Goal: Task Accomplishment & Management: Complete application form

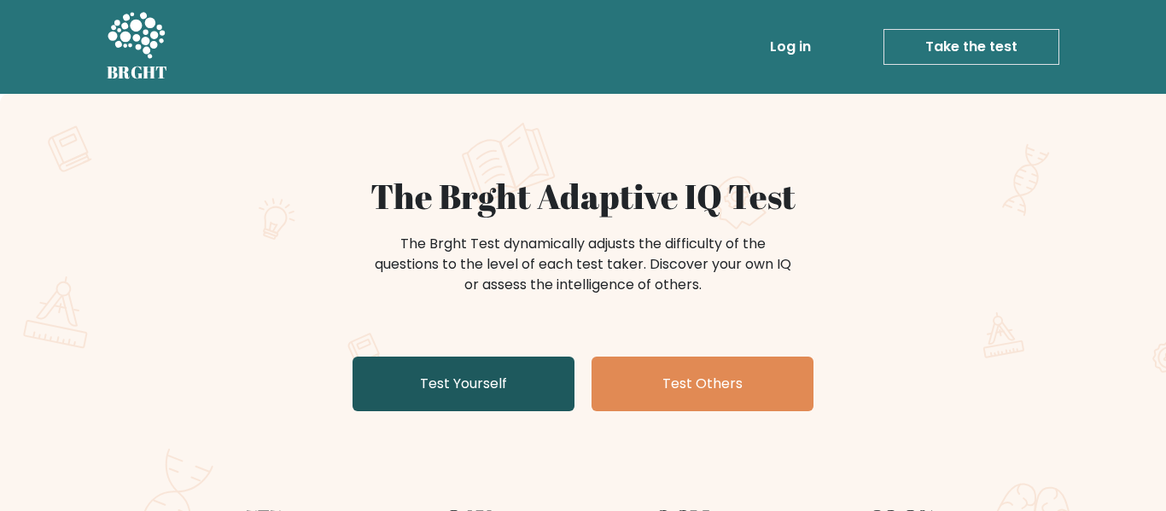
click at [516, 367] on link "Test Yourself" at bounding box center [464, 384] width 222 height 55
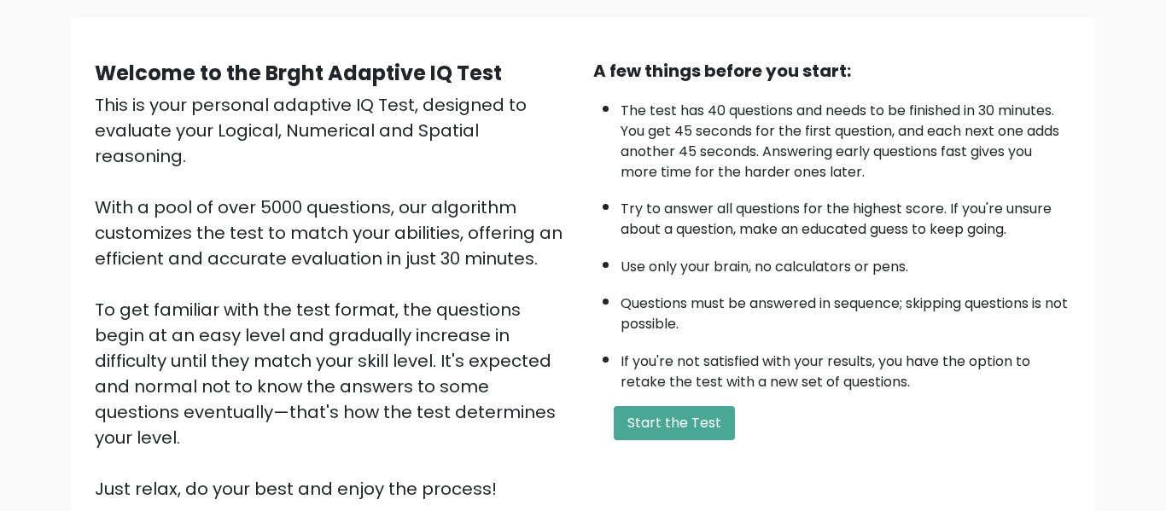
scroll to position [139, 0]
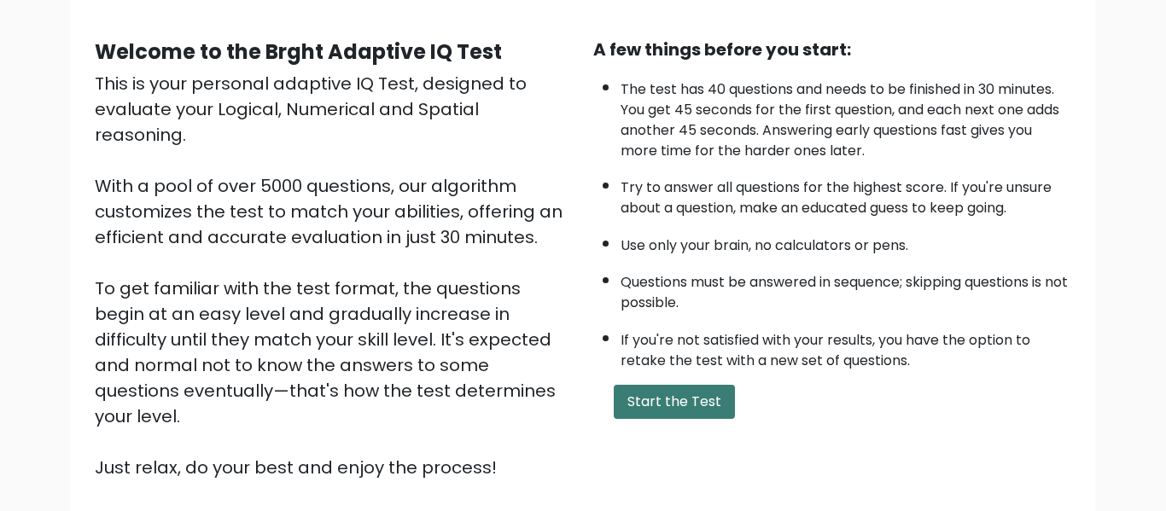
click at [647, 406] on button "Start the Test" at bounding box center [674, 402] width 121 height 34
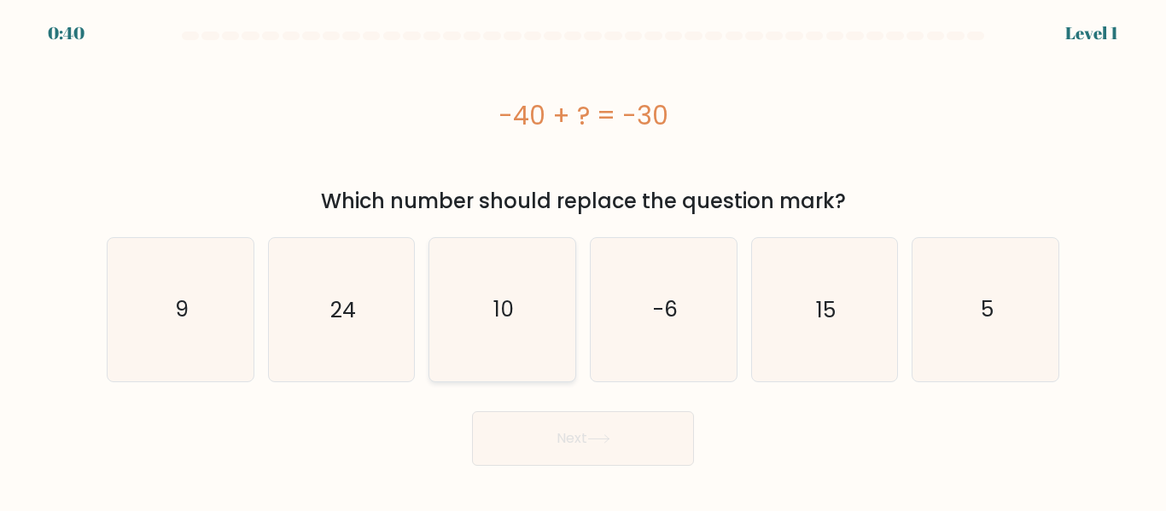
click at [487, 323] on icon "10" at bounding box center [502, 309] width 143 height 143
click at [583, 260] on input "c. 10" at bounding box center [583, 258] width 1 height 4
radio input "true"
click at [609, 435] on icon at bounding box center [598, 439] width 20 height 8
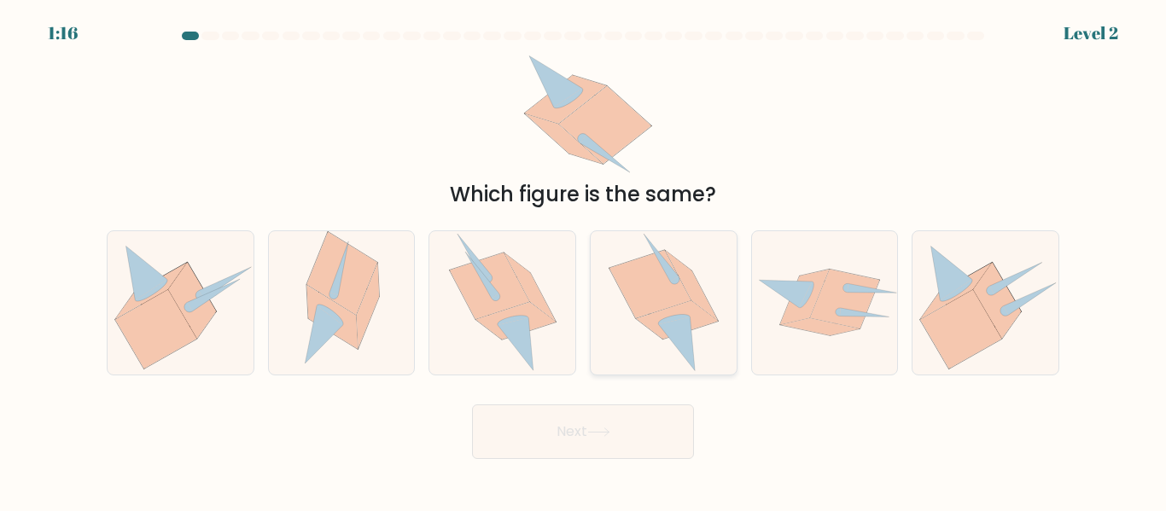
click at [702, 305] on icon at bounding box center [691, 285] width 52 height 69
click at [584, 260] on input "d." at bounding box center [583, 258] width 1 height 4
radio input "true"
click at [596, 437] on button "Next" at bounding box center [583, 432] width 222 height 55
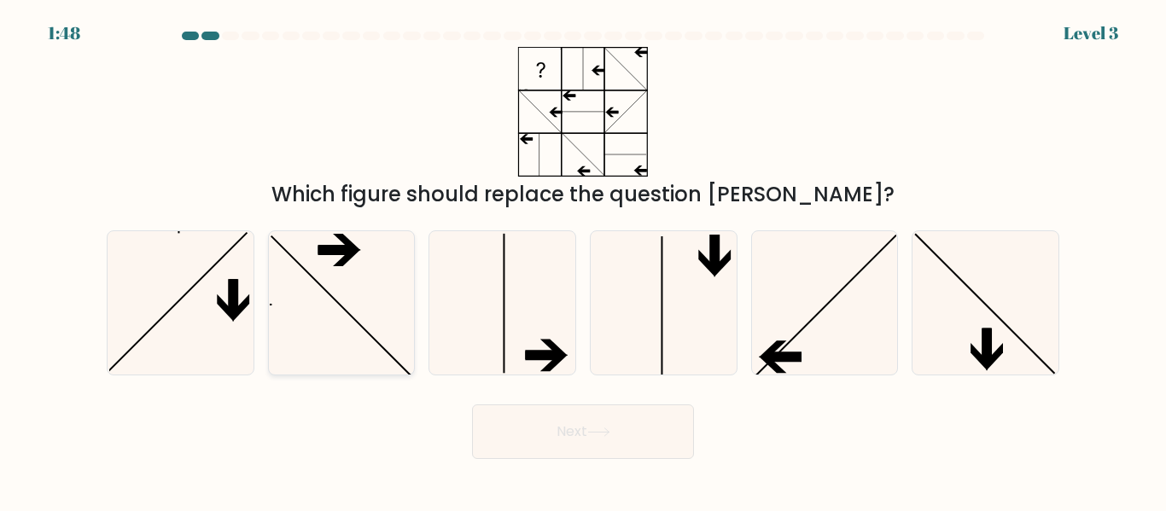
click at [297, 340] on icon at bounding box center [341, 302] width 143 height 143
click at [583, 260] on input "b." at bounding box center [583, 258] width 1 height 4
radio input "true"
click at [616, 460] on body "1:47 Level 3" at bounding box center [583, 255] width 1166 height 511
click at [615, 440] on button "Next" at bounding box center [583, 432] width 222 height 55
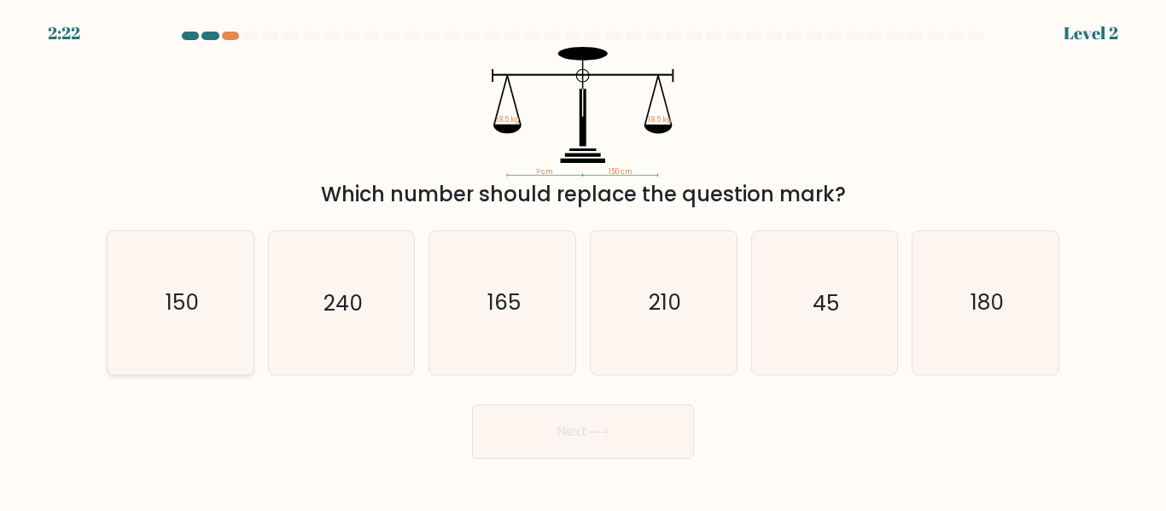
click at [216, 315] on icon "150" at bounding box center [180, 302] width 143 height 143
click at [583, 260] on input "a. 150" at bounding box center [583, 258] width 1 height 4
radio input "true"
click at [612, 445] on button "Next" at bounding box center [583, 432] width 222 height 55
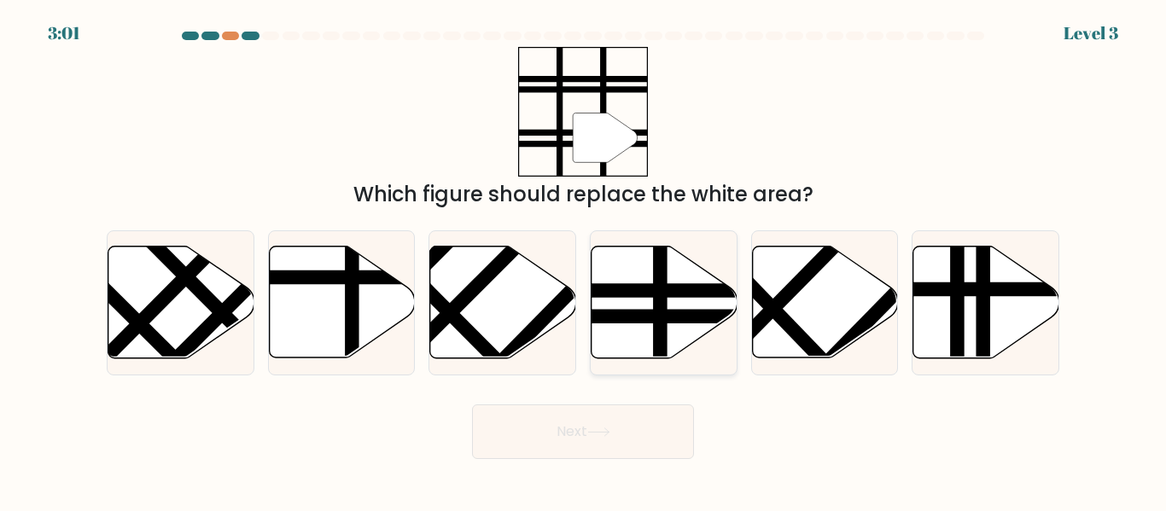
click at [650, 332] on icon at bounding box center [665, 303] width 146 height 112
click at [584, 260] on input "d." at bounding box center [583, 258] width 1 height 4
radio input "true"
click at [607, 465] on body "3:00 Level 3" at bounding box center [583, 255] width 1166 height 511
click at [624, 443] on button "Next" at bounding box center [583, 432] width 222 height 55
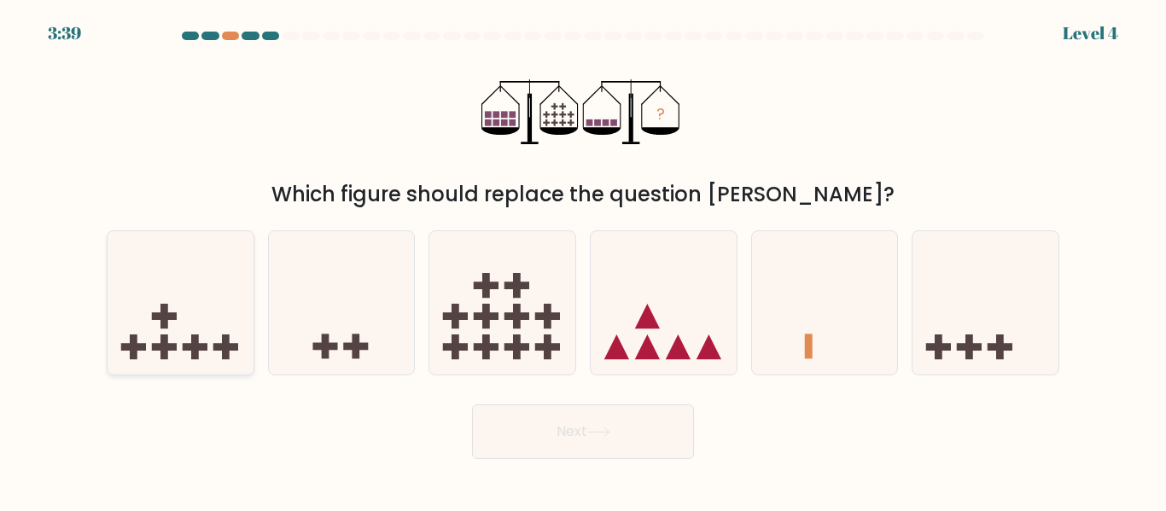
click at [250, 360] on icon at bounding box center [181, 302] width 146 height 120
click at [583, 260] on input "a." at bounding box center [583, 258] width 1 height 4
radio input "true"
click at [621, 454] on button "Next" at bounding box center [583, 432] width 222 height 55
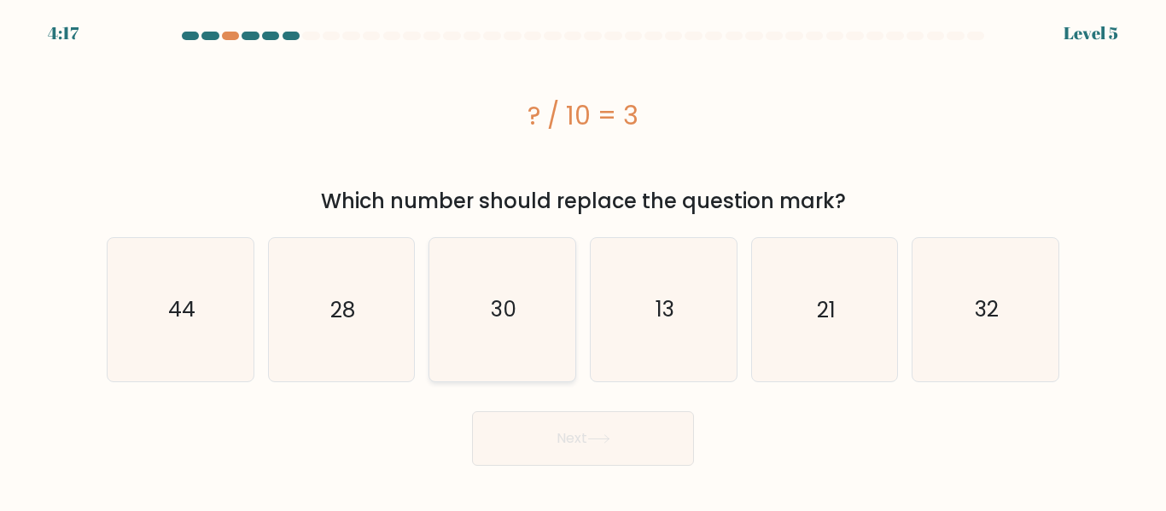
click at [504, 336] on icon "30" at bounding box center [502, 309] width 143 height 143
click at [583, 260] on input "c. 30" at bounding box center [583, 258] width 1 height 4
radio input "true"
click at [557, 439] on button "Next" at bounding box center [583, 438] width 222 height 55
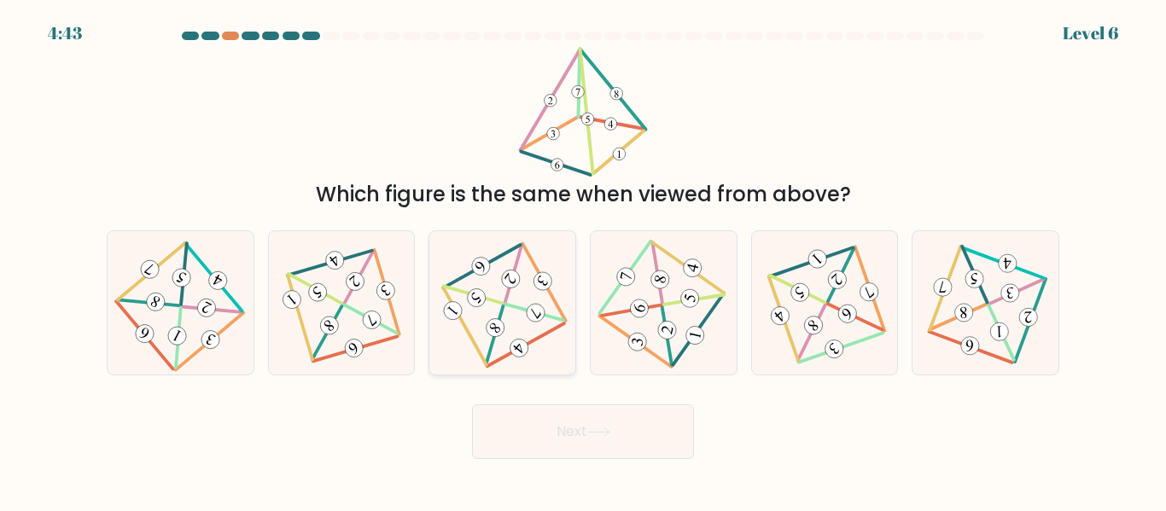
click at [540, 311] on 586 at bounding box center [536, 313] width 26 height 26
click at [583, 260] on input "c." at bounding box center [583, 258] width 1 height 4
radio input "true"
click at [615, 428] on button "Next" at bounding box center [583, 432] width 222 height 55
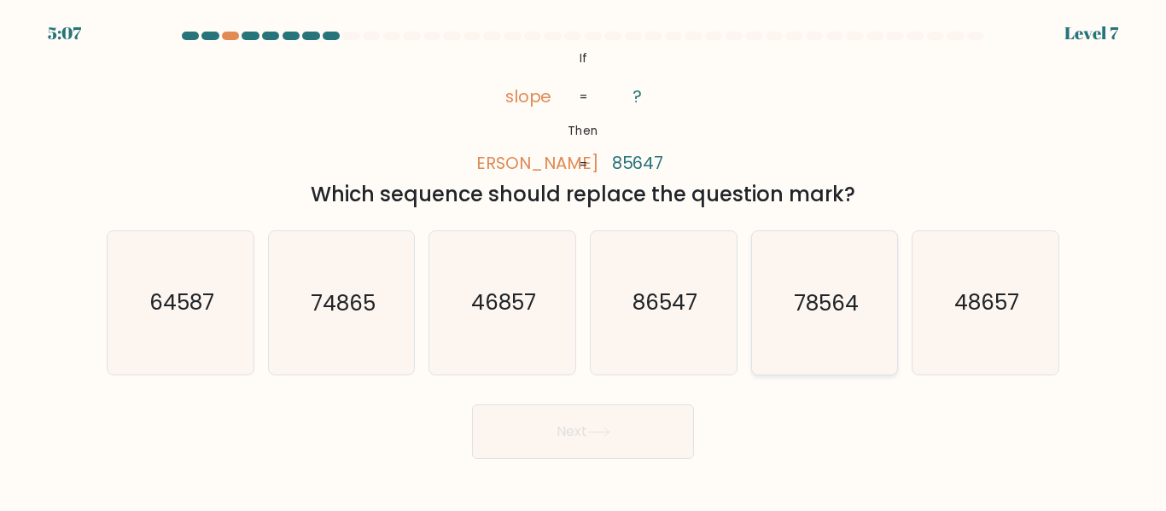
click at [821, 350] on icon "78564" at bounding box center [824, 302] width 143 height 143
click at [584, 260] on input "e. 78564" at bounding box center [583, 258] width 1 height 4
radio input "true"
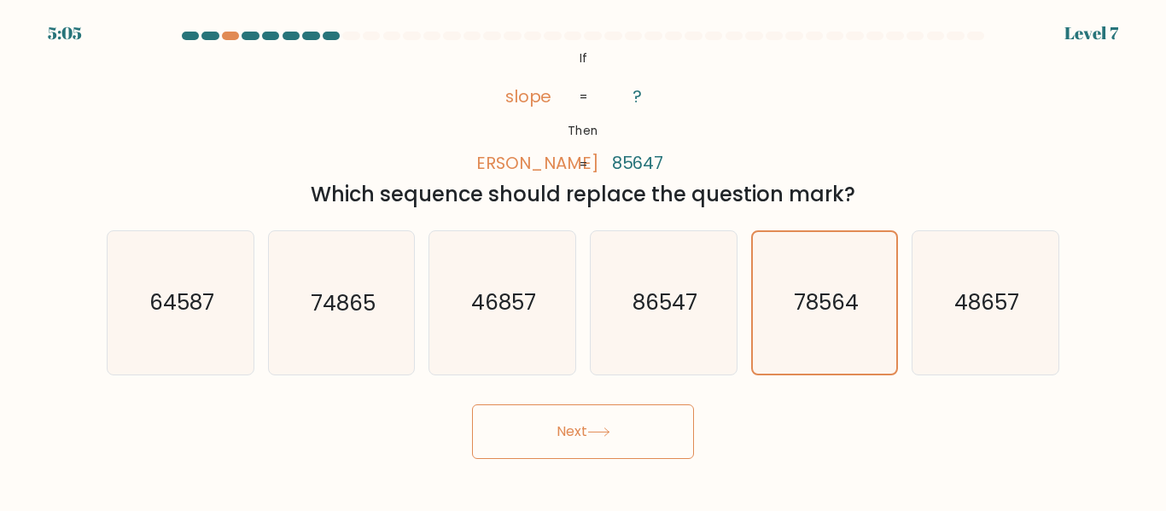
click at [634, 440] on button "Next" at bounding box center [583, 432] width 222 height 55
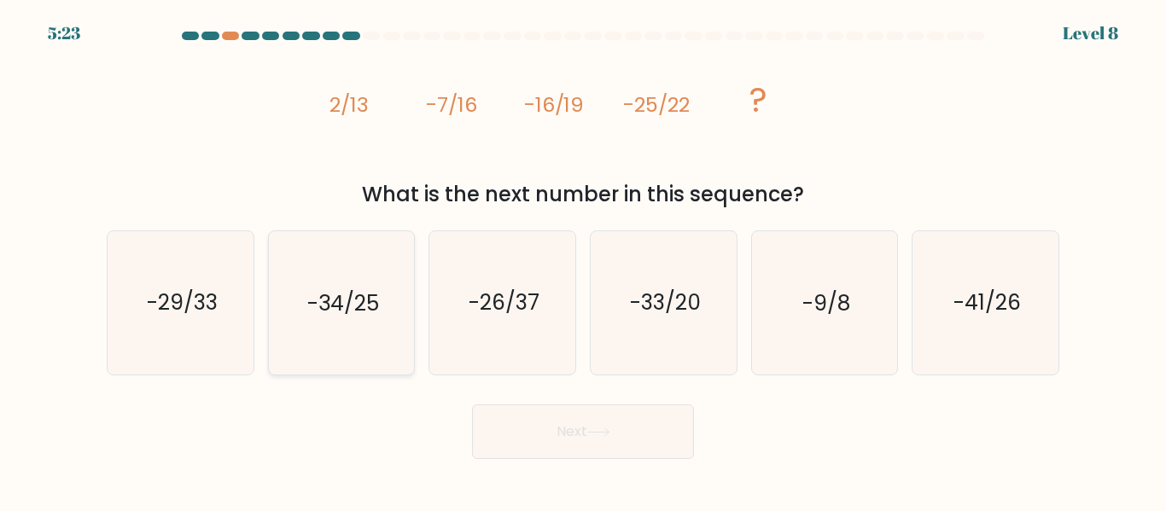
click at [373, 347] on icon "-34/25" at bounding box center [341, 302] width 143 height 143
click at [583, 260] on input "b. -34/25" at bounding box center [583, 258] width 1 height 4
radio input "true"
click at [643, 430] on button "Next" at bounding box center [583, 432] width 222 height 55
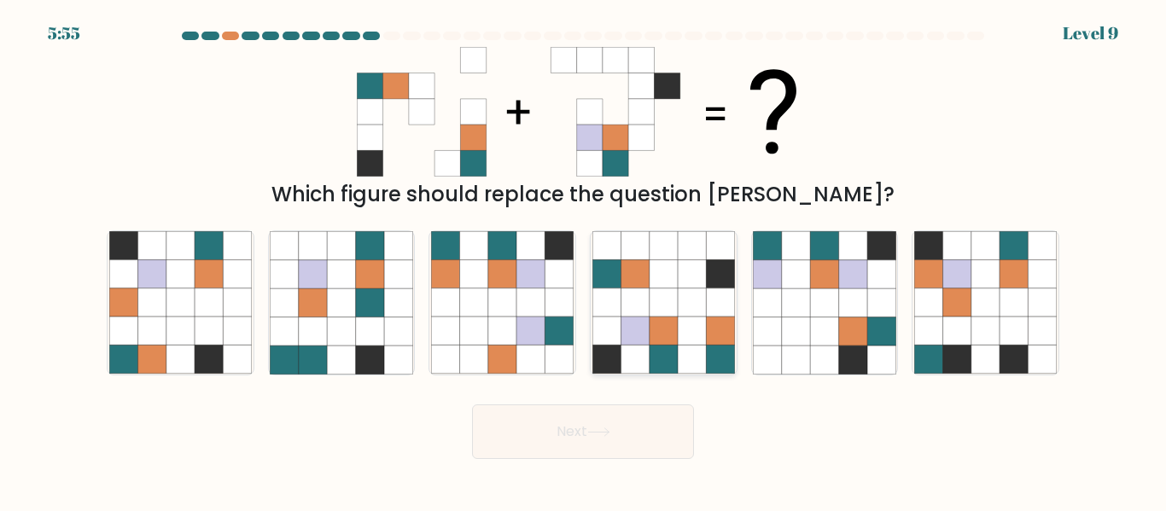
click at [700, 364] on icon at bounding box center [692, 360] width 28 height 28
click at [584, 260] on input "d." at bounding box center [583, 258] width 1 height 4
radio input "true"
click at [632, 460] on body "5:52 Level 9" at bounding box center [583, 255] width 1166 height 511
click at [637, 455] on button "Next" at bounding box center [583, 432] width 222 height 55
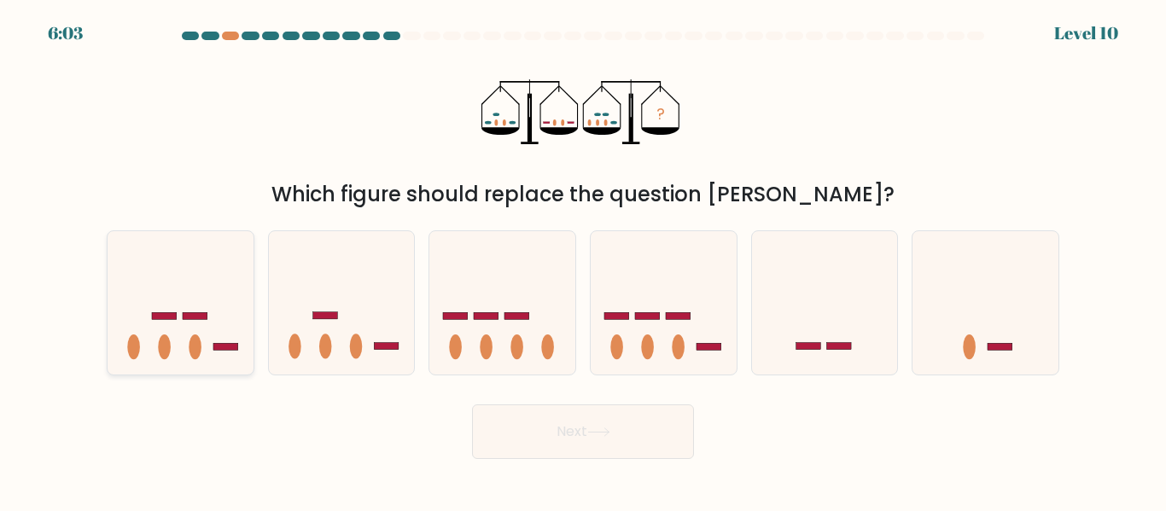
click at [171, 358] on icon at bounding box center [181, 302] width 146 height 120
click at [583, 260] on input "a." at bounding box center [583, 258] width 1 height 4
radio input "true"
click at [621, 434] on button "Next" at bounding box center [583, 432] width 222 height 55
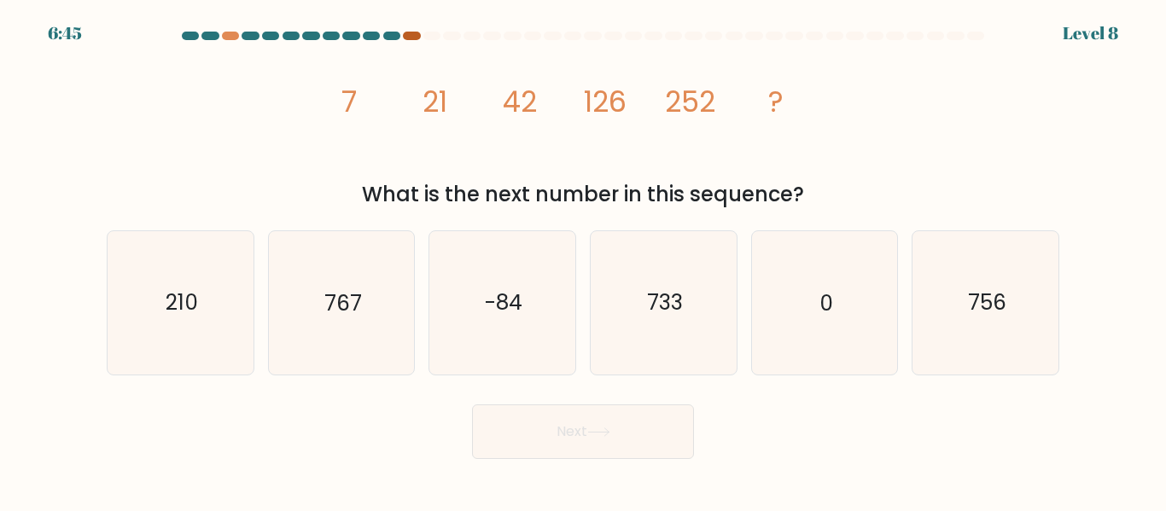
click at [405, 37] on div at bounding box center [411, 36] width 17 height 9
click at [429, 37] on div at bounding box center [431, 36] width 17 height 9
click at [957, 298] on icon "756" at bounding box center [985, 302] width 143 height 143
click at [584, 260] on input "f. 756" at bounding box center [583, 258] width 1 height 4
radio input "true"
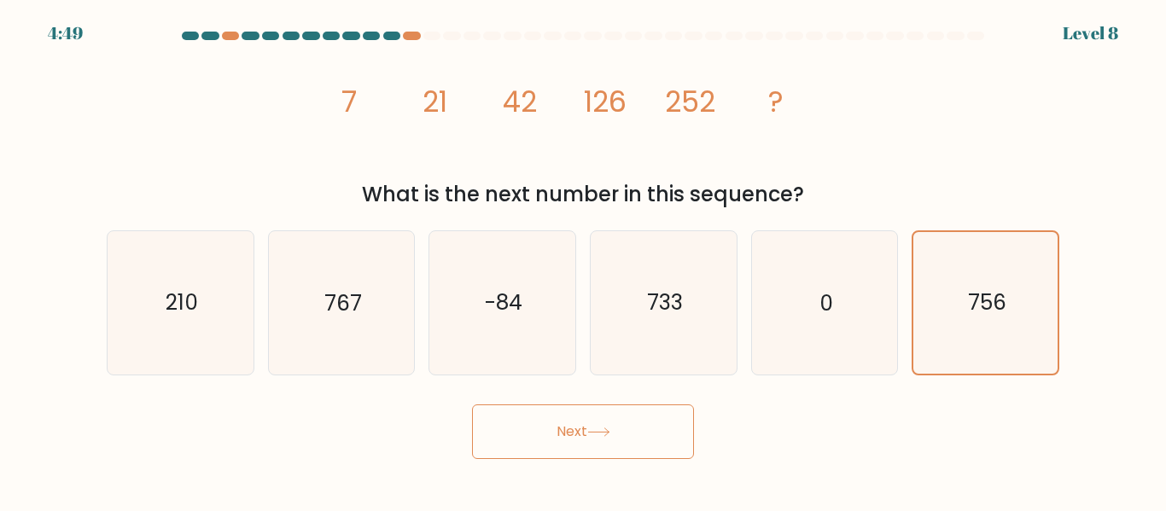
click at [607, 437] on button "Next" at bounding box center [583, 432] width 222 height 55
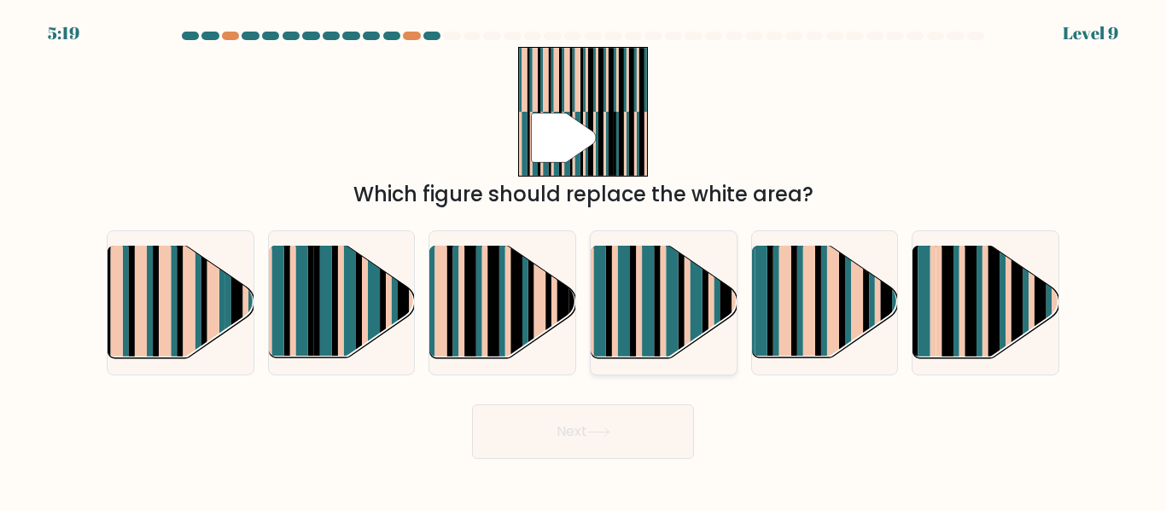
click at [664, 307] on rect at bounding box center [663, 316] width 6 height 144
click at [584, 260] on input "d." at bounding box center [583, 258] width 1 height 4
radio input "true"
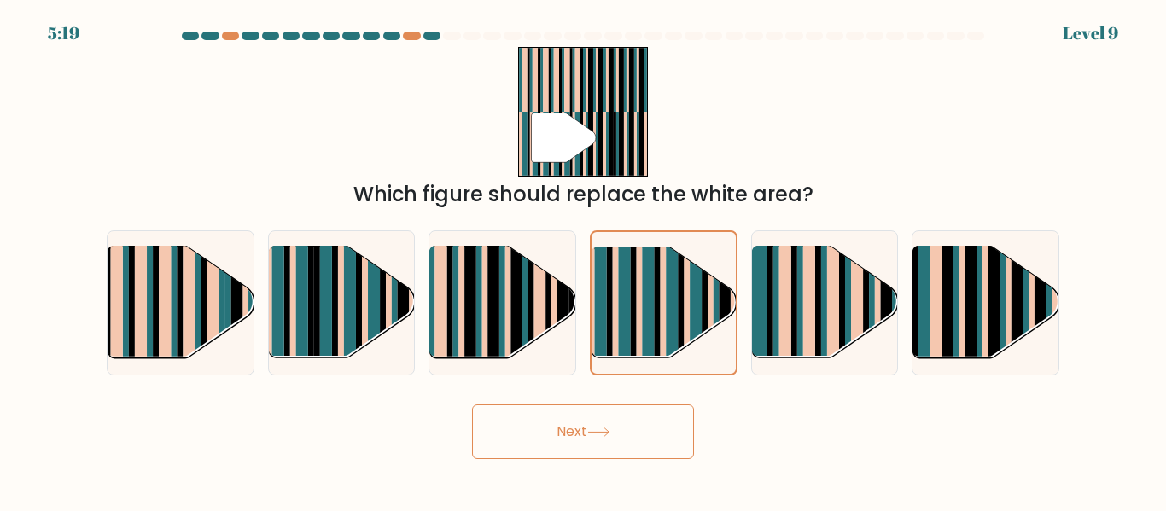
click at [611, 443] on button "Next" at bounding box center [583, 432] width 222 height 55
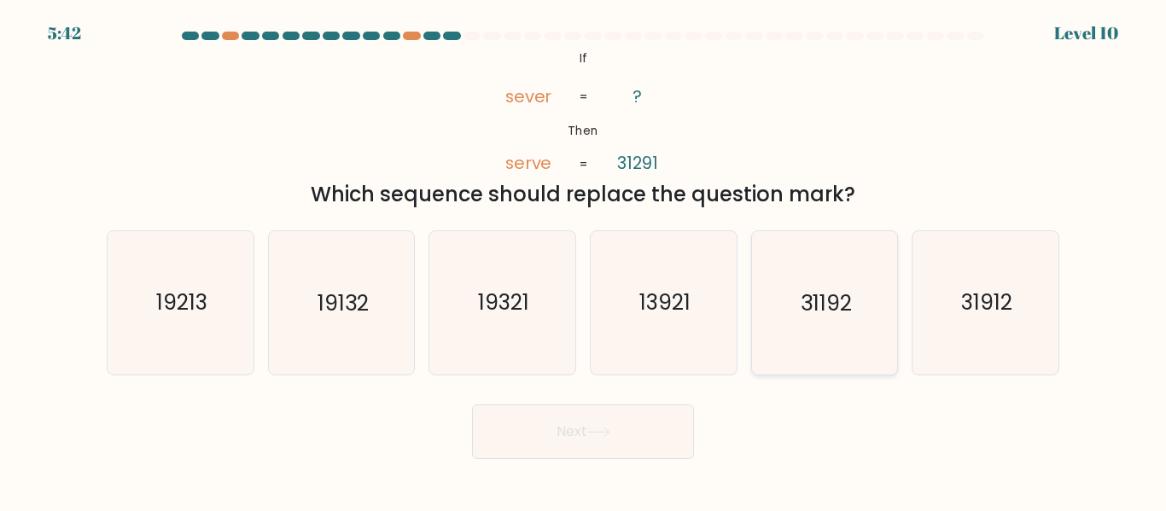
click at [838, 336] on icon "31192" at bounding box center [824, 302] width 143 height 143
click at [584, 260] on input "e. 31192" at bounding box center [583, 258] width 1 height 4
radio input "true"
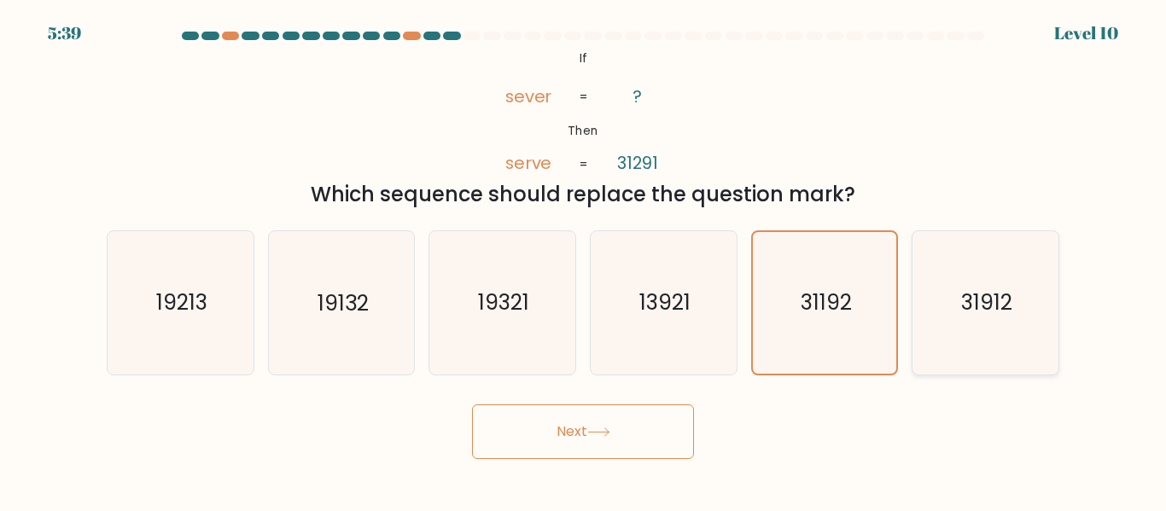
click at [1023, 293] on icon "31912" at bounding box center [985, 302] width 143 height 143
click at [584, 260] on input "f. 31912" at bounding box center [583, 258] width 1 height 4
radio input "true"
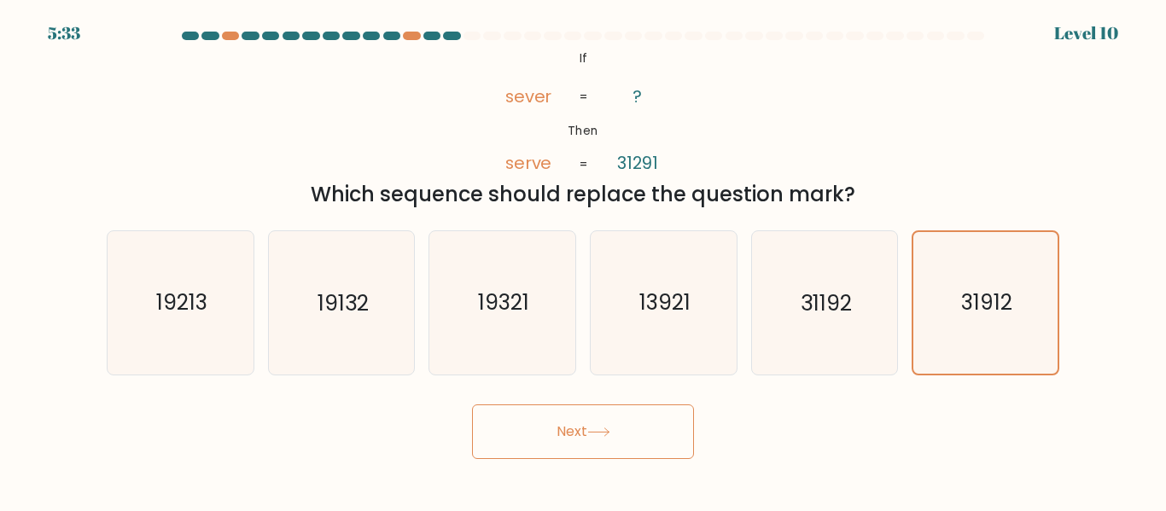
click at [634, 423] on button "Next" at bounding box center [583, 432] width 222 height 55
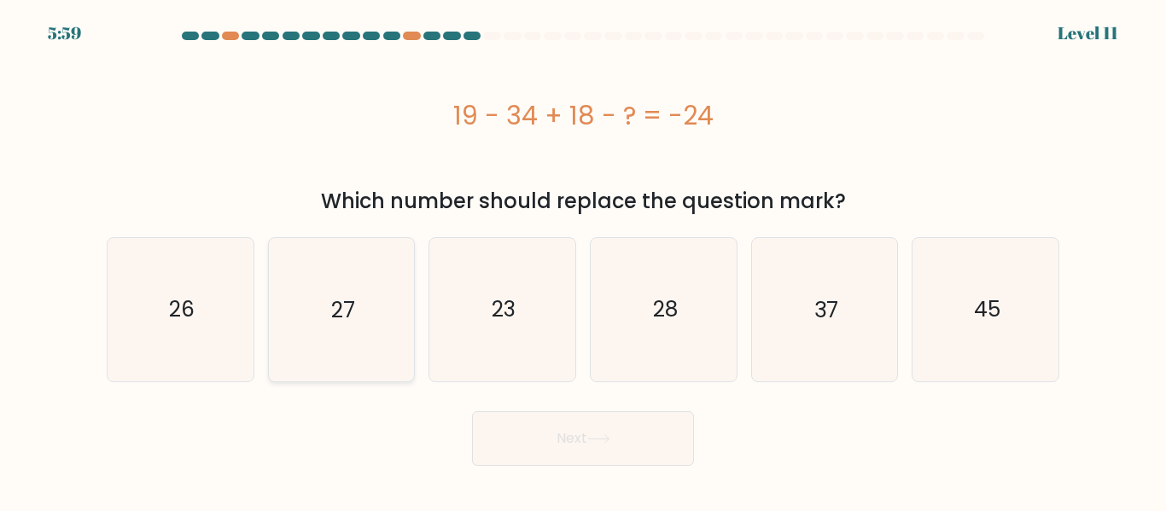
click at [365, 300] on icon "27" at bounding box center [341, 309] width 143 height 143
click at [583, 260] on input "b. 27" at bounding box center [583, 258] width 1 height 4
radio input "true"
click at [578, 454] on button "Next" at bounding box center [583, 438] width 222 height 55
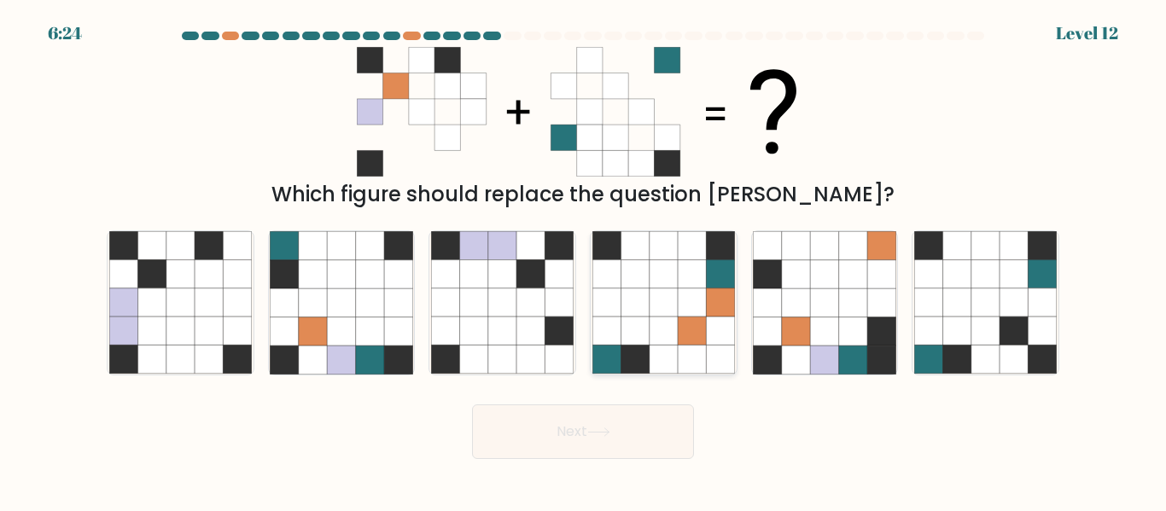
click at [706, 354] on icon at bounding box center [720, 360] width 28 height 28
click at [584, 260] on input "d." at bounding box center [583, 258] width 1 height 4
radio input "true"
click at [602, 431] on icon at bounding box center [598, 432] width 23 height 9
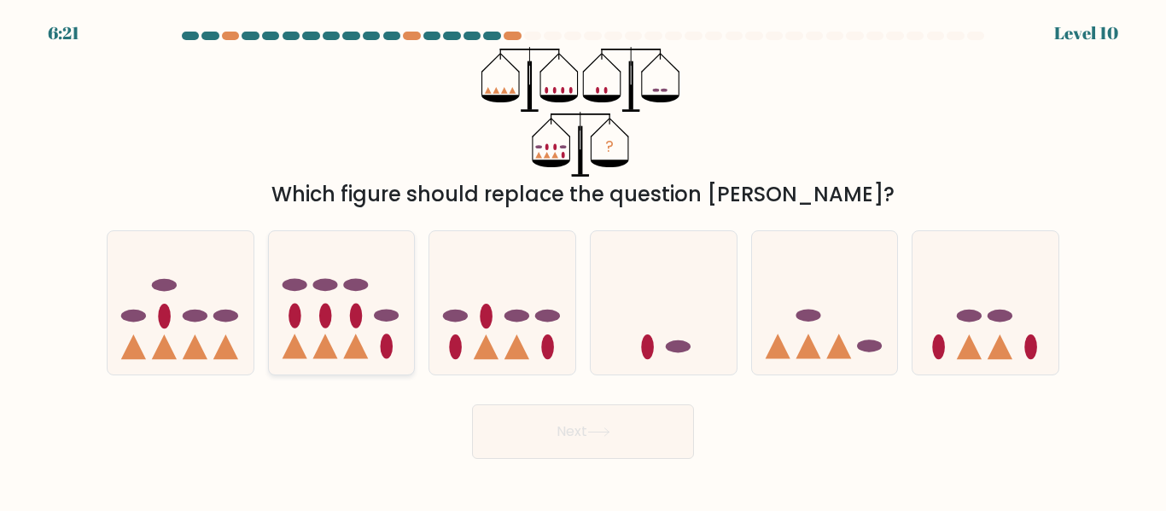
click at [368, 348] on icon at bounding box center [342, 302] width 146 height 120
click at [583, 260] on input "b." at bounding box center [583, 258] width 1 height 4
radio input "true"
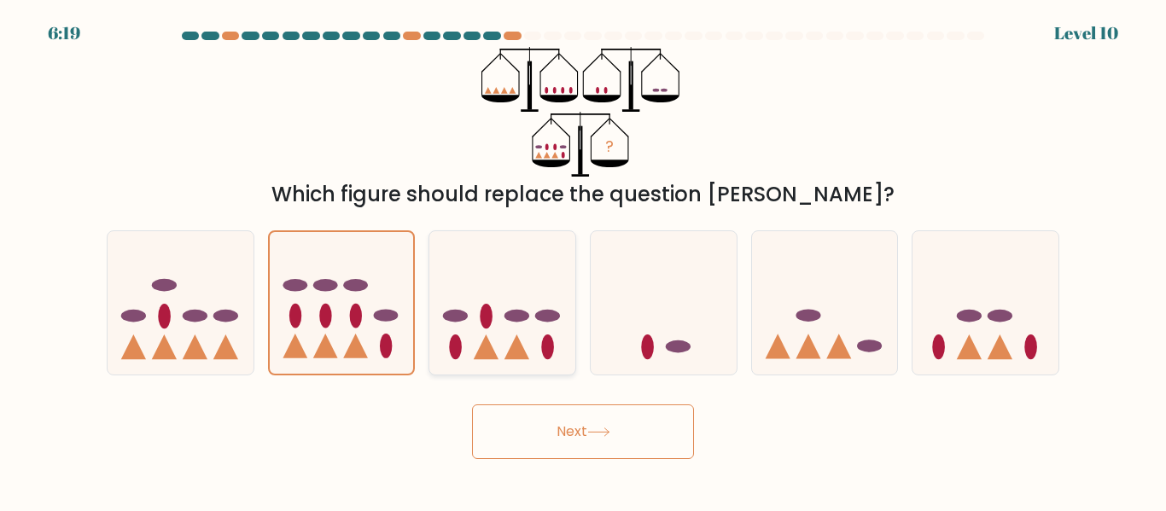
click at [510, 338] on icon at bounding box center [502, 302] width 146 height 120
click at [583, 260] on input "c." at bounding box center [583, 258] width 1 height 4
radio input "true"
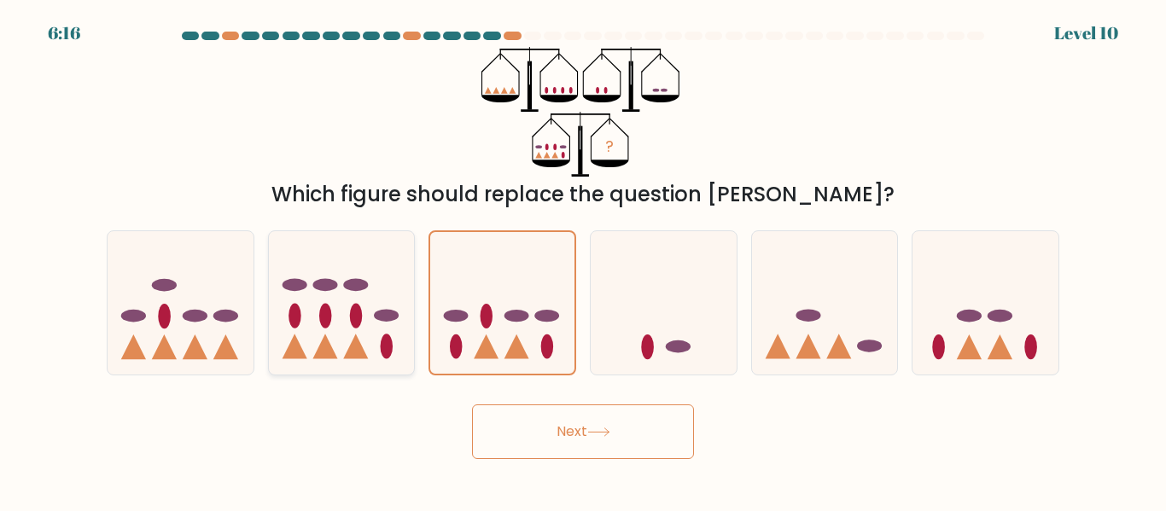
click at [383, 319] on ellipse at bounding box center [386, 316] width 25 height 13
click at [583, 260] on input "b." at bounding box center [583, 258] width 1 height 4
radio input "true"
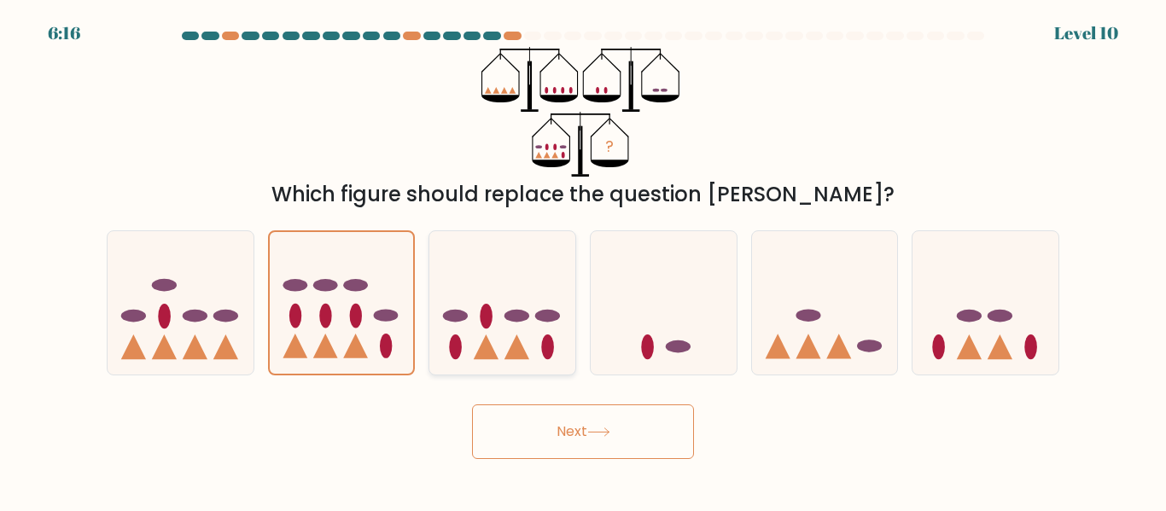
click at [501, 286] on icon at bounding box center [502, 302] width 146 height 120
click at [583, 260] on input "c." at bounding box center [583, 258] width 1 height 4
radio input "true"
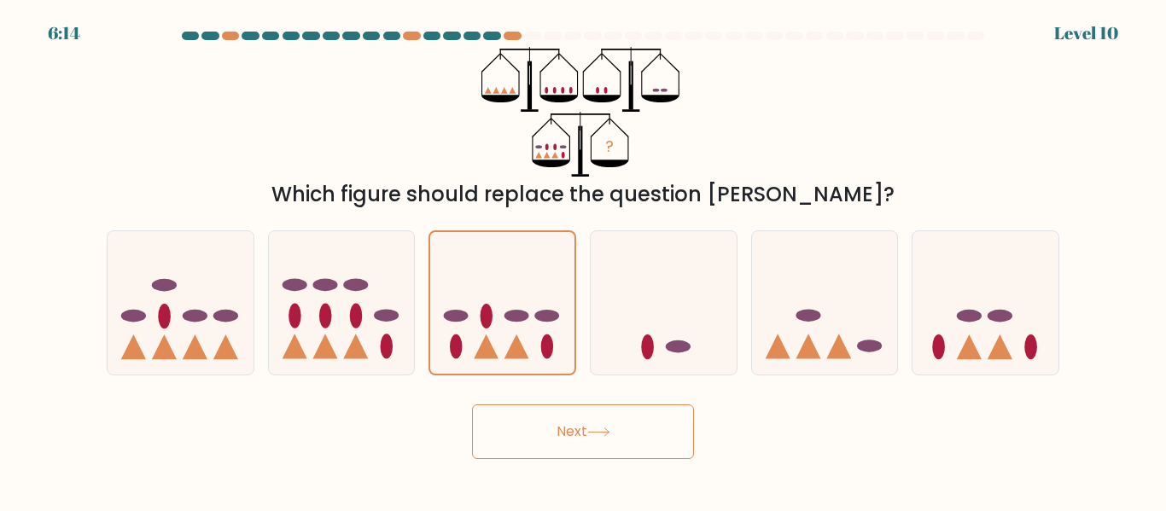
click at [579, 443] on button "Next" at bounding box center [583, 432] width 222 height 55
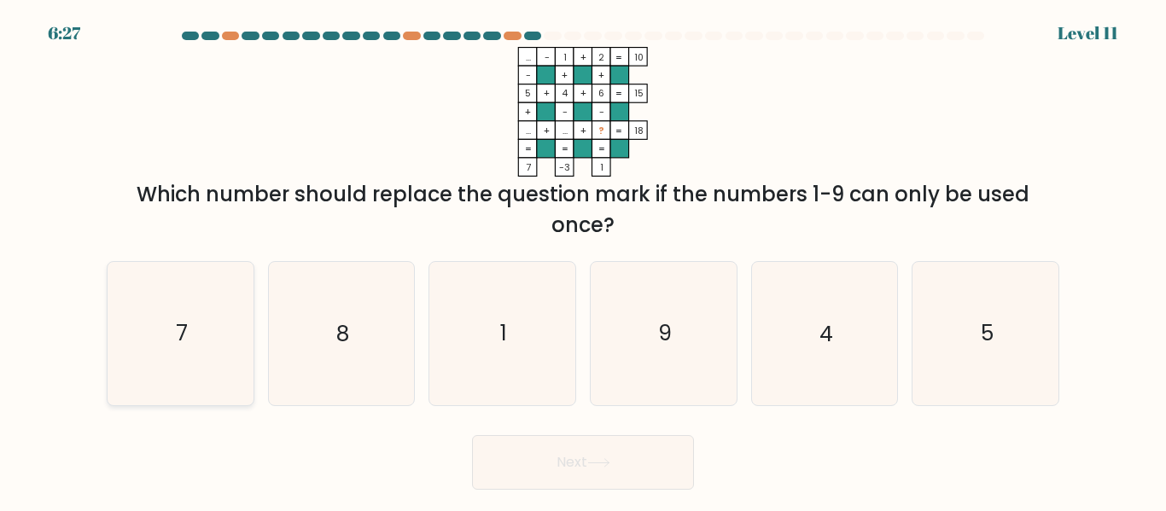
click at [230, 339] on icon "7" at bounding box center [180, 333] width 143 height 143
click at [583, 260] on input "a. 7" at bounding box center [583, 258] width 1 height 4
radio input "true"
click at [617, 478] on button "Next" at bounding box center [583, 462] width 222 height 55
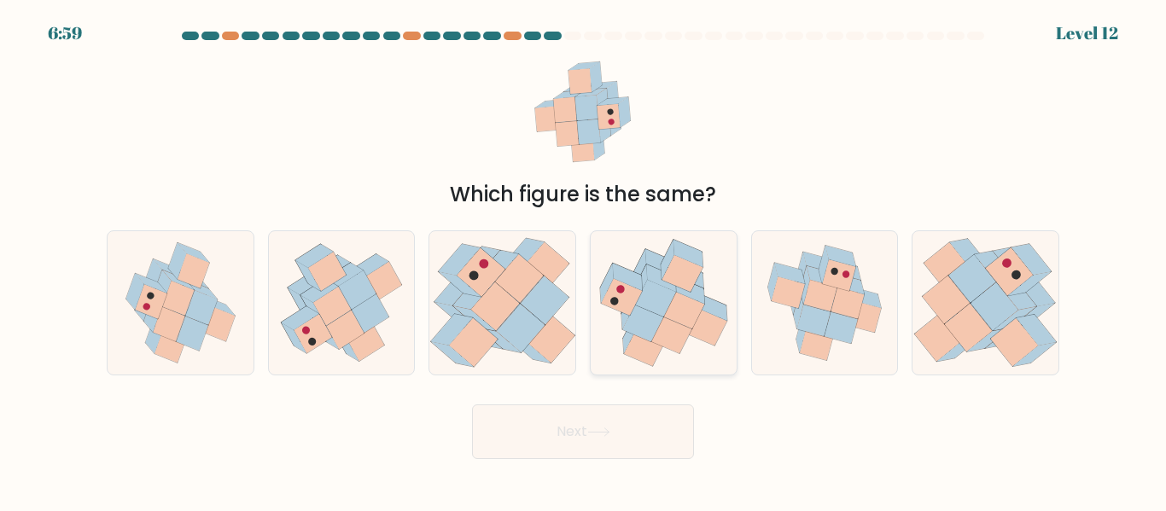
click at [660, 346] on icon at bounding box center [644, 347] width 41 height 37
click at [584, 260] on input "d." at bounding box center [583, 258] width 1 height 4
radio input "true"
click at [597, 452] on button "Next" at bounding box center [583, 432] width 222 height 55
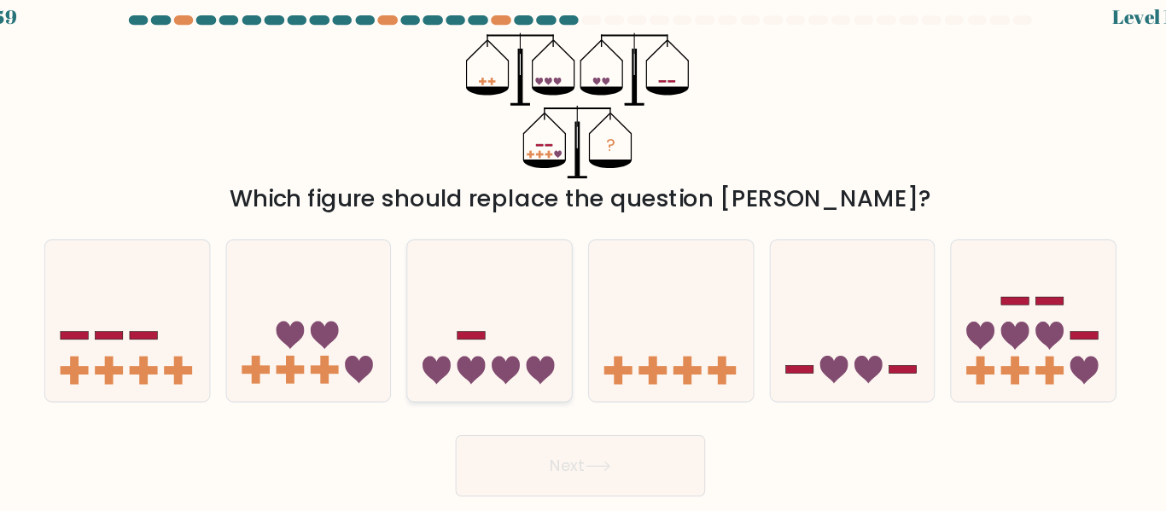
click at [541, 350] on icon at bounding box center [547, 347] width 25 height 25
click at [583, 260] on input "c." at bounding box center [583, 258] width 1 height 4
radio input "true"
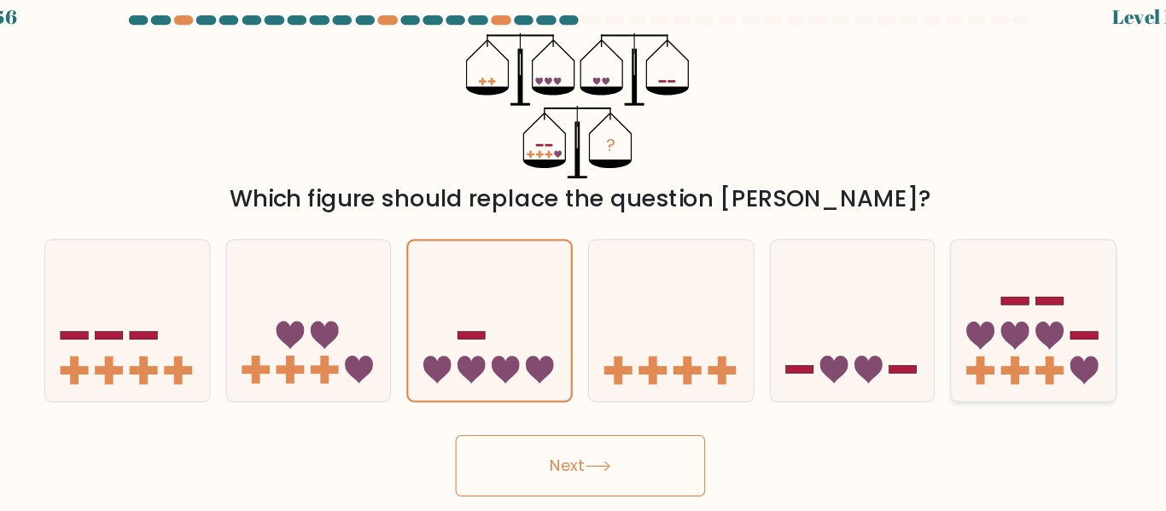
click at [968, 315] on icon at bounding box center [969, 316] width 25 height 25
click at [584, 260] on input "f." at bounding box center [583, 258] width 1 height 4
radio input "true"
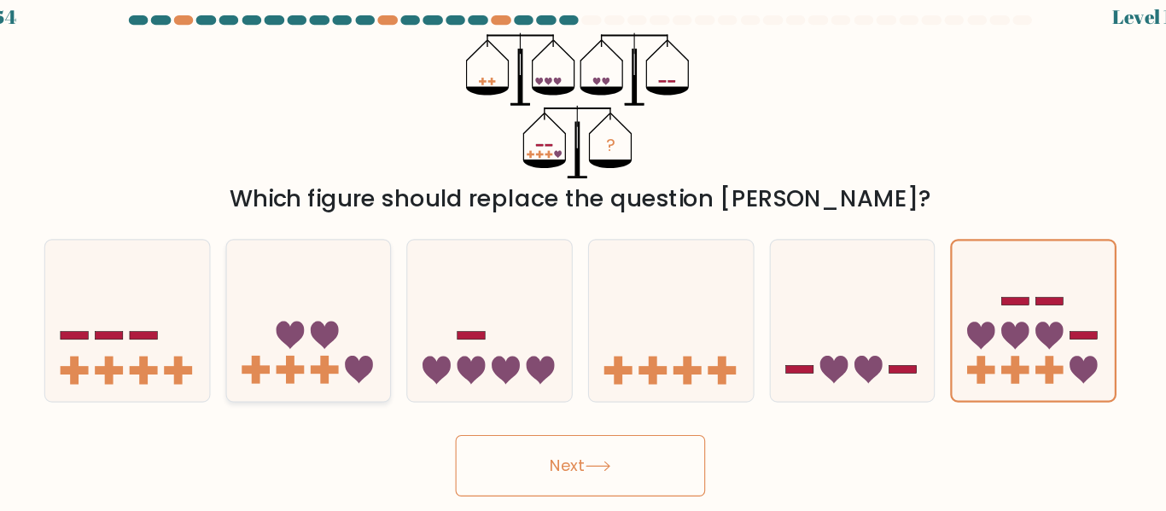
click at [392, 369] on div at bounding box center [342, 302] width 148 height 144
click at [583, 260] on input "b." at bounding box center [583, 258] width 1 height 4
radio input "true"
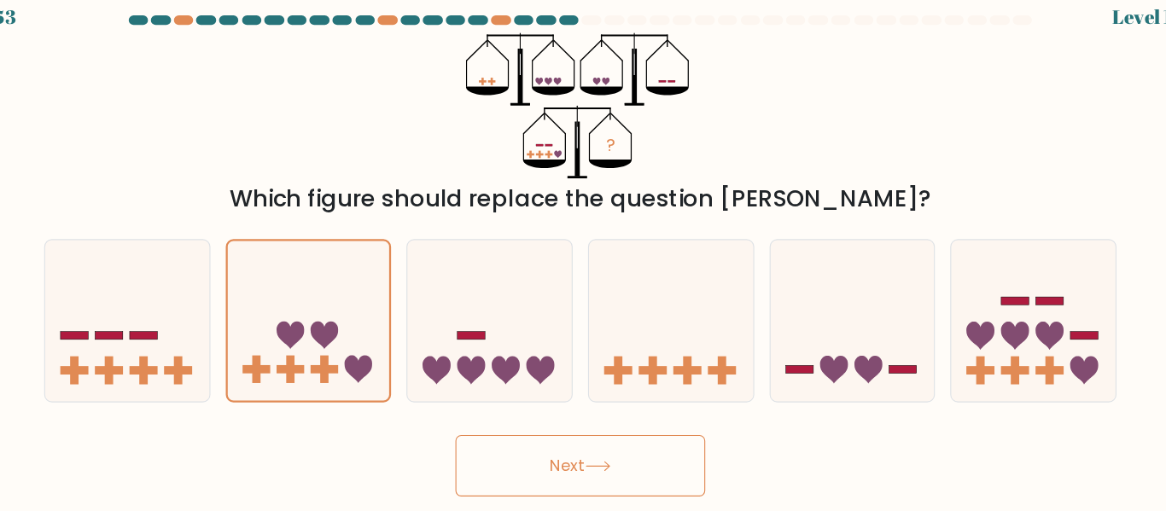
click at [586, 407] on button "Next" at bounding box center [583, 432] width 222 height 55
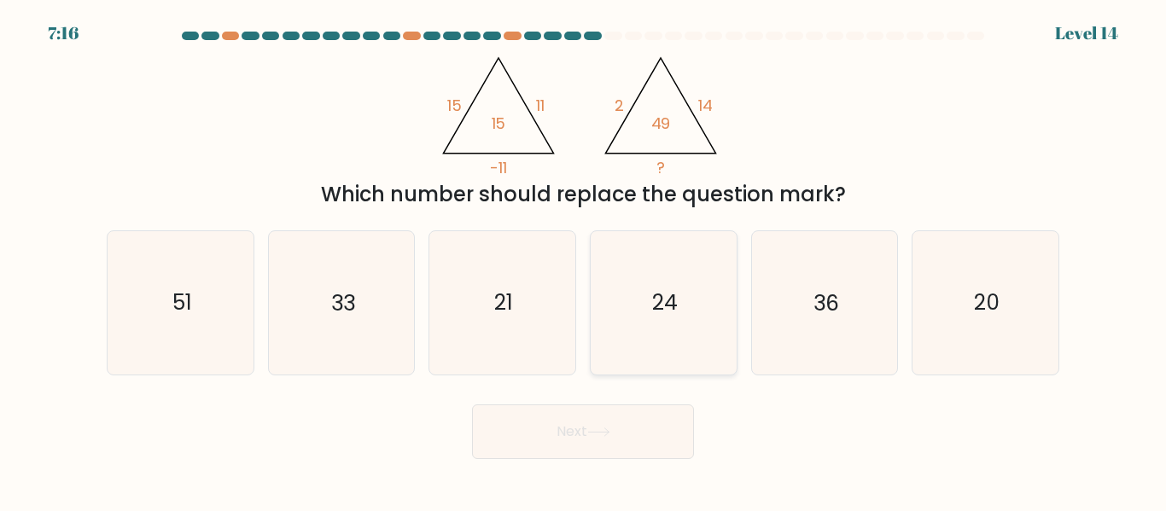
click at [703, 289] on icon "24" at bounding box center [663, 302] width 143 height 143
click at [584, 260] on input "d. 24" at bounding box center [583, 258] width 1 height 4
radio input "true"
click at [616, 433] on button "Next" at bounding box center [583, 432] width 222 height 55
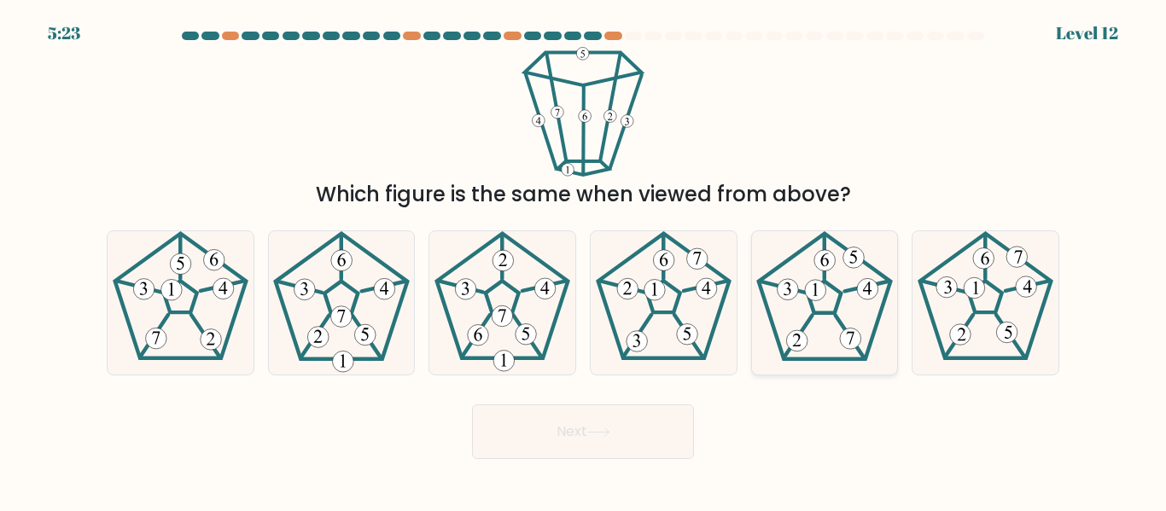
click at [834, 275] on icon at bounding box center [824, 302] width 143 height 143
click at [584, 260] on input "e." at bounding box center [583, 258] width 1 height 4
radio input "true"
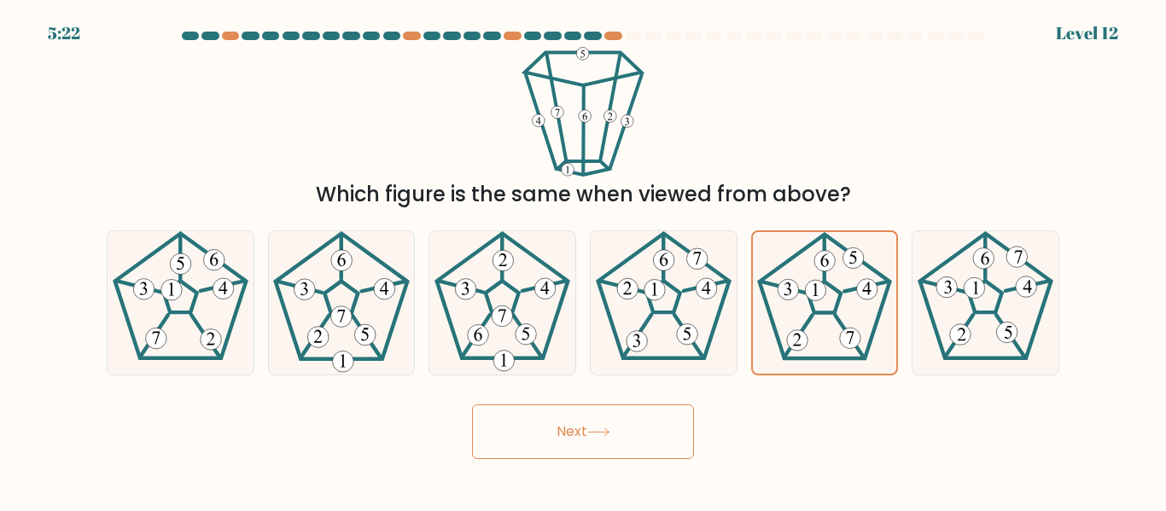
click at [589, 438] on button "Next" at bounding box center [583, 432] width 222 height 55
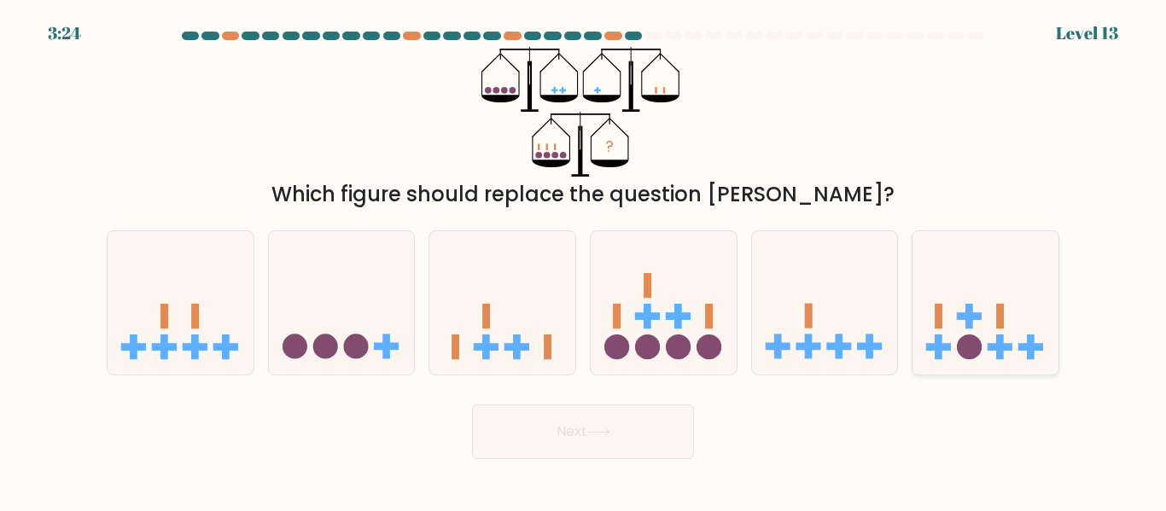
click at [1026, 355] on icon at bounding box center [985, 302] width 146 height 120
click at [584, 260] on input "f." at bounding box center [583, 258] width 1 height 4
radio input "true"
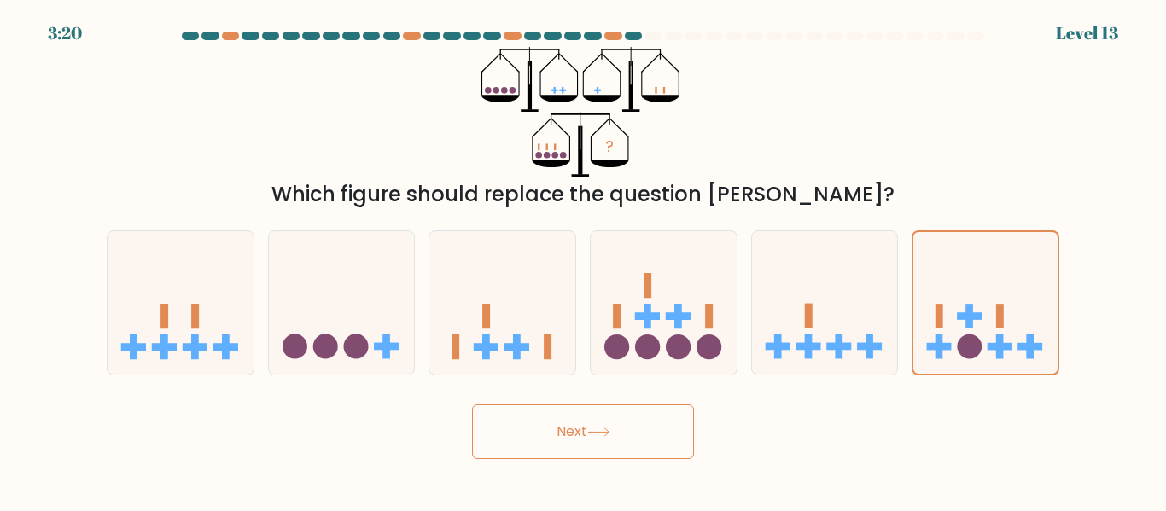
click at [749, 341] on div "e." at bounding box center [824, 302] width 161 height 144
click at [803, 341] on icon at bounding box center [825, 302] width 146 height 120
click at [584, 260] on input "e." at bounding box center [583, 258] width 1 height 4
radio input "true"
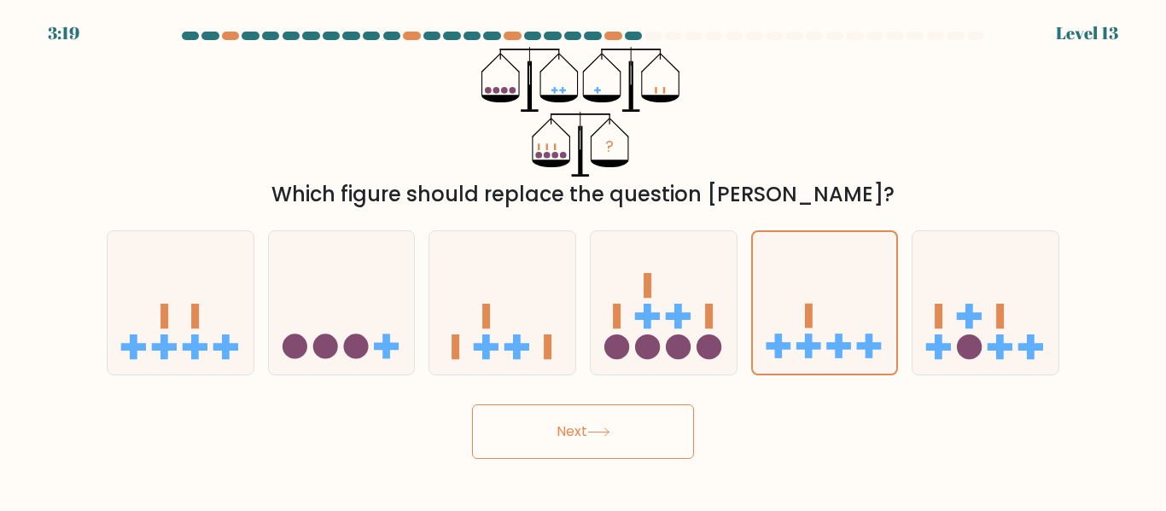
click at [574, 423] on button "Next" at bounding box center [583, 432] width 222 height 55
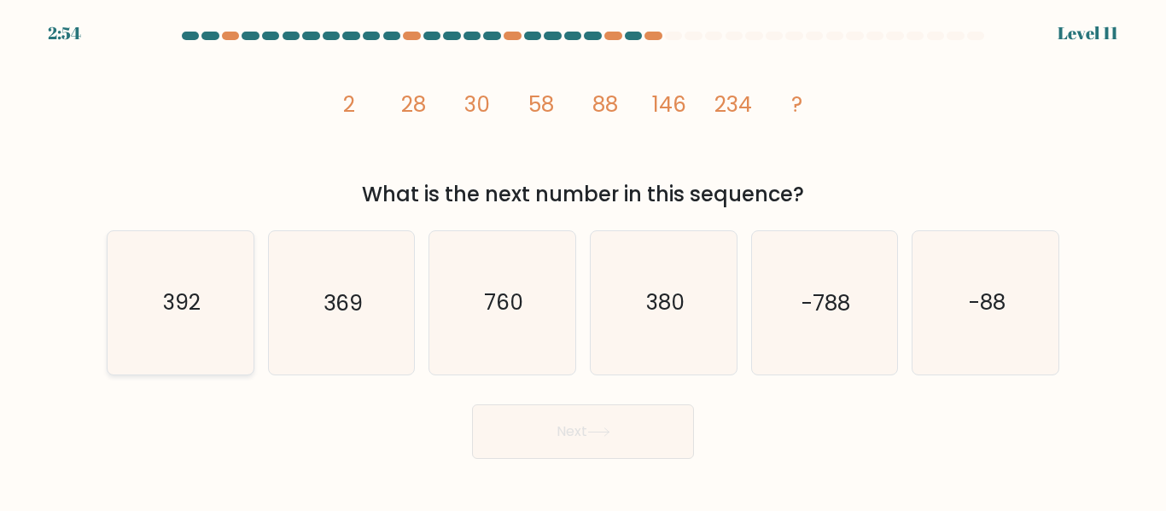
click at [180, 328] on icon "392" at bounding box center [180, 302] width 143 height 143
click at [583, 260] on input "a. 392" at bounding box center [583, 258] width 1 height 4
radio input "true"
click at [610, 431] on icon at bounding box center [598, 432] width 23 height 9
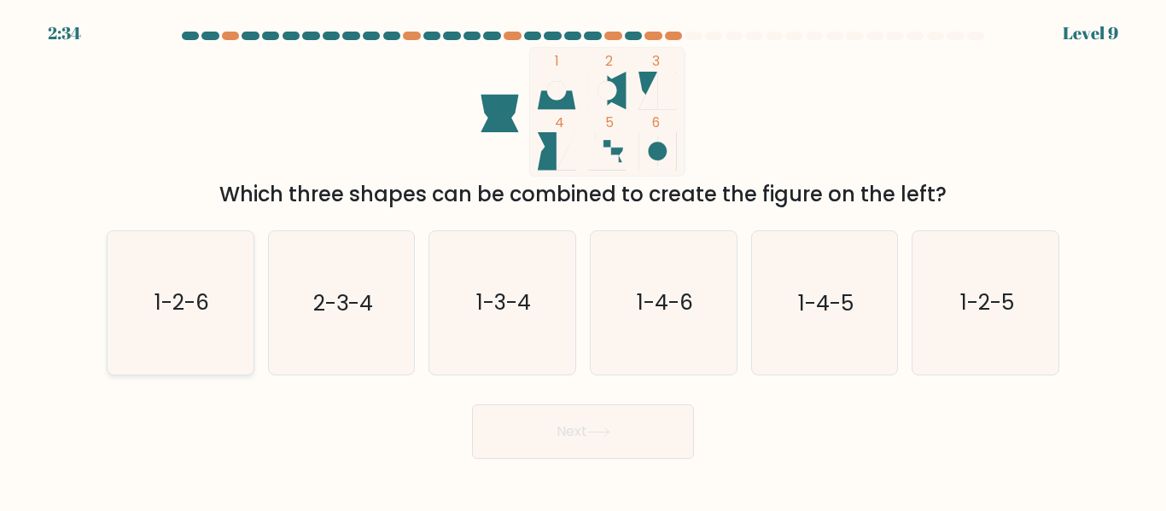
click at [221, 329] on icon "1-2-6" at bounding box center [180, 302] width 143 height 143
click at [583, 260] on input "a. 1-2-6" at bounding box center [583, 258] width 1 height 4
radio input "true"
click at [610, 430] on icon at bounding box center [598, 432] width 23 height 9
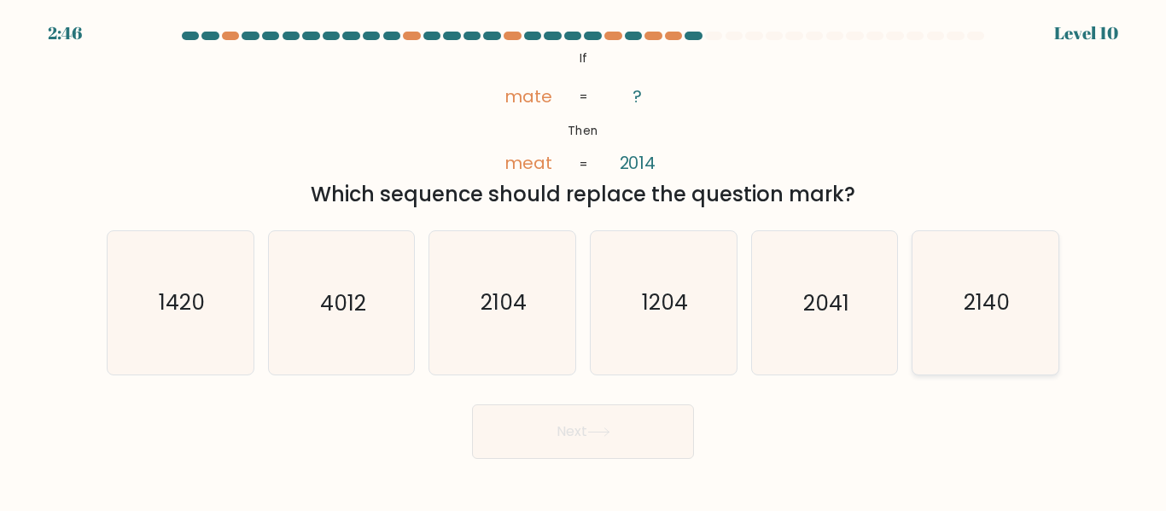
click at [988, 341] on icon "2140" at bounding box center [985, 302] width 143 height 143
click at [584, 260] on input "f. 2140" at bounding box center [583, 258] width 1 height 4
radio input "true"
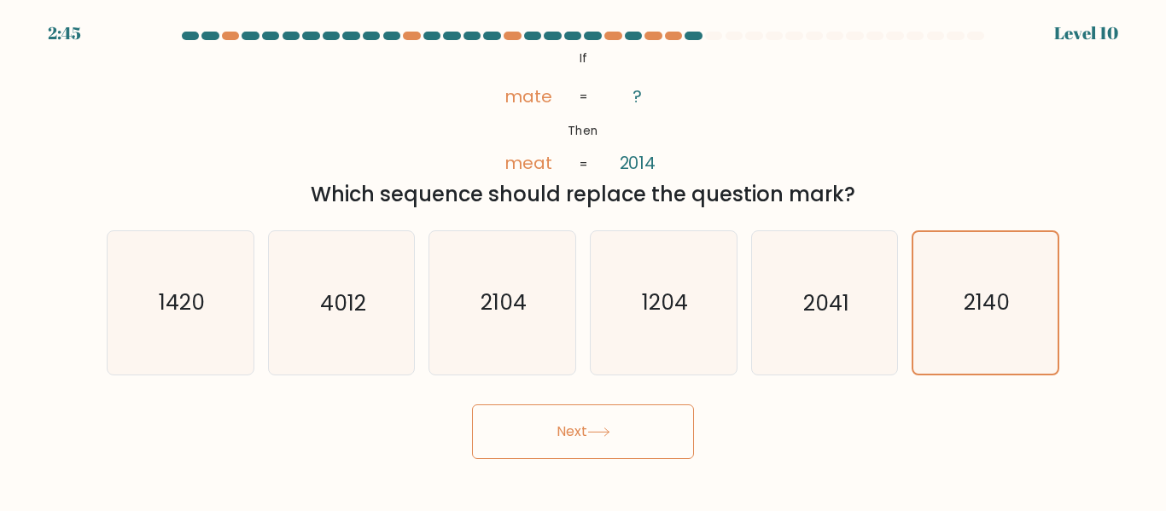
click at [609, 440] on button "Next" at bounding box center [583, 432] width 222 height 55
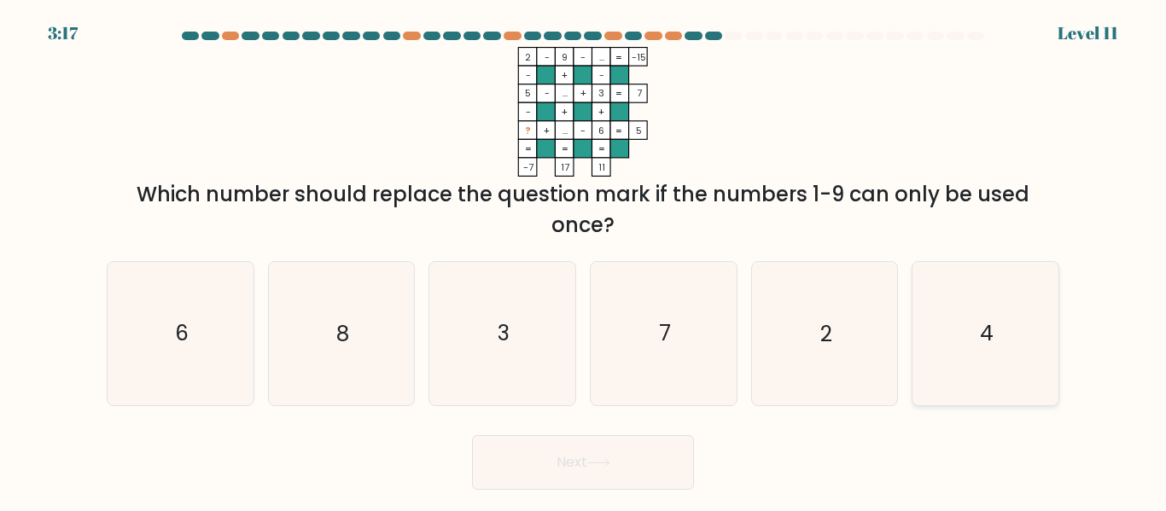
click at [956, 382] on icon "4" at bounding box center [985, 333] width 143 height 143
click at [584, 260] on input "f. 4" at bounding box center [583, 258] width 1 height 4
radio input "true"
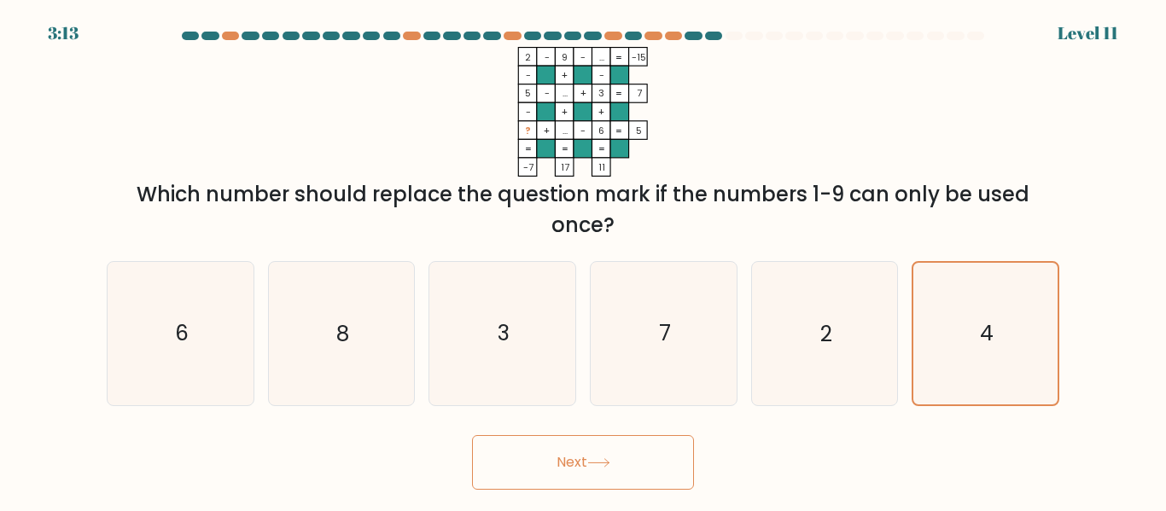
click at [609, 467] on button "Next" at bounding box center [583, 462] width 222 height 55
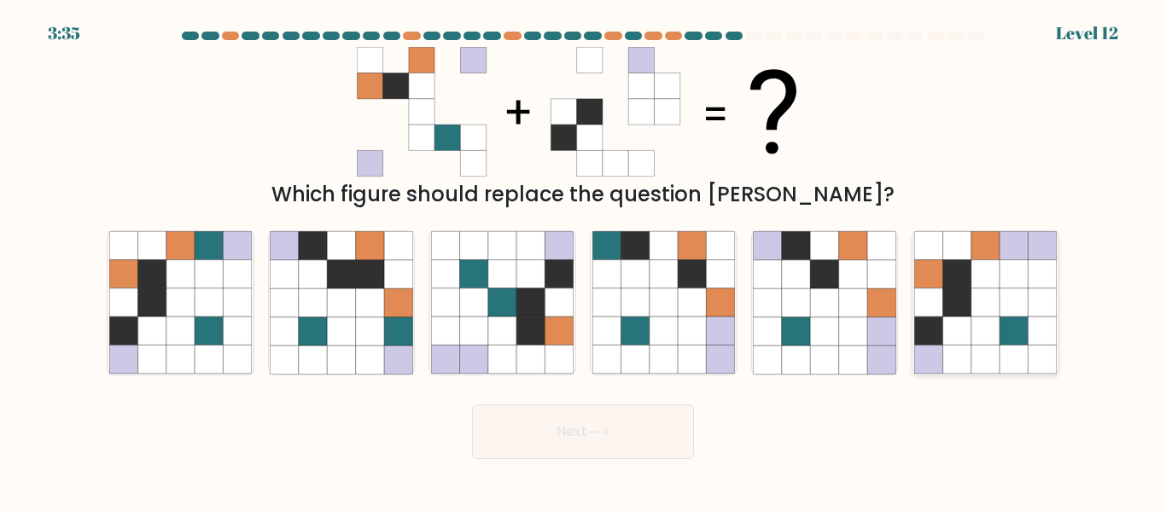
click at [971, 320] on icon at bounding box center [985, 332] width 28 height 28
click at [584, 260] on input "f." at bounding box center [583, 258] width 1 height 4
radio input "true"
click at [605, 447] on button "Next" at bounding box center [583, 432] width 222 height 55
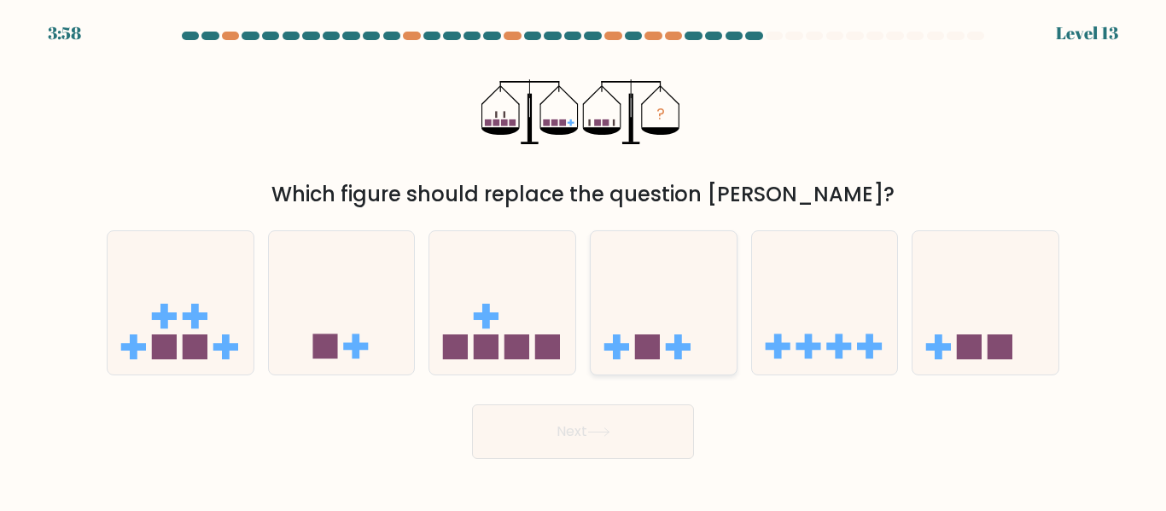
click at [662, 308] on icon at bounding box center [664, 302] width 146 height 120
click at [584, 260] on input "d." at bounding box center [583, 258] width 1 height 4
radio input "true"
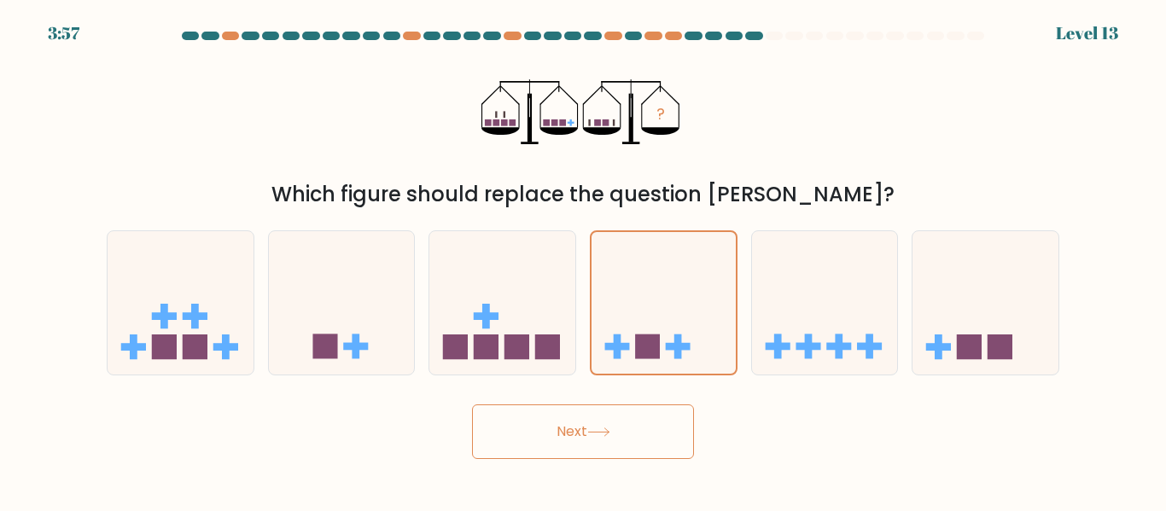
click at [627, 445] on button "Next" at bounding box center [583, 432] width 222 height 55
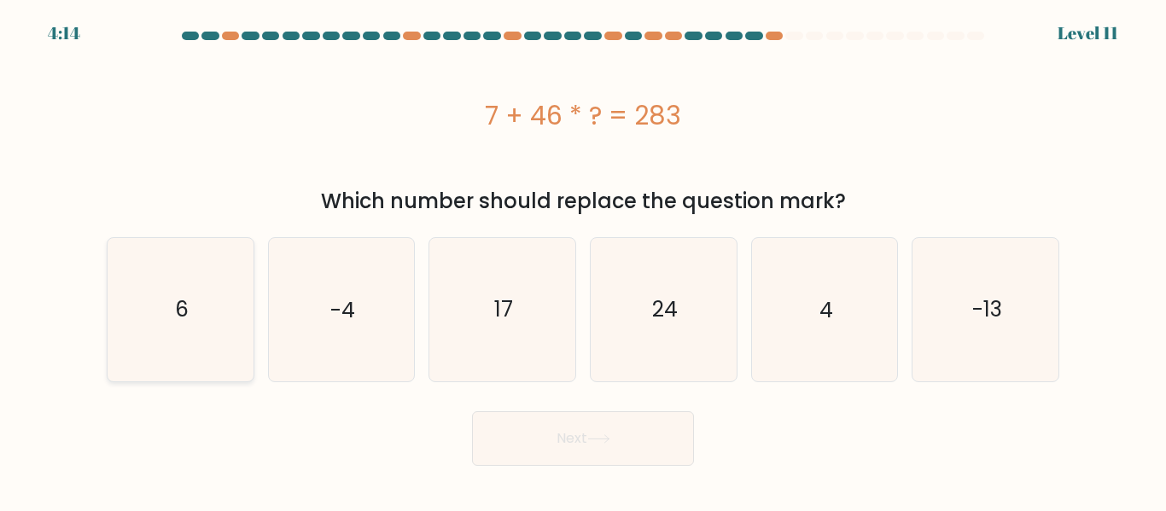
click at [229, 349] on icon "6" at bounding box center [180, 309] width 143 height 143
click at [583, 260] on input "a. 6" at bounding box center [583, 258] width 1 height 4
radio input "true"
click at [609, 451] on button "Next" at bounding box center [583, 438] width 222 height 55
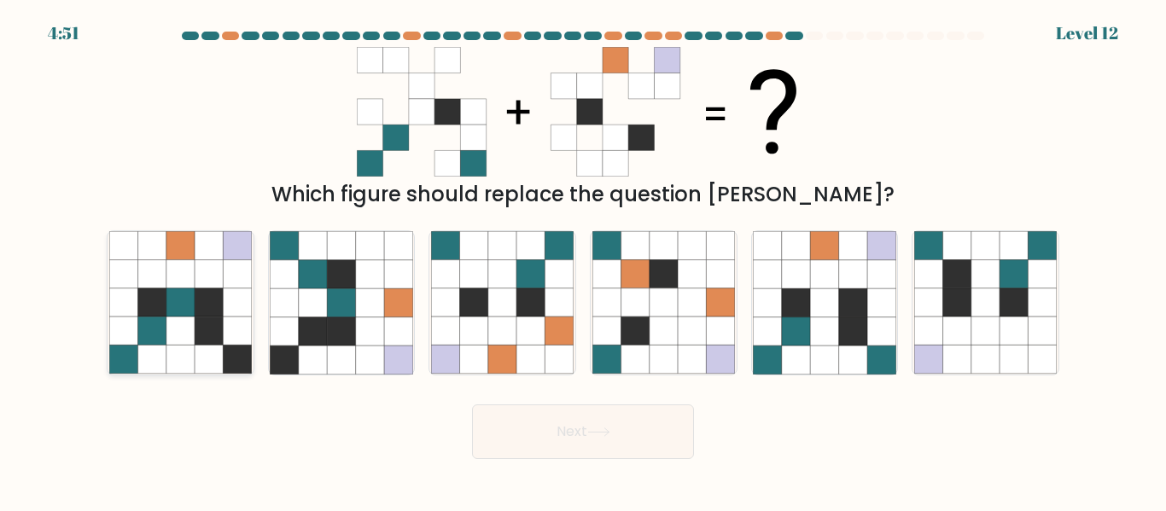
click at [227, 364] on icon at bounding box center [237, 360] width 28 height 28
click at [583, 260] on input "a." at bounding box center [583, 258] width 1 height 4
radio input "true"
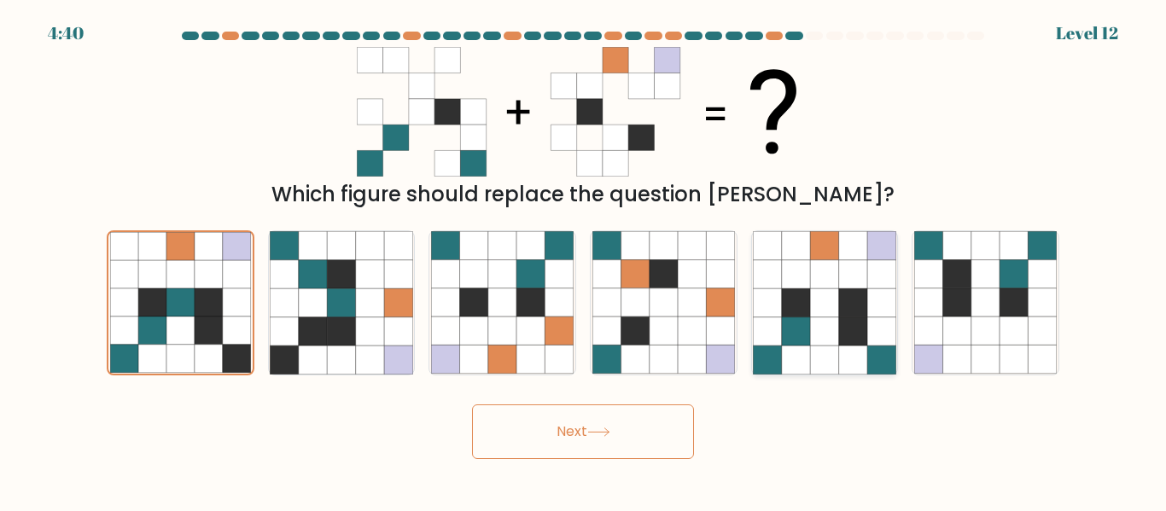
click at [846, 340] on icon at bounding box center [853, 332] width 28 height 28
click at [584, 260] on input "e." at bounding box center [583, 258] width 1 height 4
radio input "true"
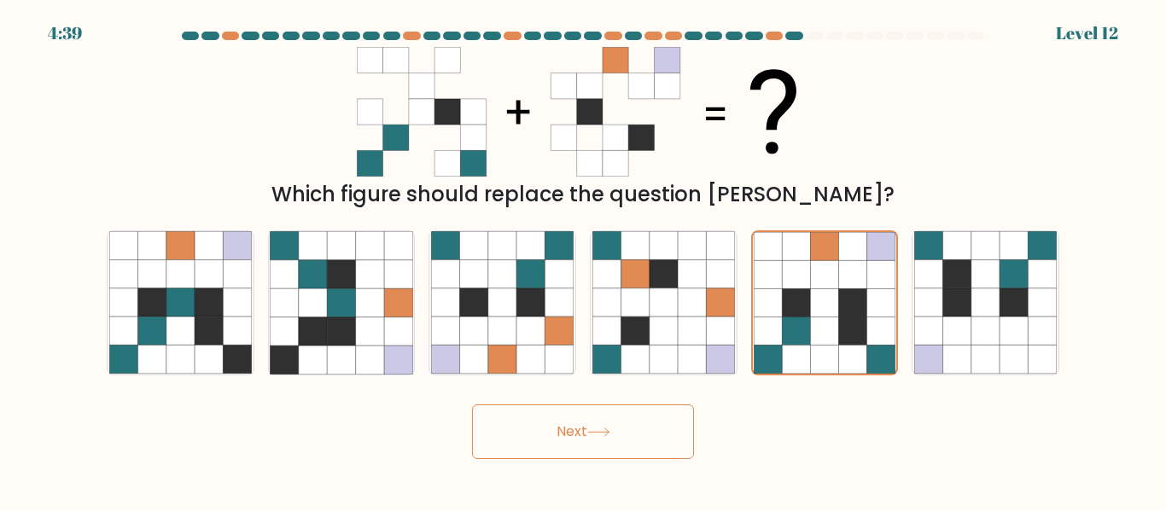
click at [592, 436] on icon at bounding box center [598, 432] width 23 height 9
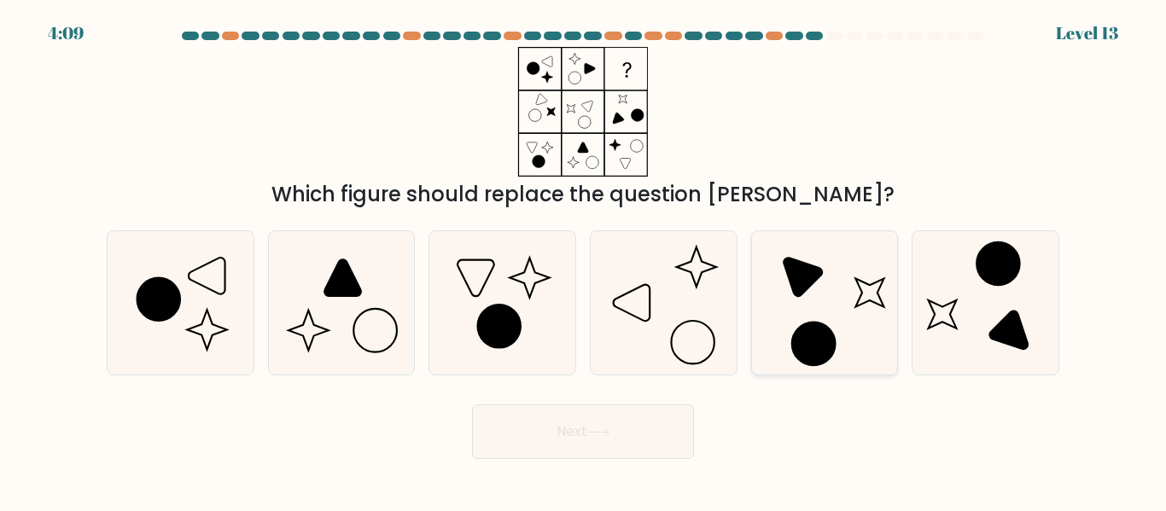
click at [841, 286] on icon at bounding box center [824, 302] width 143 height 143
click at [584, 260] on input "e." at bounding box center [583, 258] width 1 height 4
radio input "true"
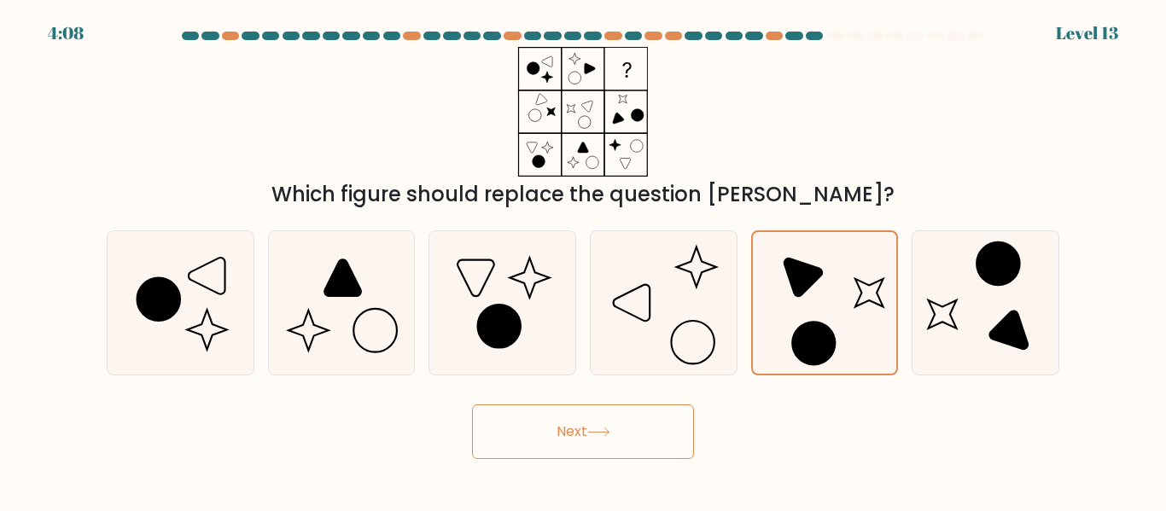
click at [623, 440] on button "Next" at bounding box center [583, 432] width 222 height 55
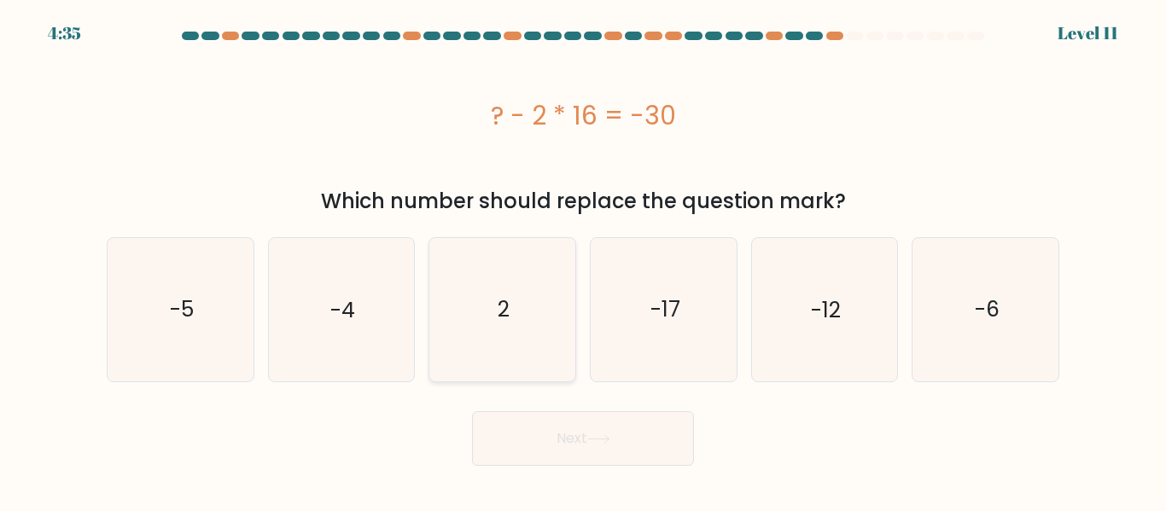
click at [528, 301] on icon "2" at bounding box center [502, 309] width 143 height 143
click at [583, 260] on input "c. 2" at bounding box center [583, 258] width 1 height 4
radio input "true"
click at [577, 433] on button "Next" at bounding box center [583, 438] width 222 height 55
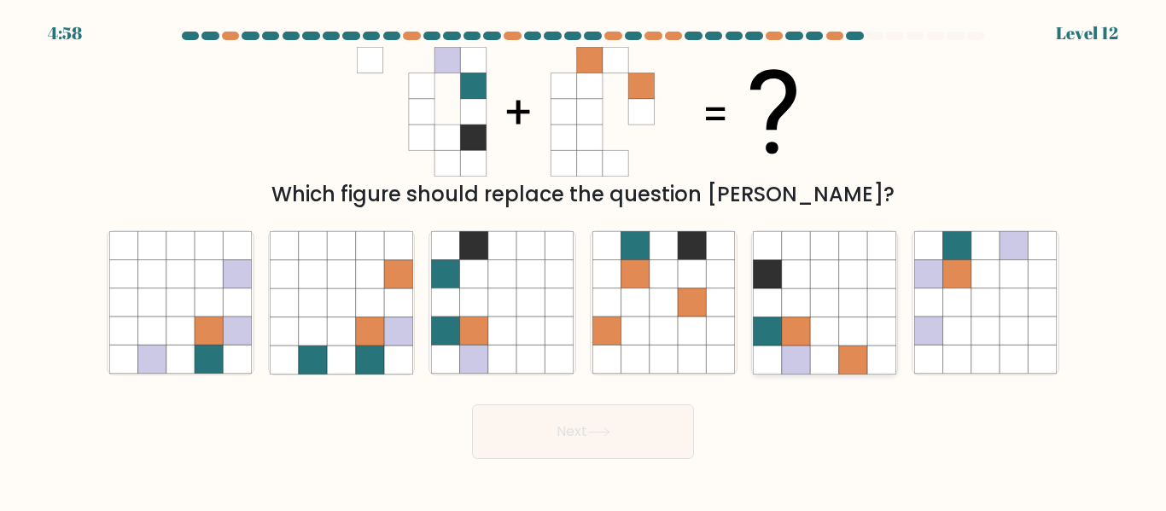
click at [843, 353] on icon at bounding box center [853, 360] width 28 height 28
click at [584, 260] on input "e." at bounding box center [583, 258] width 1 height 4
radio input "true"
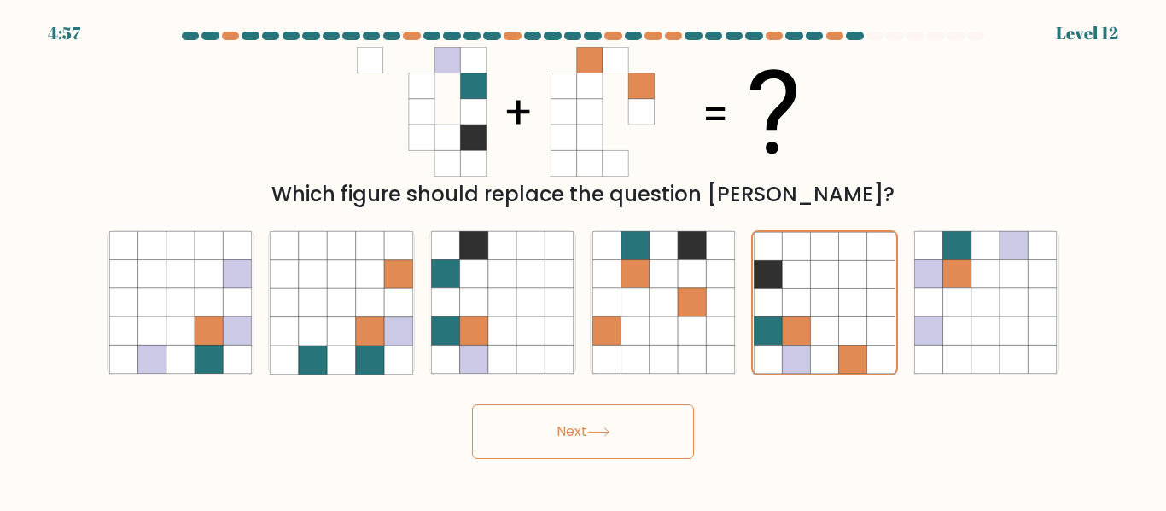
click at [604, 450] on button "Next" at bounding box center [583, 432] width 222 height 55
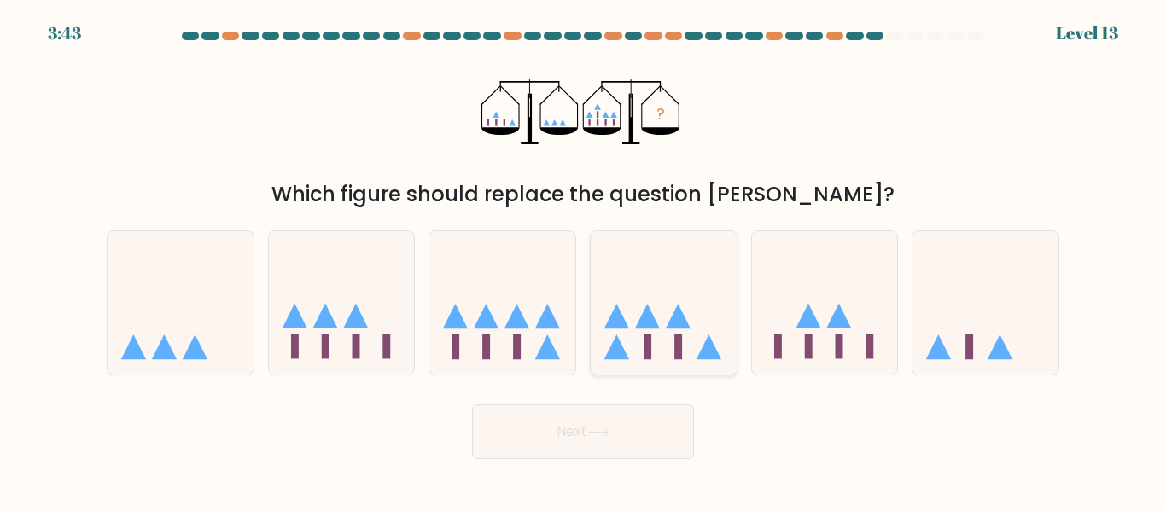
click at [671, 335] on icon at bounding box center [664, 302] width 146 height 120
click at [584, 260] on input "d." at bounding box center [583, 258] width 1 height 4
radio input "true"
click at [636, 435] on button "Next" at bounding box center [583, 432] width 222 height 55
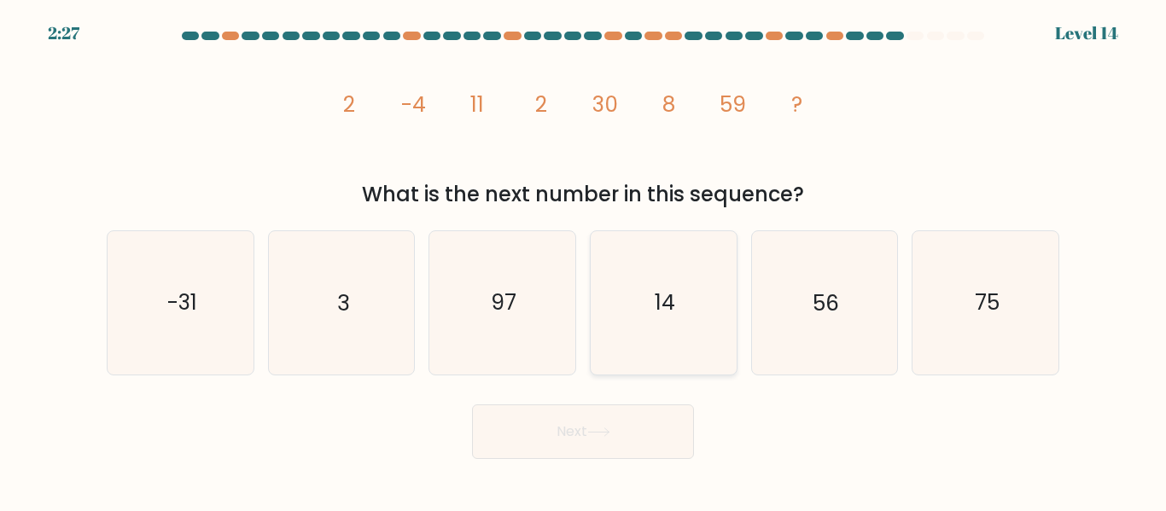
click at [697, 314] on icon "14" at bounding box center [663, 302] width 143 height 143
click at [584, 260] on input "d. 14" at bounding box center [583, 258] width 1 height 4
radio input "true"
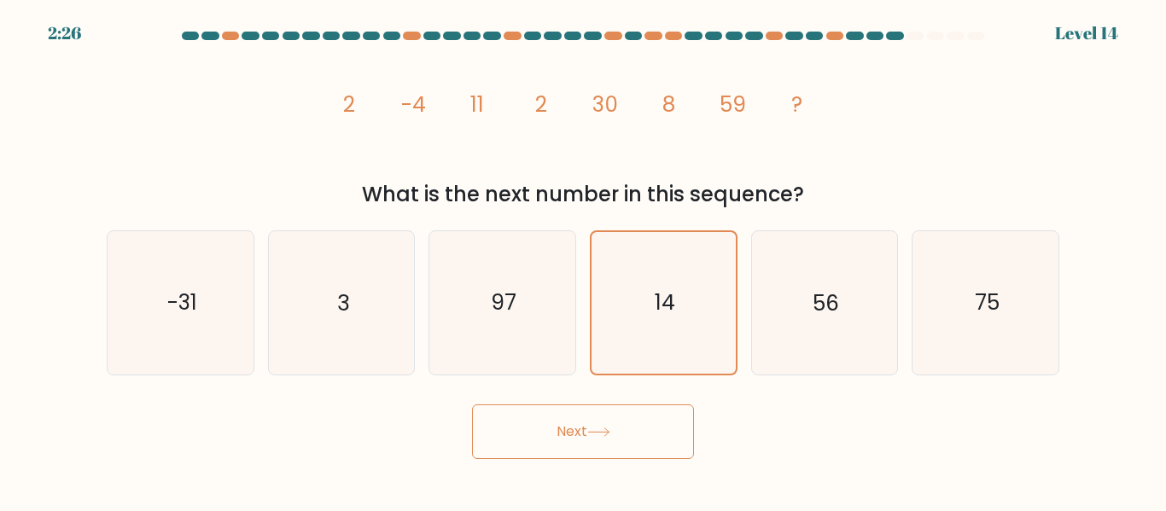
click at [604, 428] on icon at bounding box center [598, 432] width 23 height 9
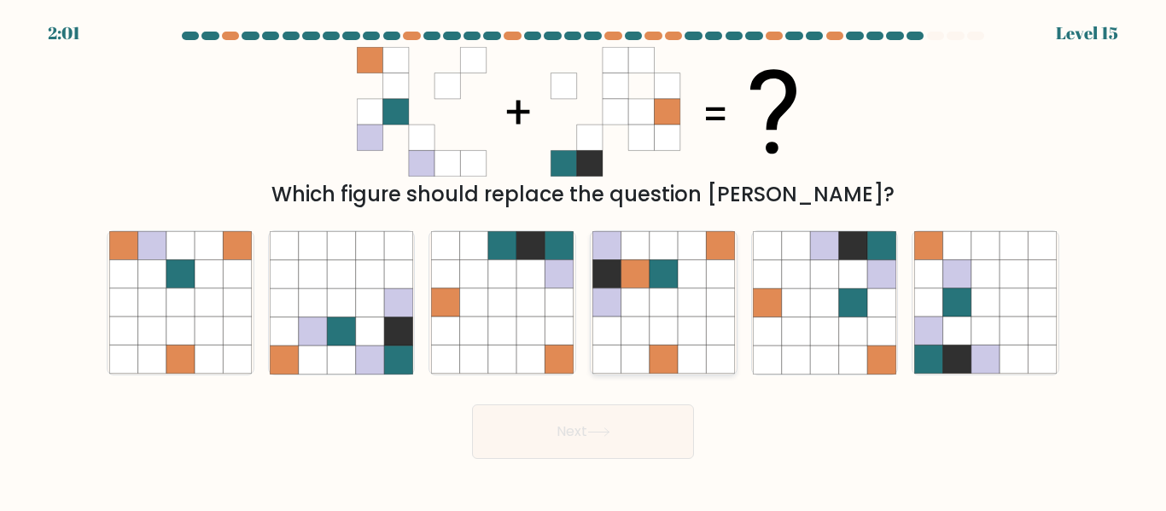
click at [635, 304] on icon at bounding box center [635, 303] width 28 height 28
click at [584, 260] on input "d." at bounding box center [583, 258] width 1 height 4
radio input "true"
click at [586, 442] on button "Next" at bounding box center [583, 432] width 222 height 55
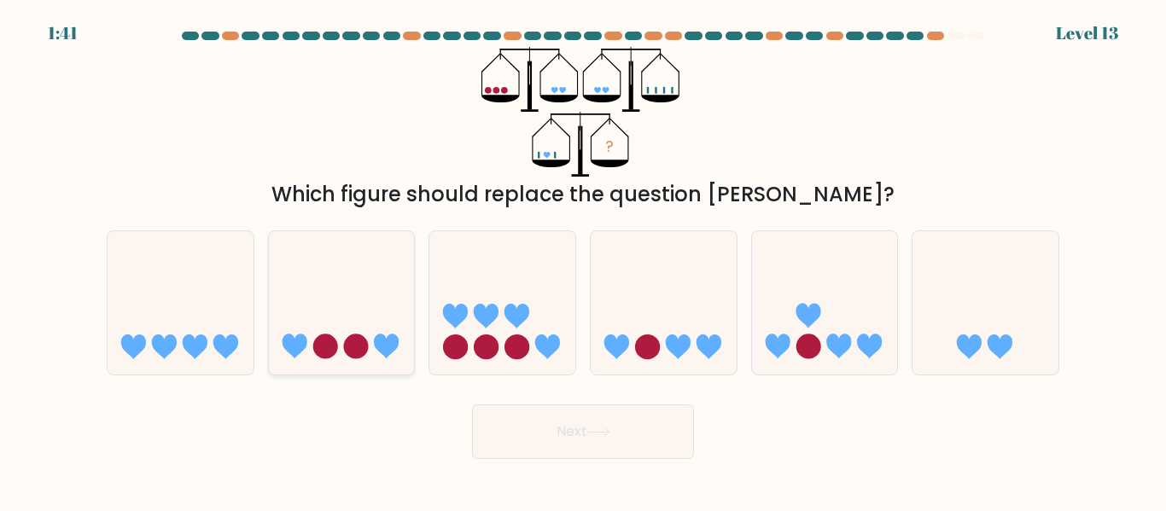
click at [304, 341] on icon at bounding box center [294, 347] width 25 height 25
click at [583, 260] on input "b." at bounding box center [583, 258] width 1 height 4
radio input "true"
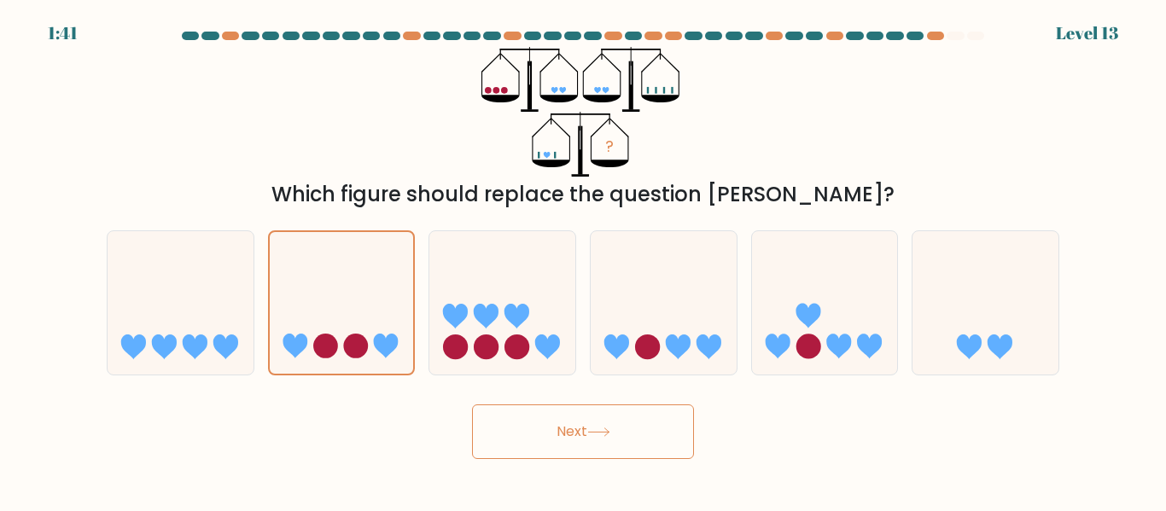
click at [554, 446] on button "Next" at bounding box center [583, 432] width 222 height 55
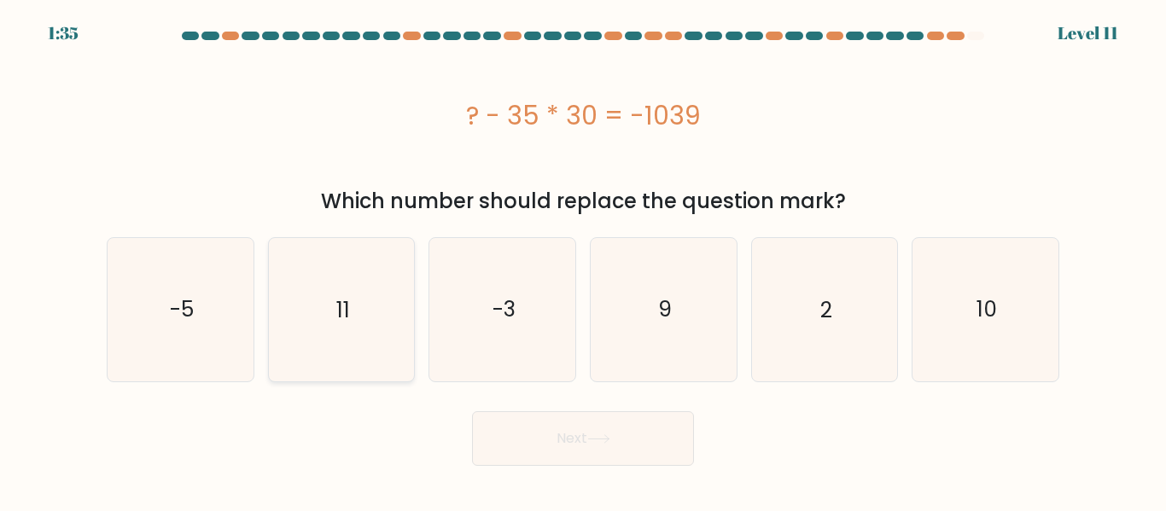
click at [332, 323] on icon "11" at bounding box center [341, 309] width 143 height 143
click at [583, 260] on input "b. 11" at bounding box center [583, 258] width 1 height 4
radio input "true"
click at [527, 434] on button "Next" at bounding box center [583, 438] width 222 height 55
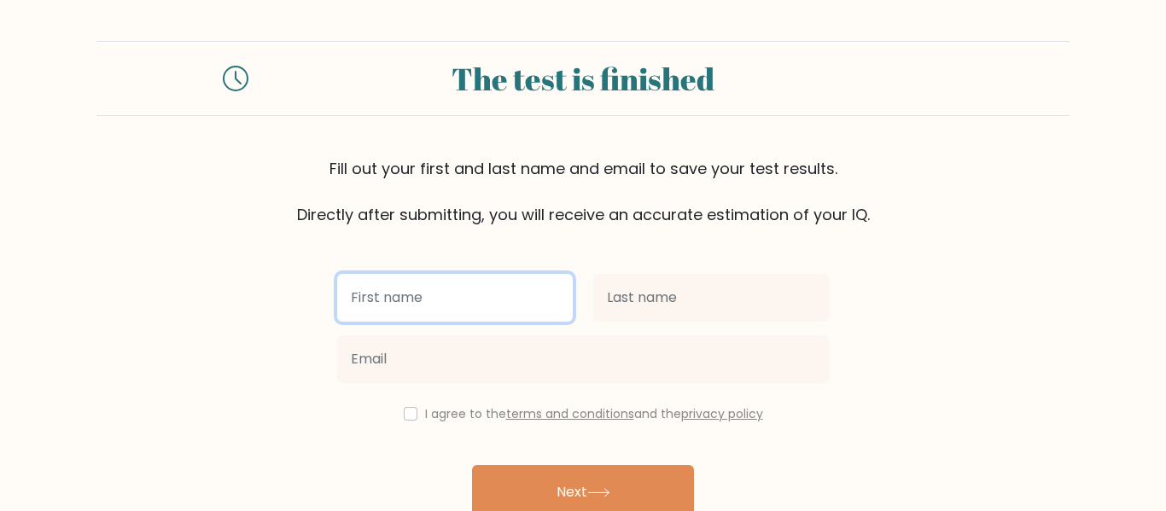
click at [513, 294] on input "text" at bounding box center [455, 298] width 236 height 48
type input "Jessica"
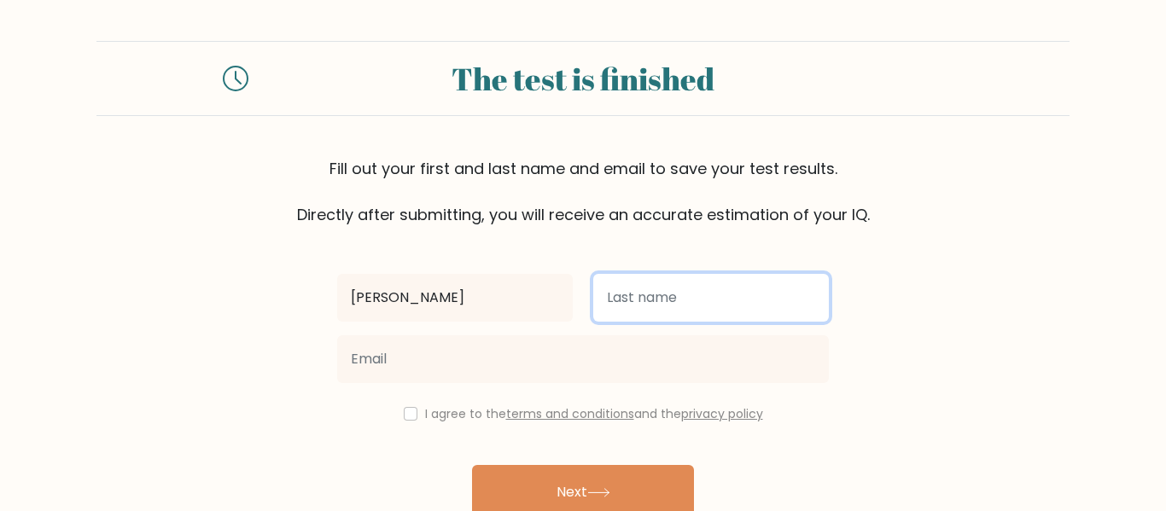
click at [656, 317] on input "text" at bounding box center [711, 298] width 236 height 48
type input "C"
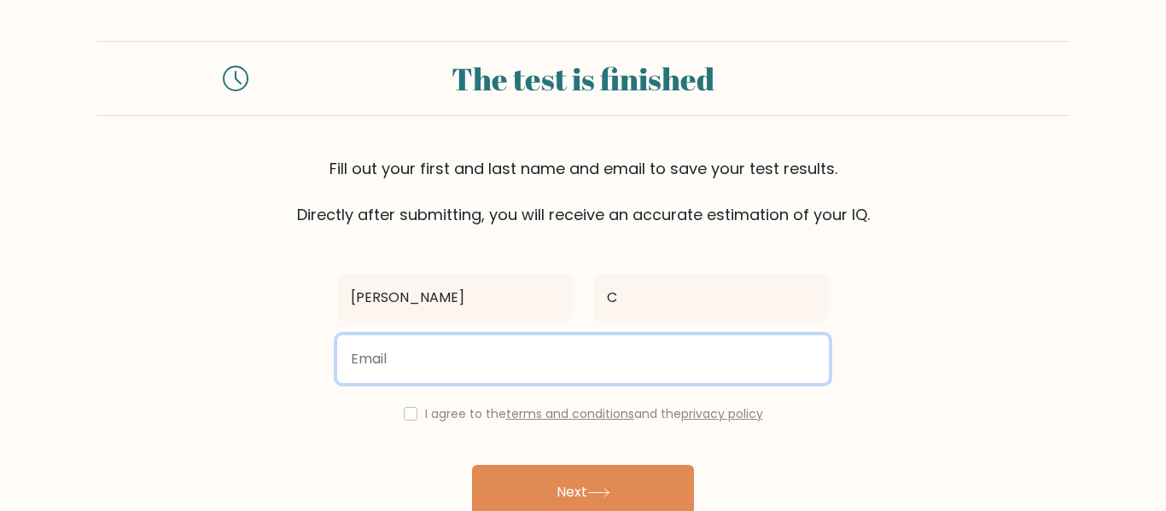
click at [566, 373] on input "email" at bounding box center [583, 359] width 492 height 48
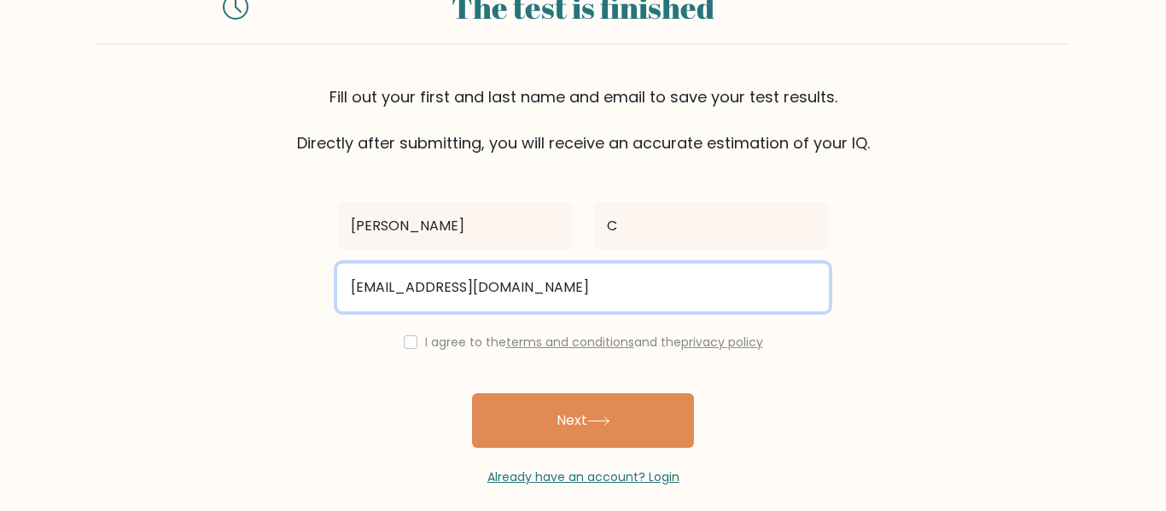
scroll to position [88, 0]
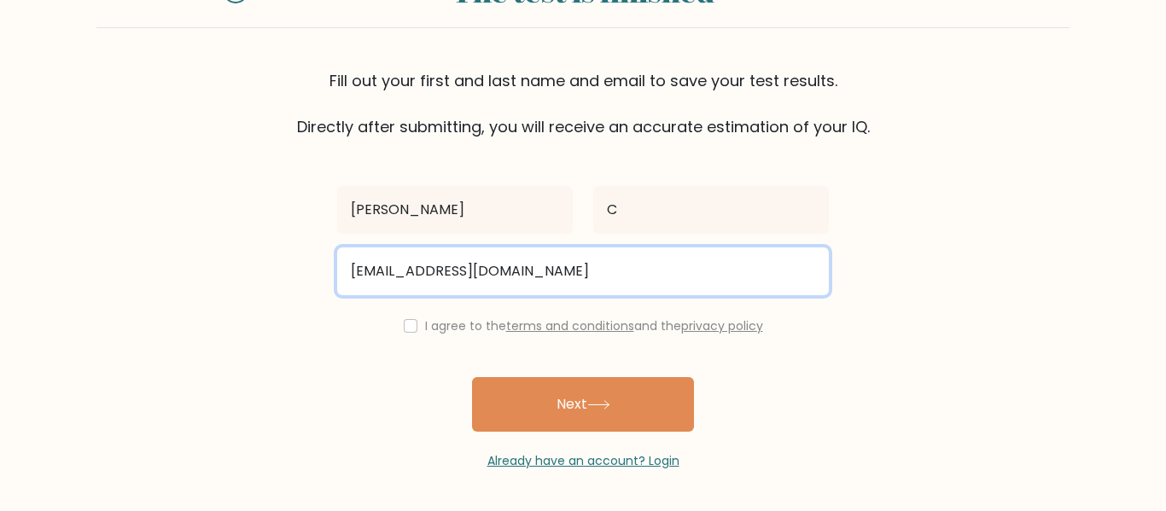
type input "24cramphornj@simonballe.herts.sch.uk"
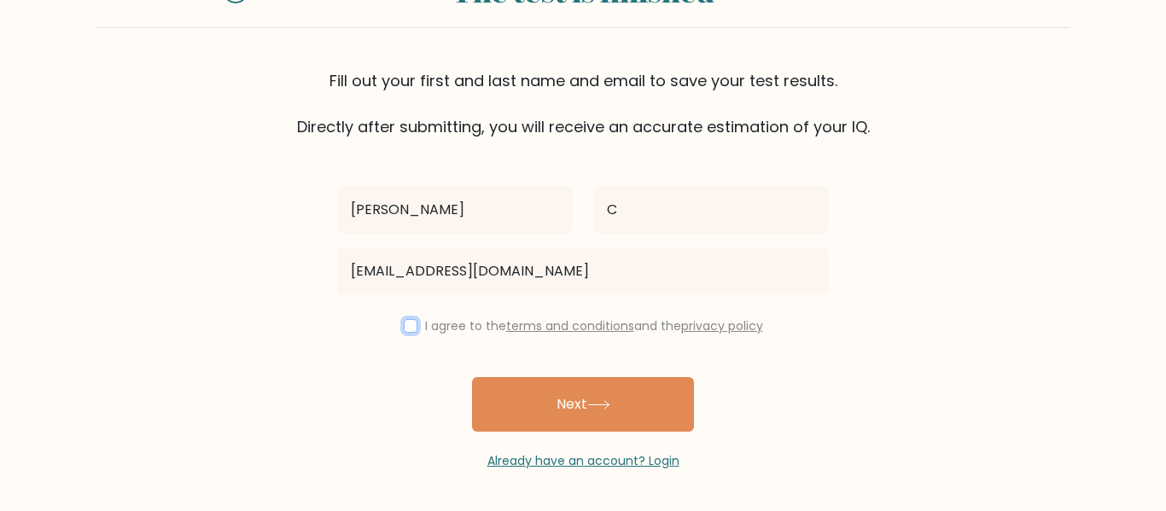
click at [405, 320] on input "checkbox" at bounding box center [411, 326] width 14 height 14
checkbox input "true"
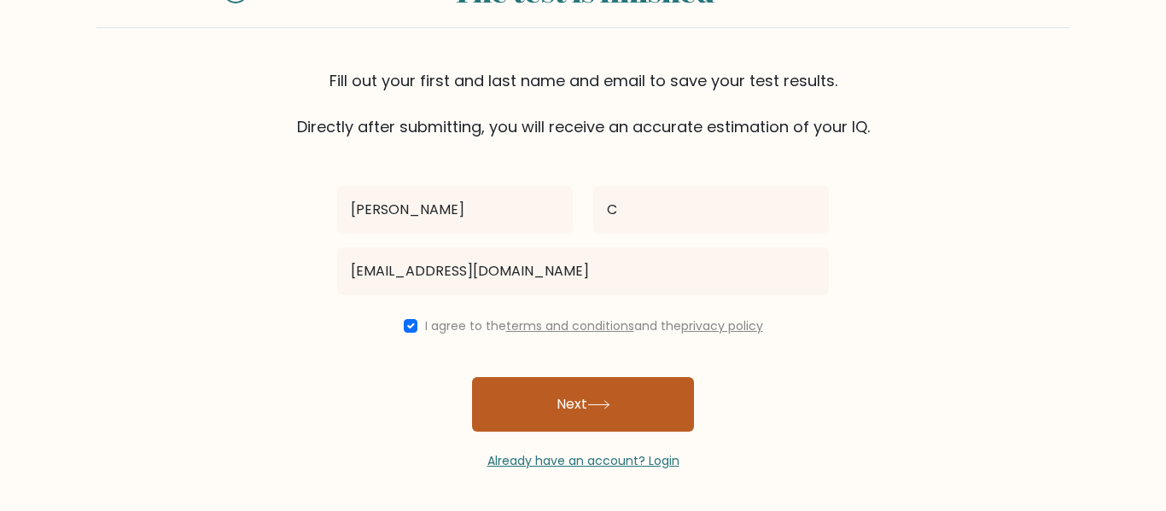
click at [539, 405] on button "Next" at bounding box center [583, 404] width 222 height 55
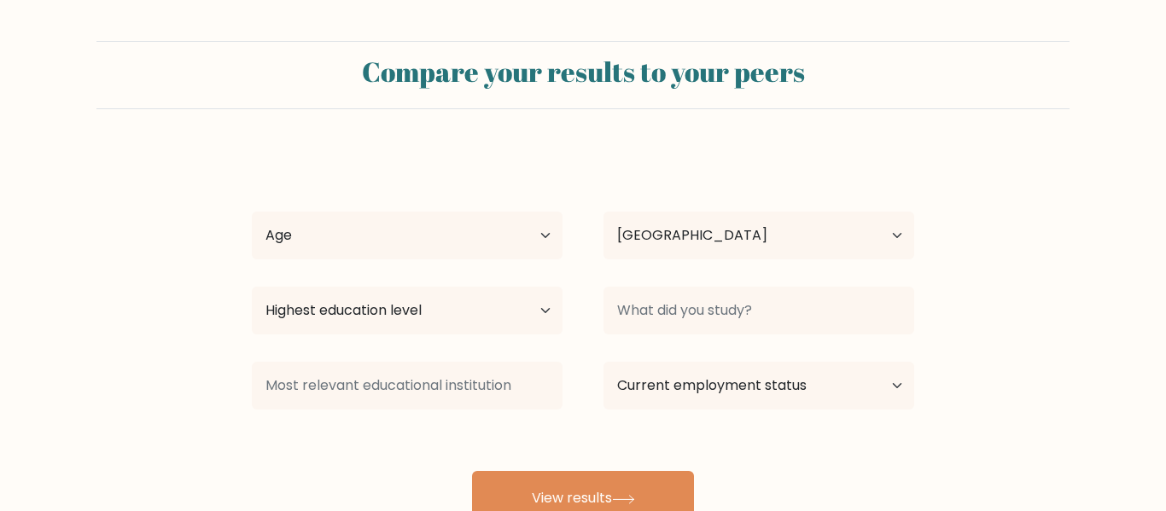
select select "GB"
click at [507, 215] on select "Age Under 18 years old 18-24 years old 25-34 years old 35-44 years old 45-54 ye…" at bounding box center [407, 236] width 311 height 48
select select "min_18"
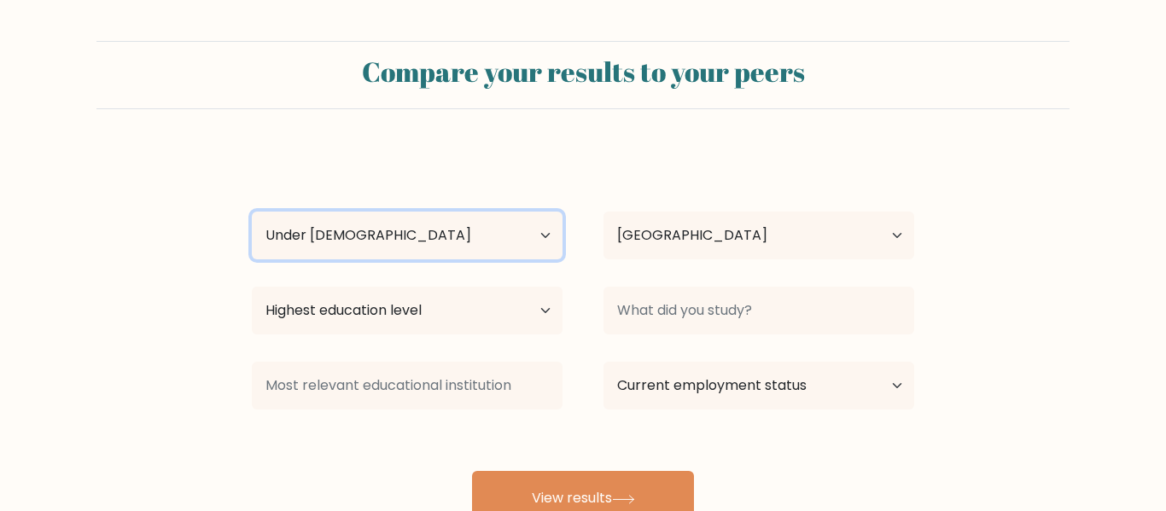
click at [252, 212] on select "Age Under 18 years old 18-24 years old 25-34 years old 35-44 years old 45-54 ye…" at bounding box center [407, 236] width 311 height 48
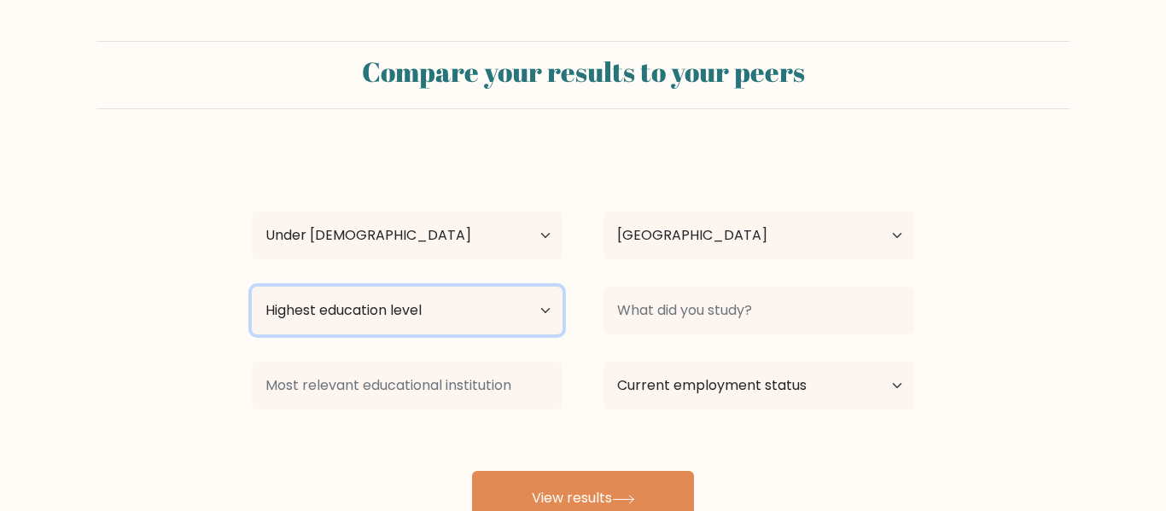
click at [481, 325] on select "Highest education level No schooling Primary Lower Secondary Upper Secondary Oc…" at bounding box center [407, 311] width 311 height 48
select select "lower_secondary"
click at [252, 287] on select "Highest education level No schooling Primary Lower Secondary Upper Secondary Oc…" at bounding box center [407, 311] width 311 height 48
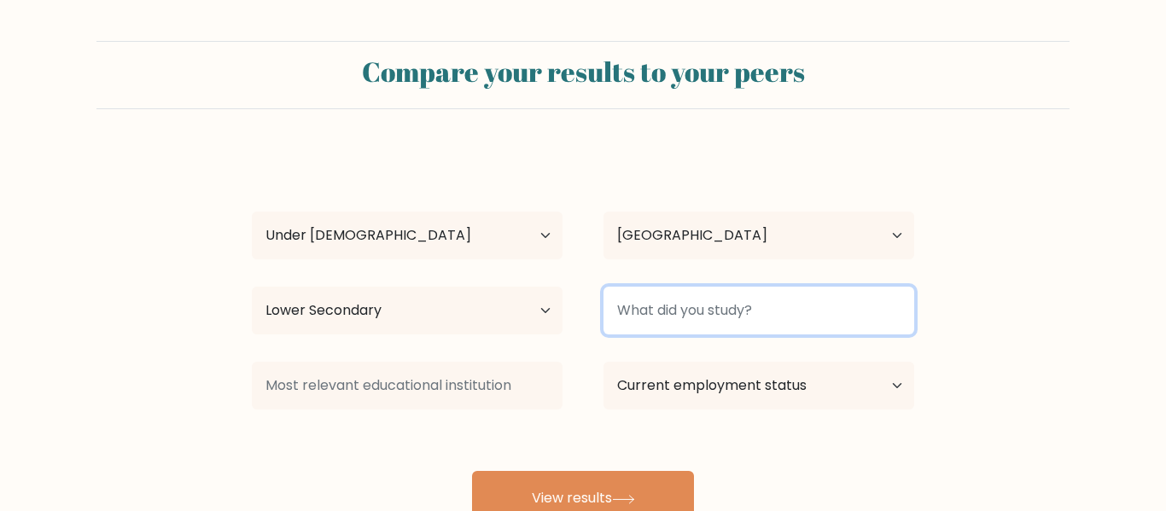
click at [733, 306] on input at bounding box center [758, 311] width 311 height 48
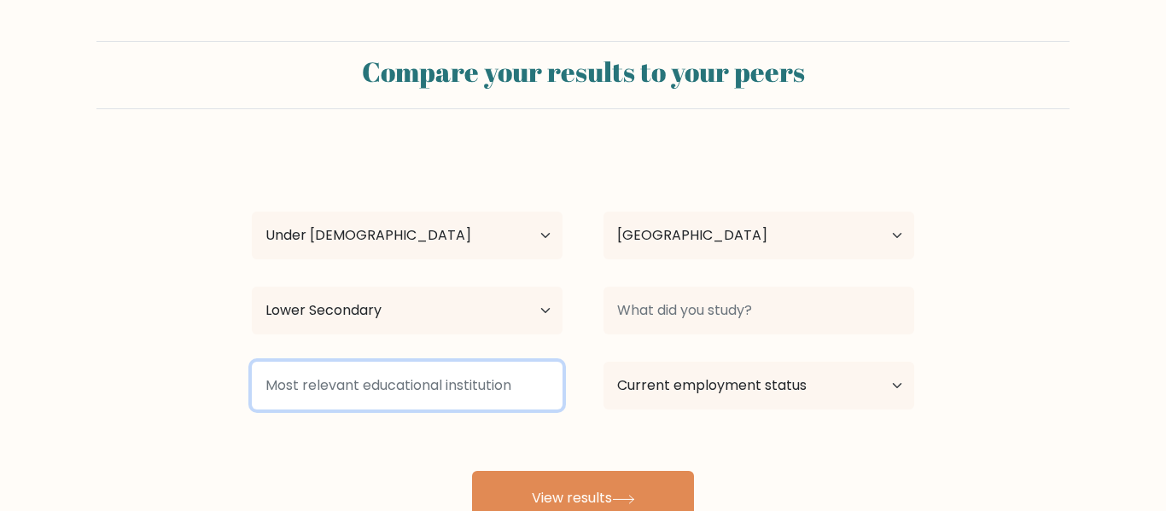
click at [526, 392] on input at bounding box center [407, 386] width 311 height 48
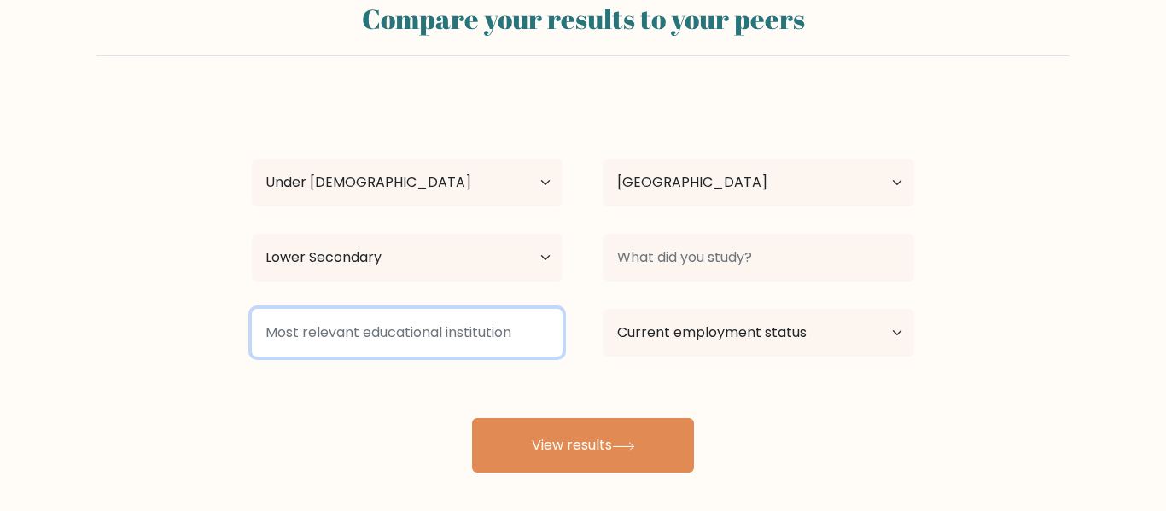
scroll to position [40, 0]
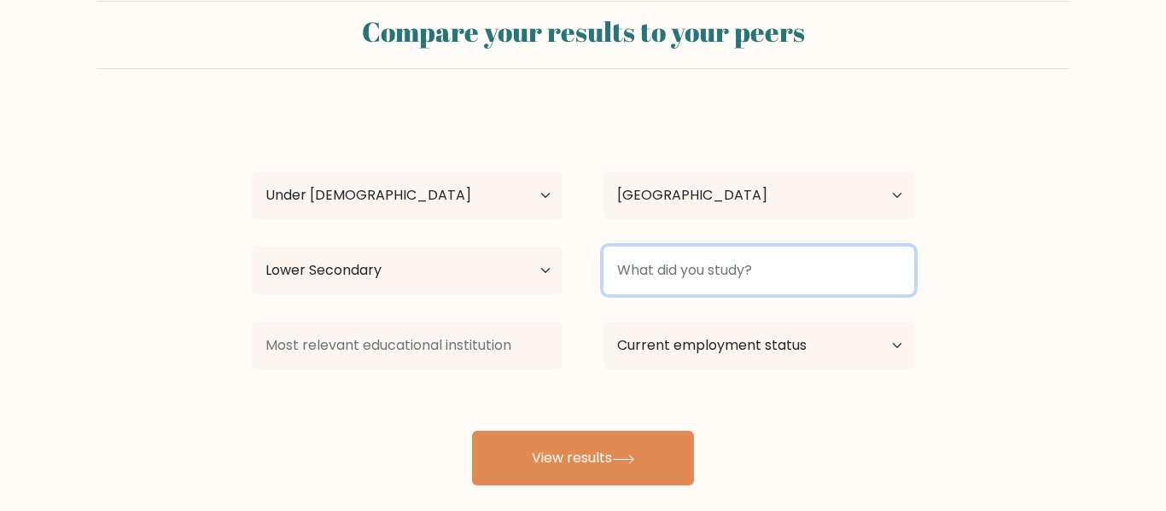
click at [722, 278] on input at bounding box center [758, 271] width 311 height 48
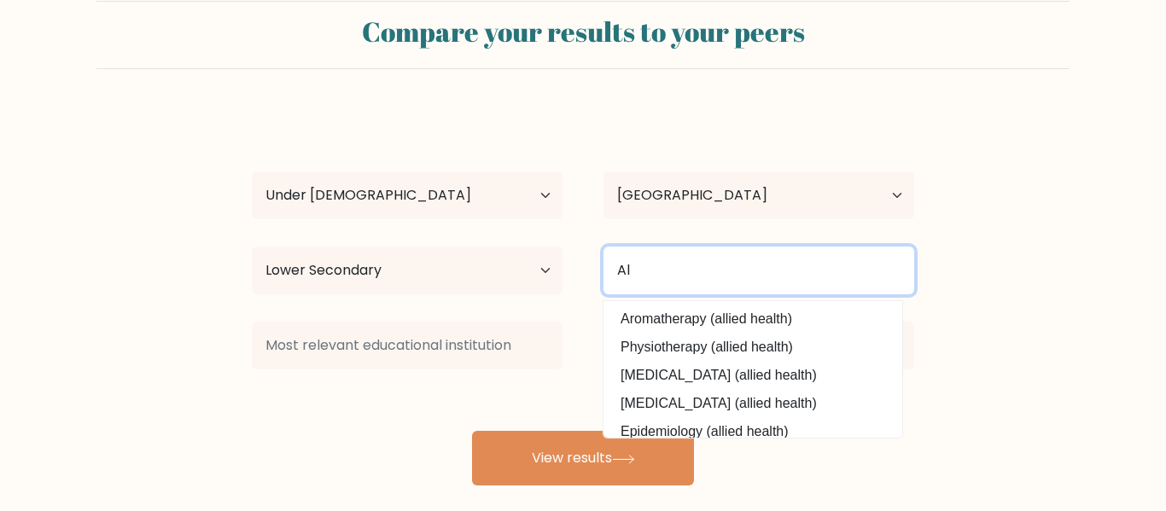
type input "A"
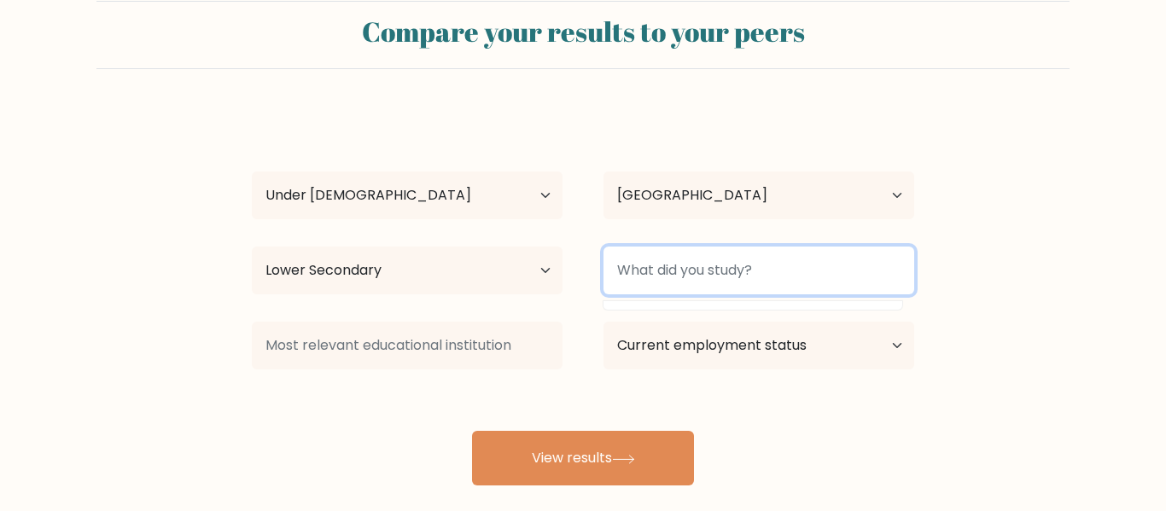
type input "G"
type input "t"
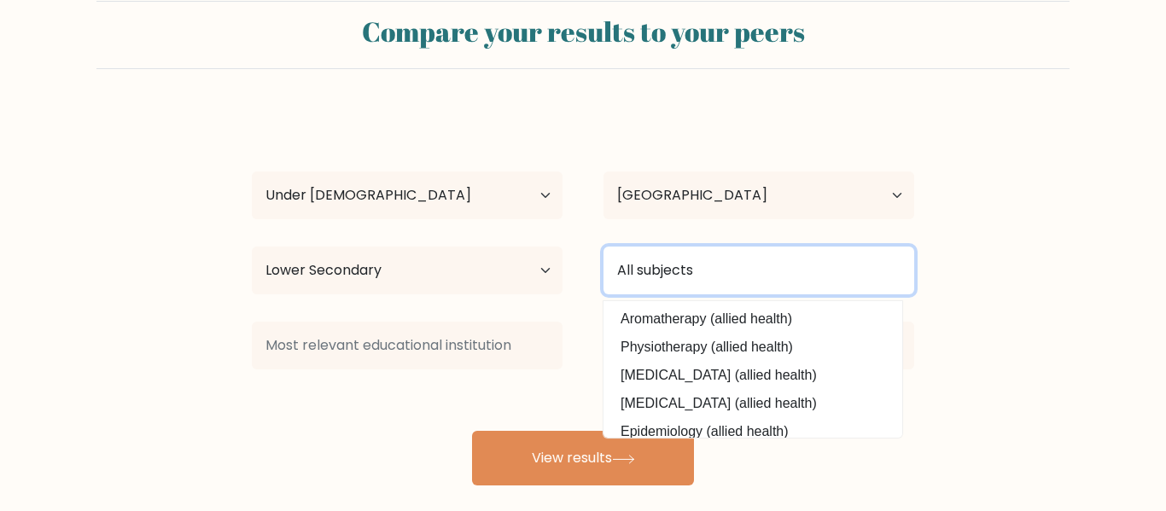
type input "All subjects"
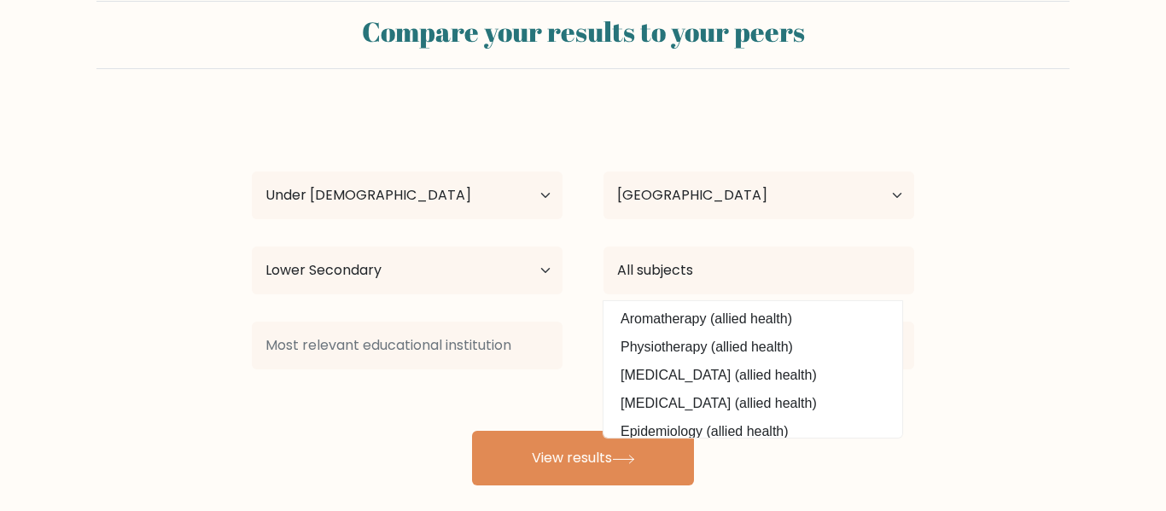
click at [1165, 304] on form "Compare your results to your peers Jessica C Age Under 18 years old 18-24 years…" at bounding box center [583, 243] width 1166 height 485
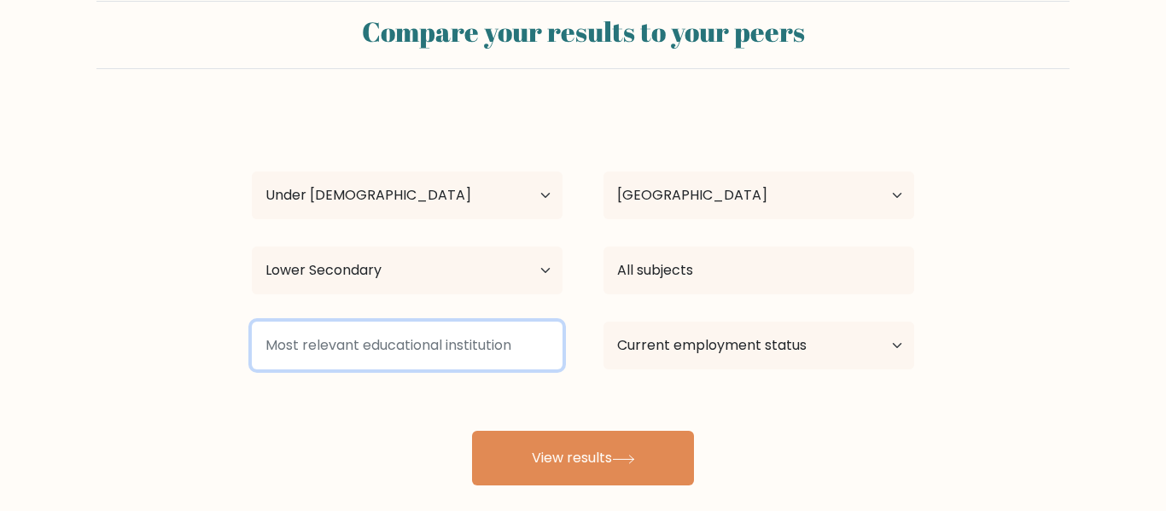
click at [472, 358] on input at bounding box center [407, 346] width 311 height 48
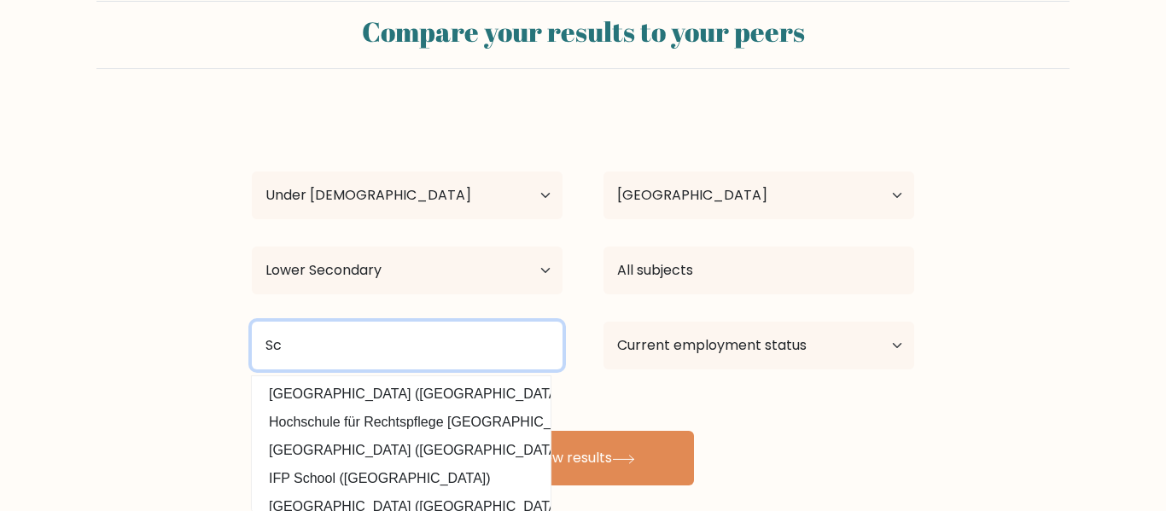
type input "S"
type input "Secondary School"
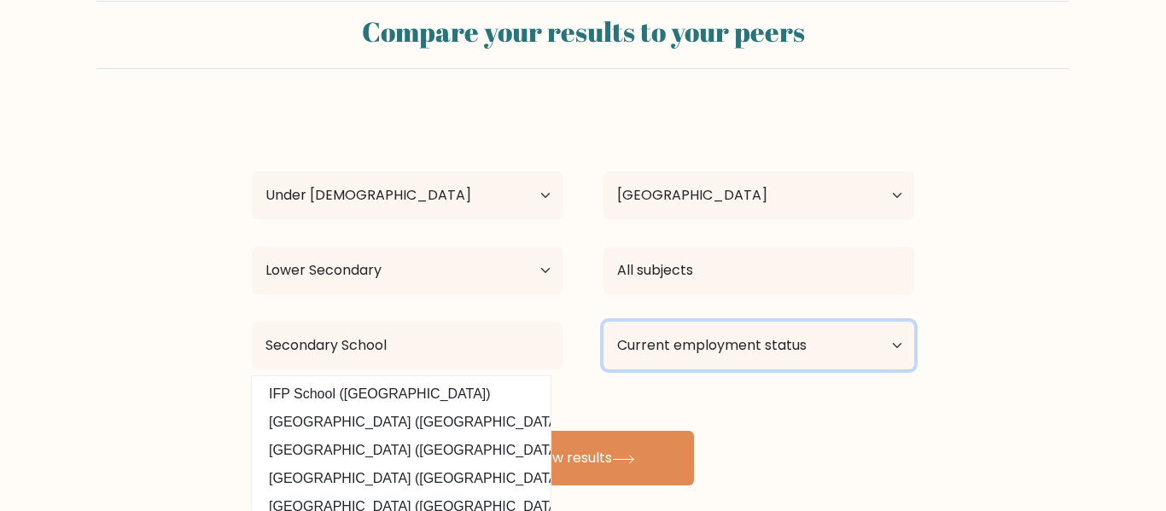
click at [858, 364] on select "Current employment status Employed Student Retired Other / prefer not to answer" at bounding box center [758, 346] width 311 height 48
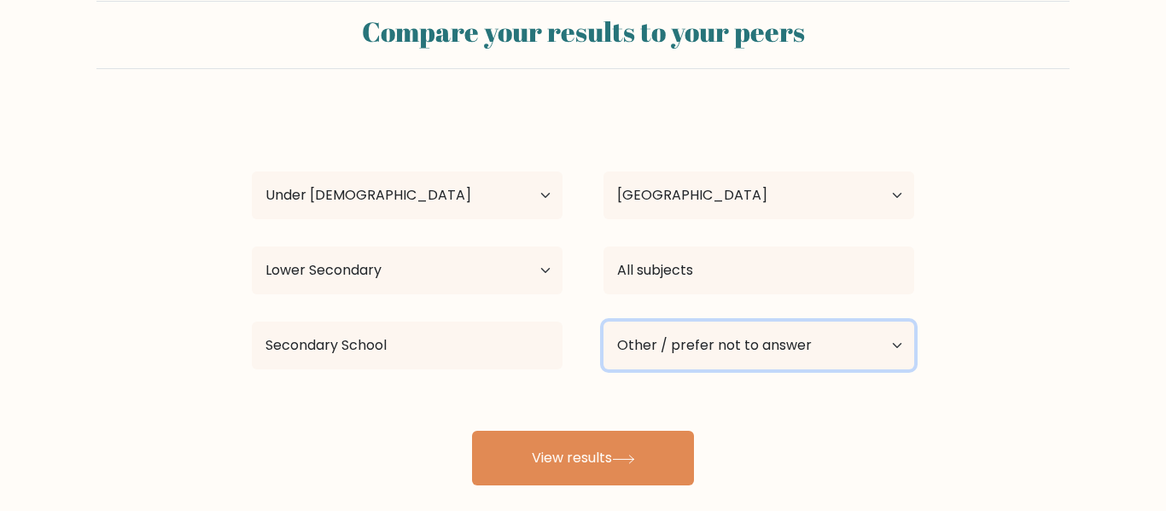
click at [603, 322] on select "Current employment status Employed Student Retired Other / prefer not to answer" at bounding box center [758, 346] width 311 height 48
click at [753, 368] on select "Current employment status Employed Student Retired Other / prefer not to answer" at bounding box center [758, 346] width 311 height 48
select select "student"
click at [603, 322] on select "Current employment status Employed Student Retired Other / prefer not to answer" at bounding box center [758, 346] width 311 height 48
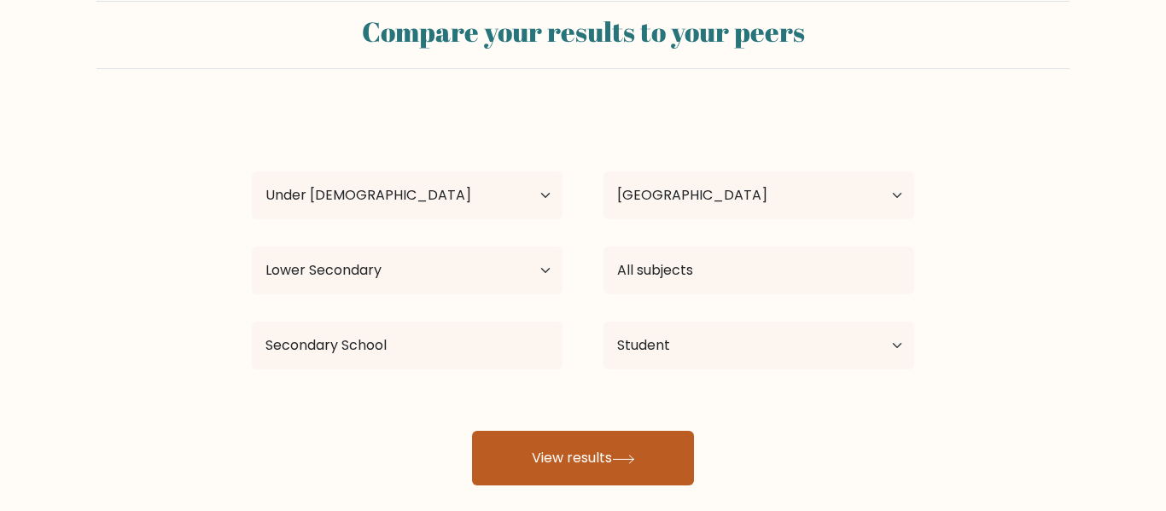
click at [572, 446] on button "View results" at bounding box center [583, 458] width 222 height 55
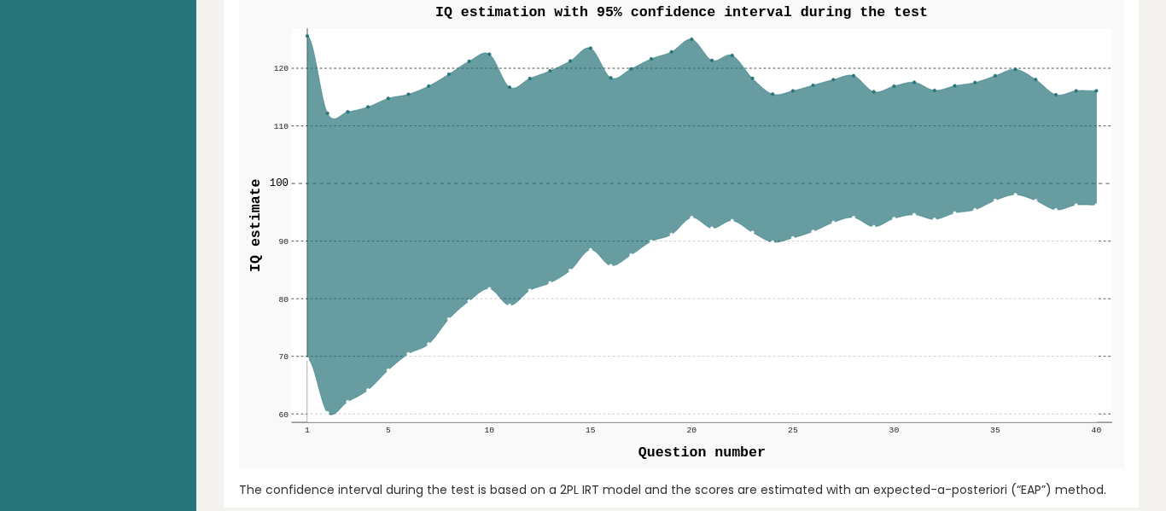
scroll to position [2022, 0]
click at [306, 38] on rect at bounding box center [701, 224] width 820 height 394
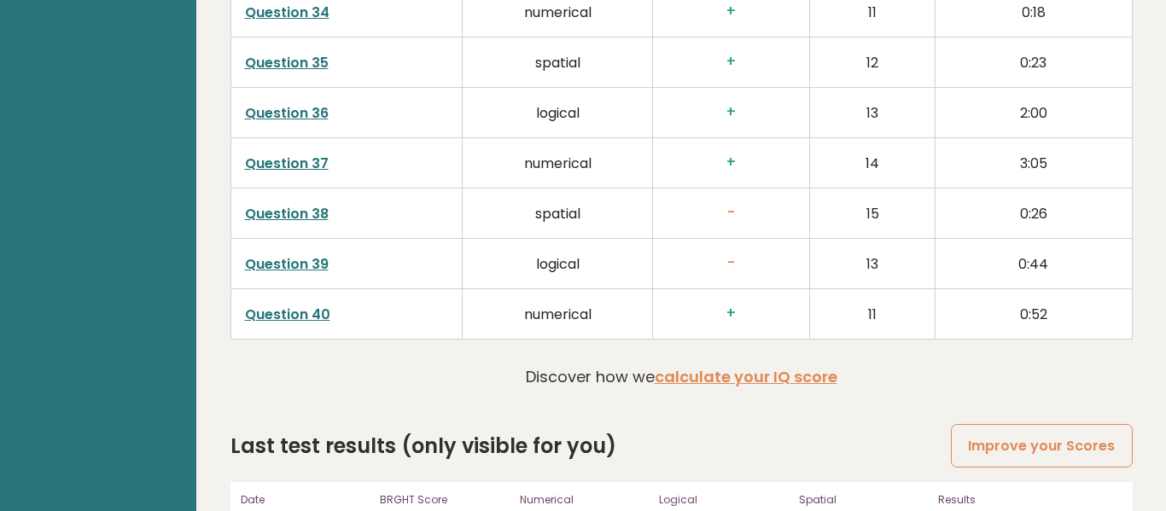
scroll to position [4419, 0]
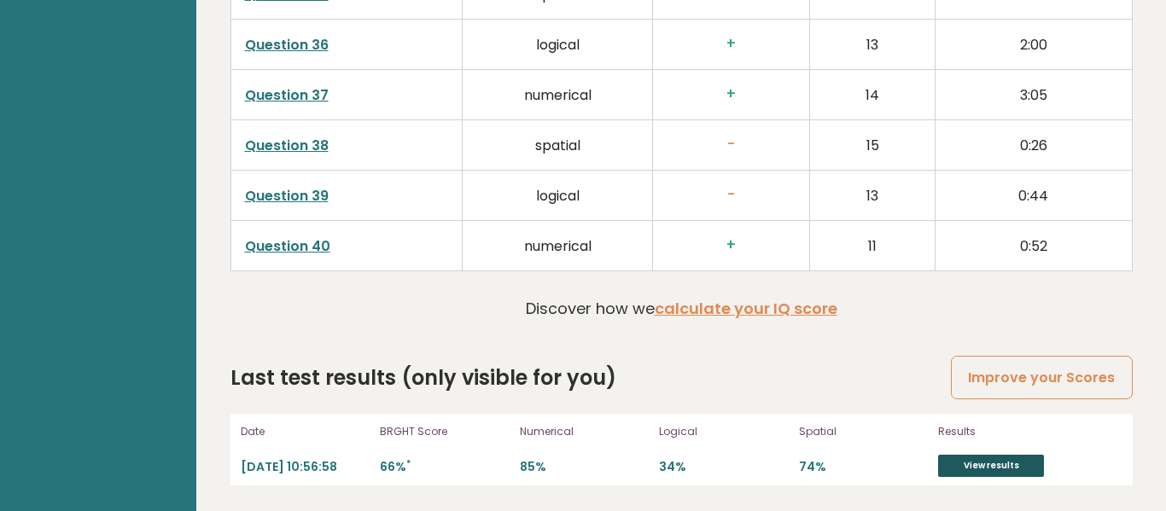
click at [956, 462] on link "View results" at bounding box center [991, 466] width 106 height 22
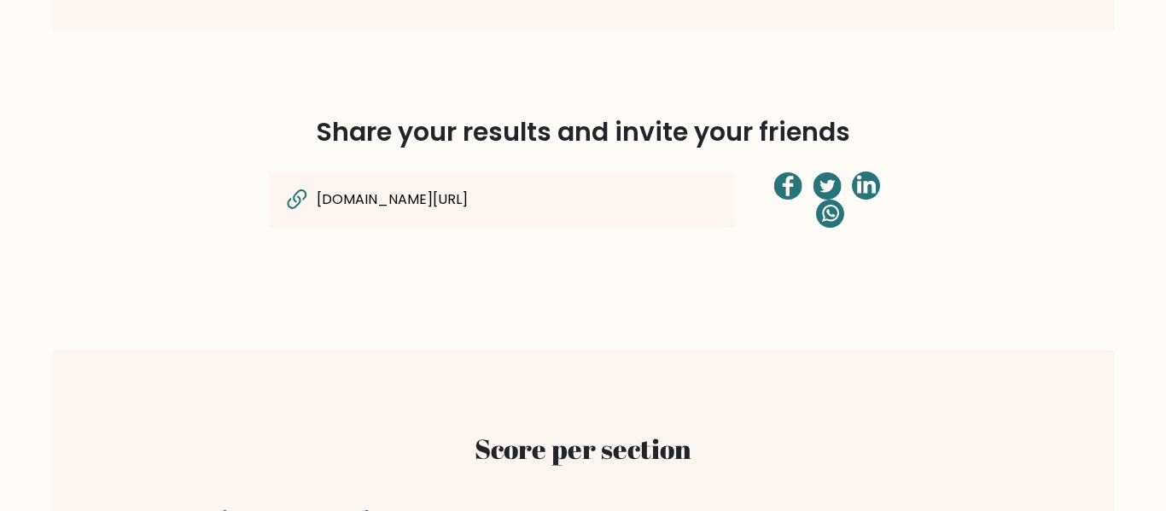
scroll to position [1276, 0]
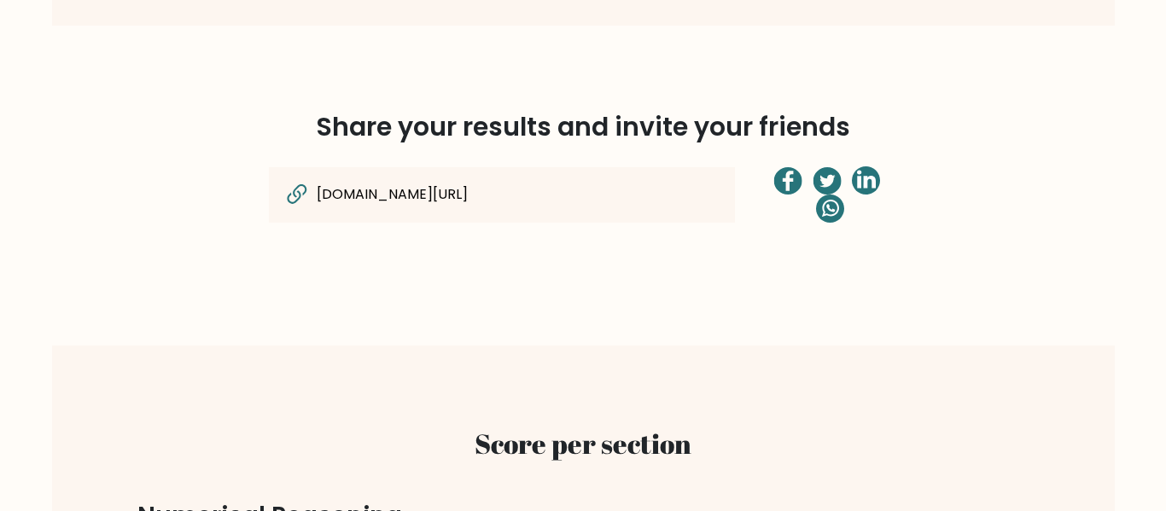
click at [618, 192] on input "[DOMAIN_NAME][URL]" at bounding box center [468, 195] width 307 height 22
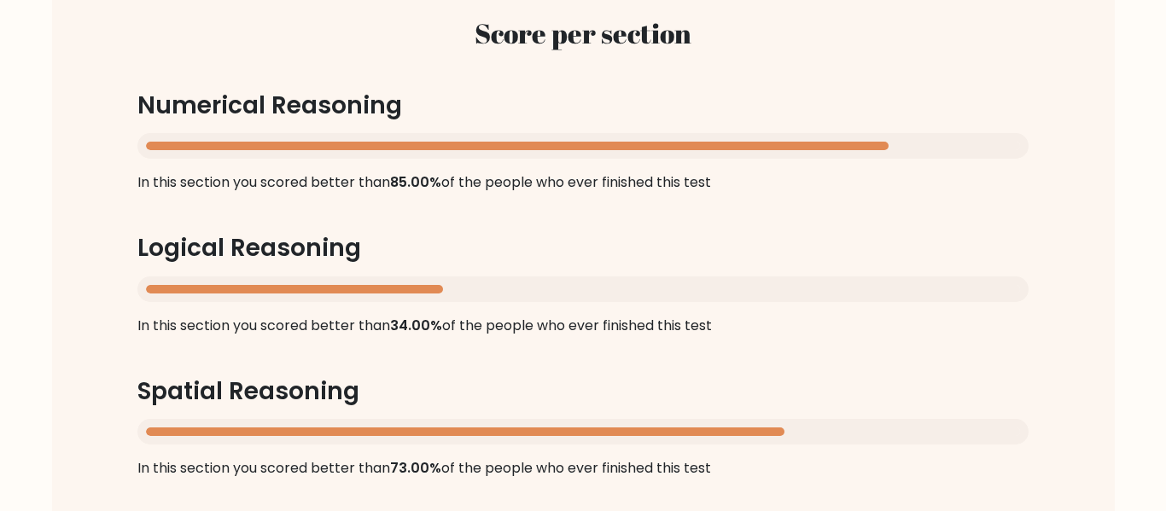
scroll to position [1683, 0]
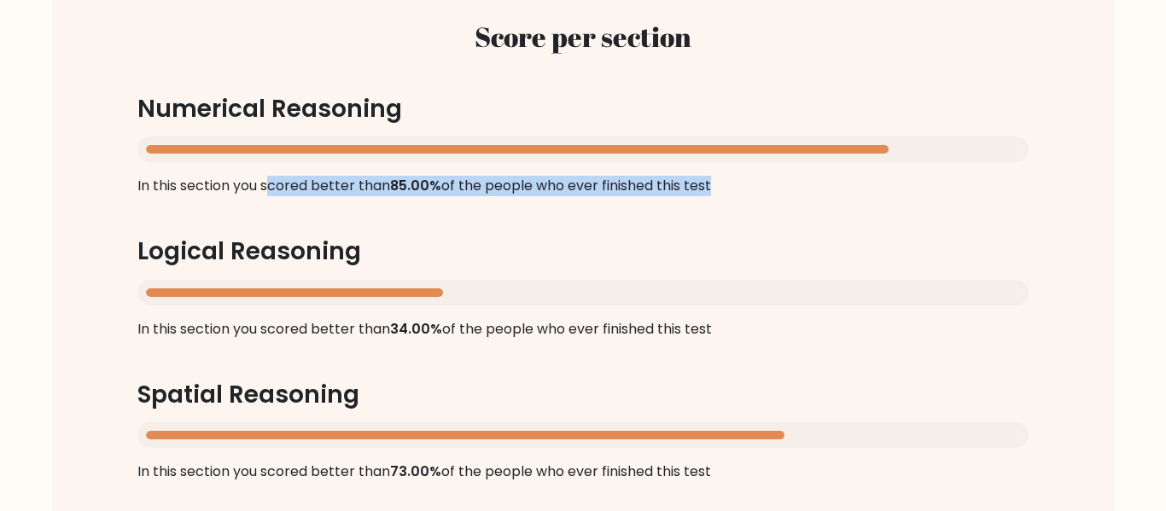
drag, startPoint x: 208, startPoint y: 182, endPoint x: 715, endPoint y: 188, distance: 507.0
click at [715, 188] on div "Score per section Numerical Reasoning In this section you scored better than 85…" at bounding box center [582, 252] width 973 height 544
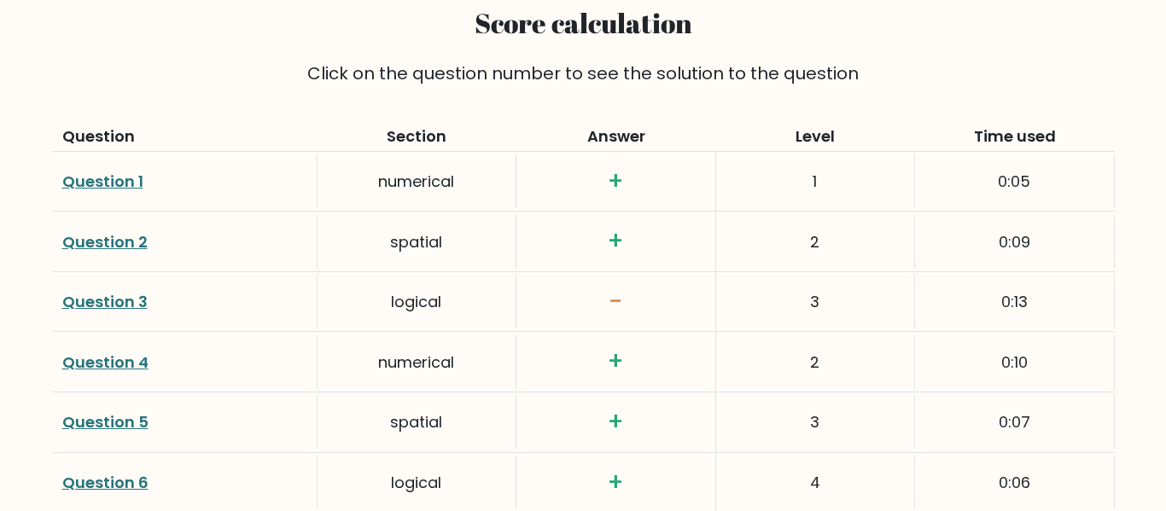
scroll to position [2336, 0]
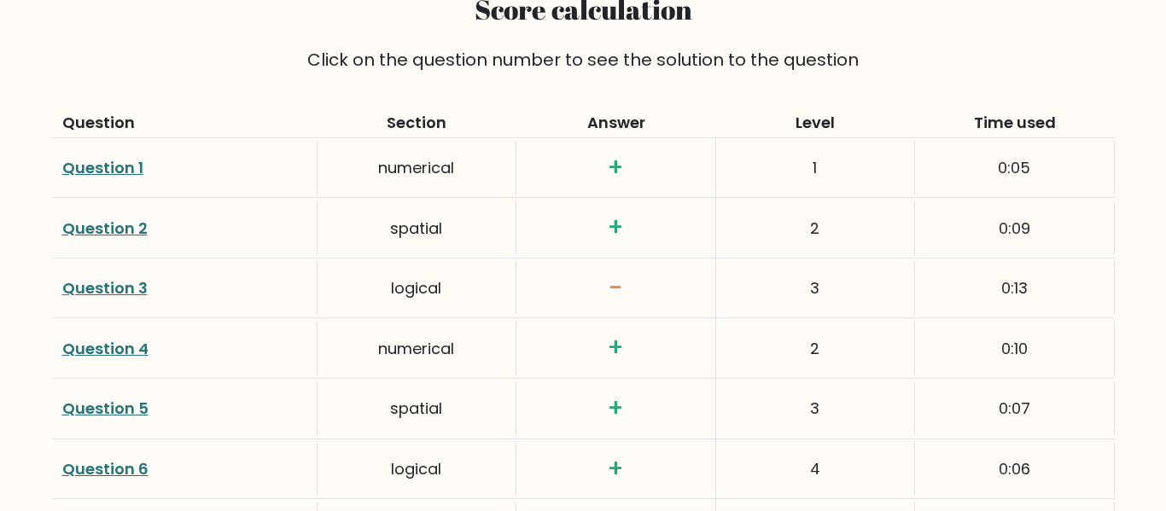
click at [125, 288] on link "Question 3" at bounding box center [104, 287] width 85 height 21
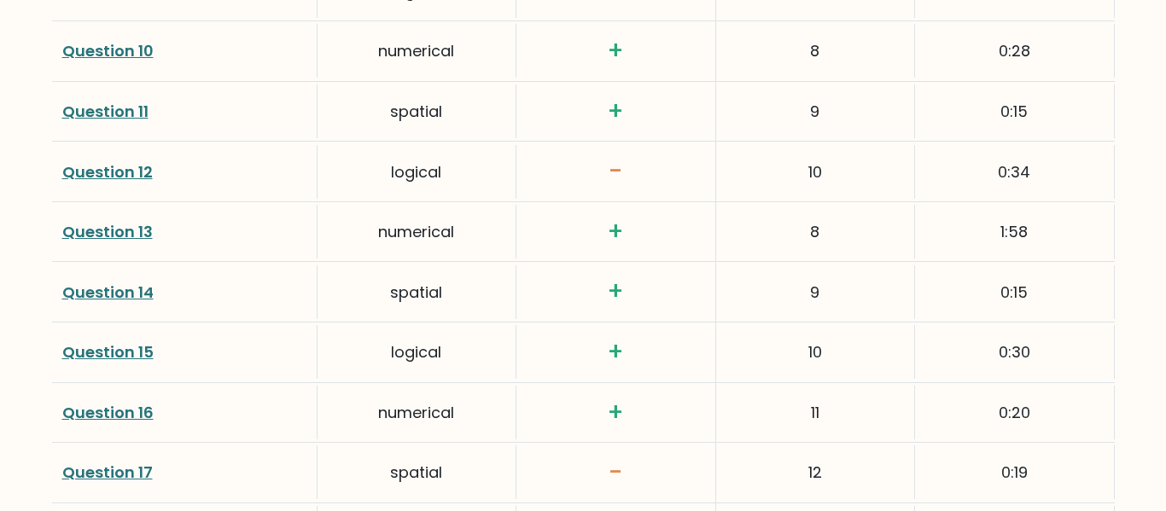
scroll to position [2996, 0]
click at [139, 168] on link "Question 12" at bounding box center [107, 170] width 90 height 21
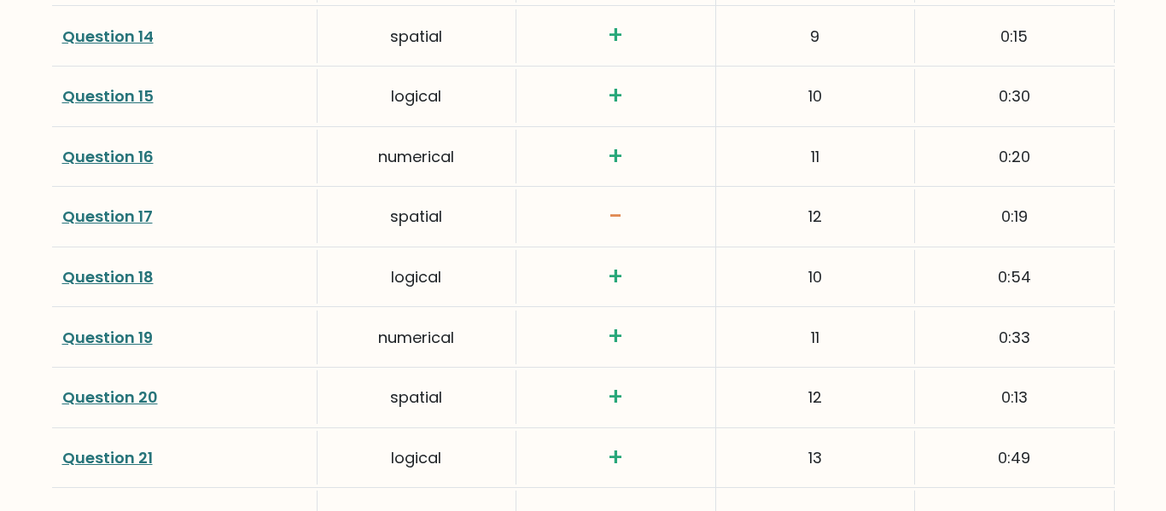
click at [103, 213] on link "Question 17" at bounding box center [107, 216] width 90 height 21
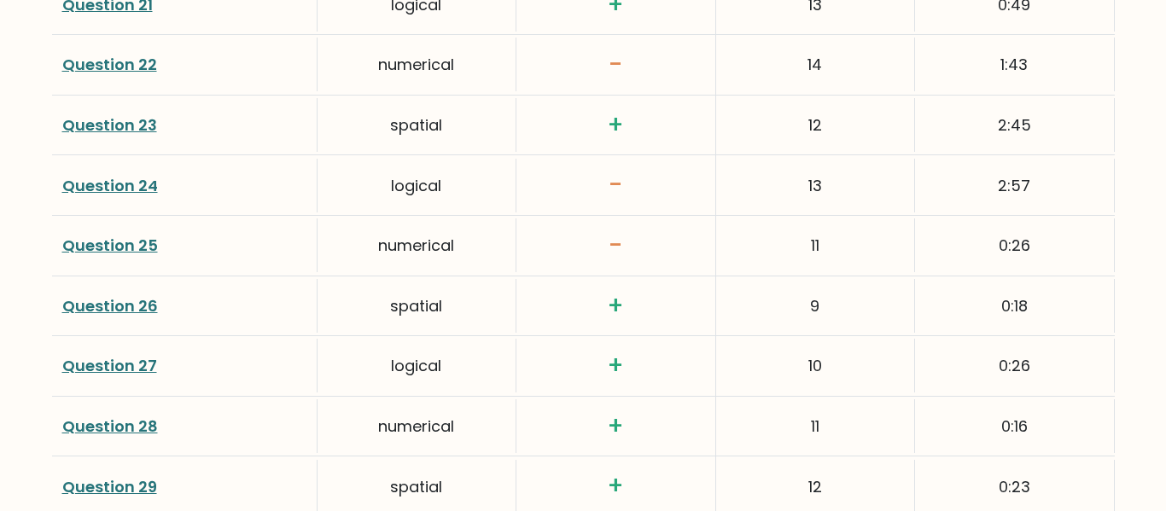
scroll to position [3716, 0]
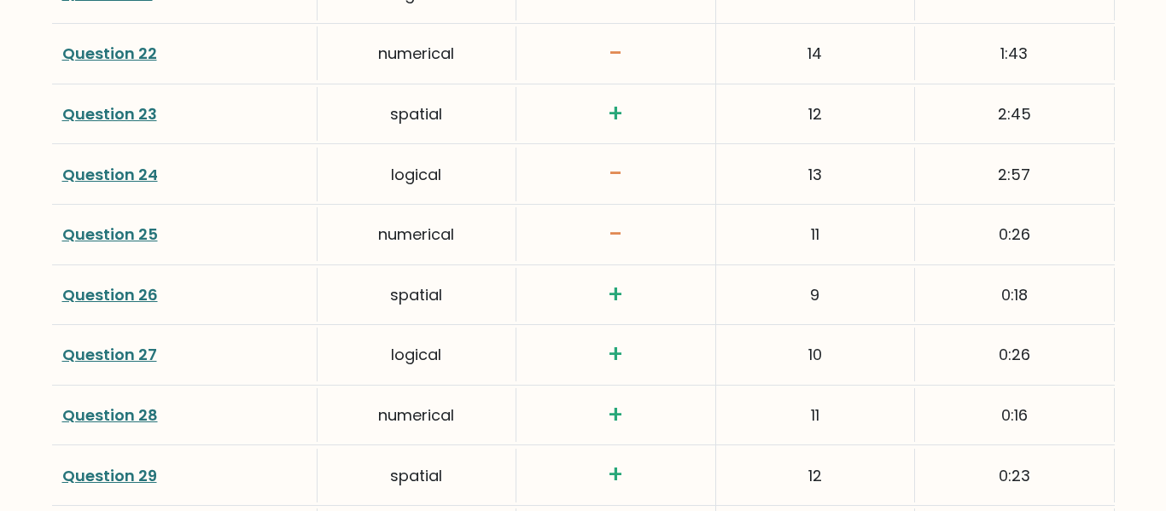
click at [128, 57] on link "Question 22" at bounding box center [109, 53] width 95 height 21
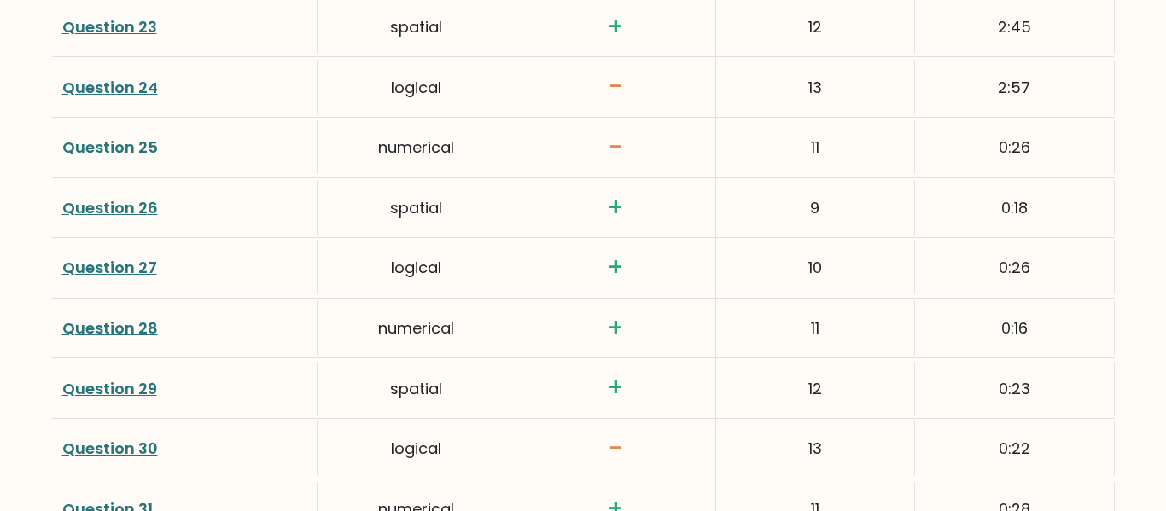
scroll to position [3835, 0]
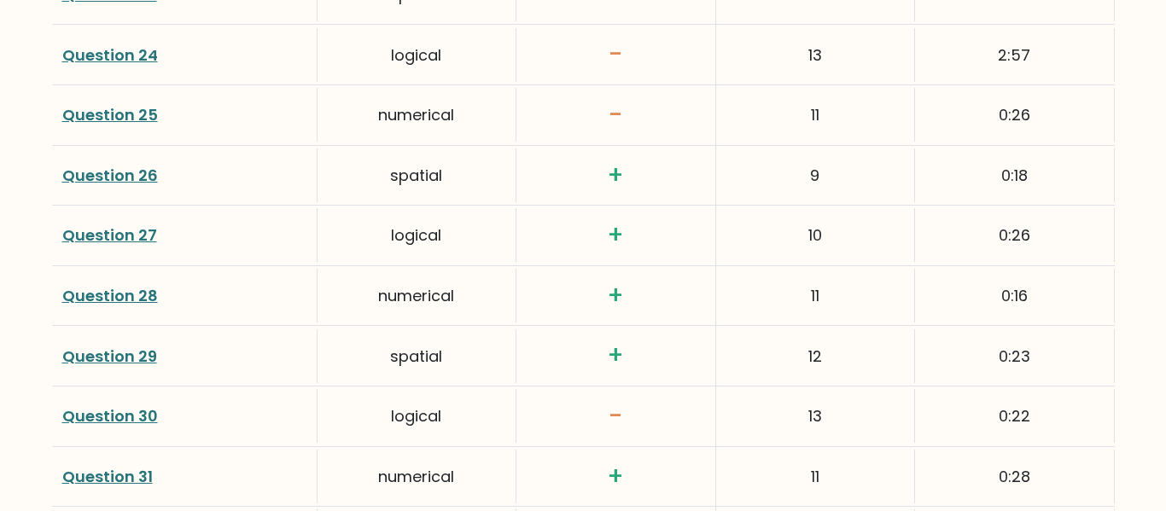
click at [133, 111] on link "Question 25" at bounding box center [110, 114] width 96 height 21
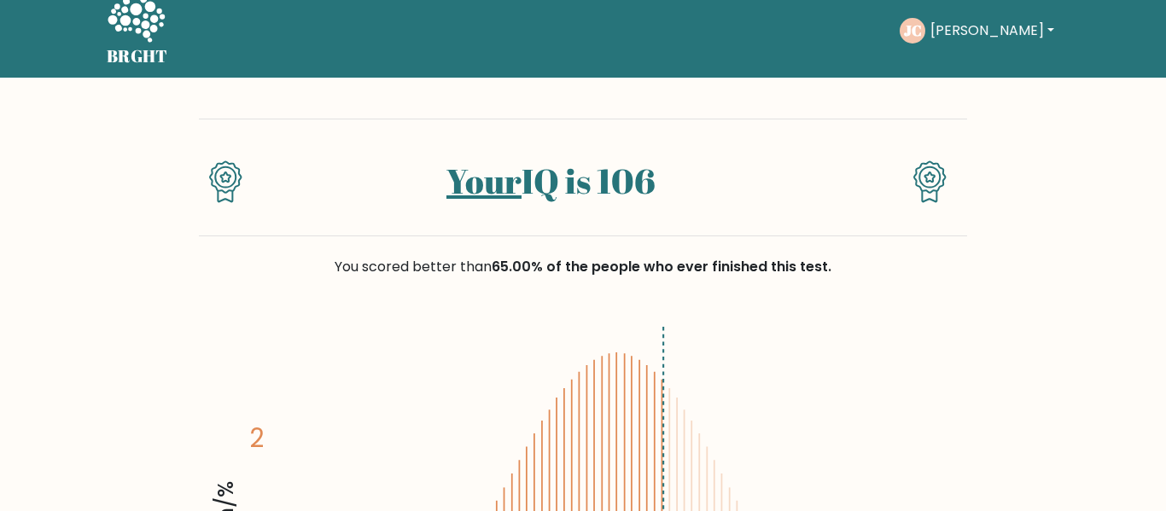
scroll to position [0, 0]
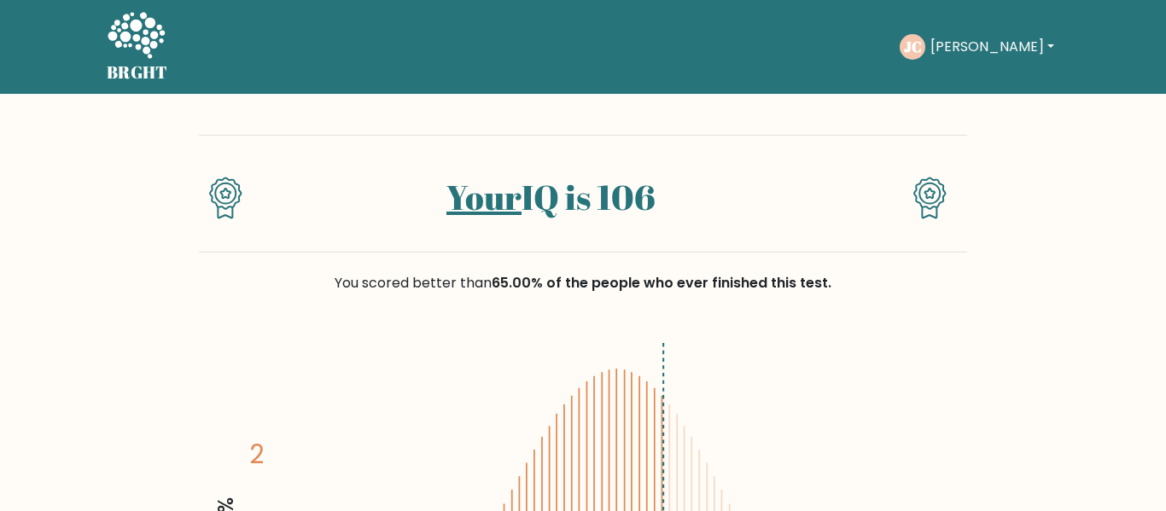
click at [969, 38] on button "Jessica" at bounding box center [992, 47] width 134 height 22
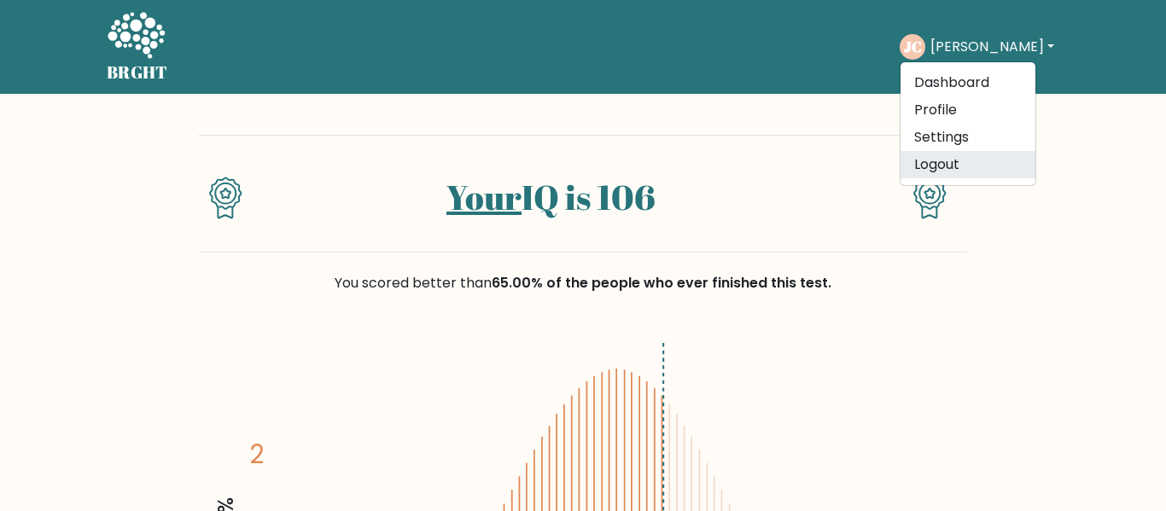
click at [959, 167] on link "Logout" at bounding box center [968, 164] width 135 height 27
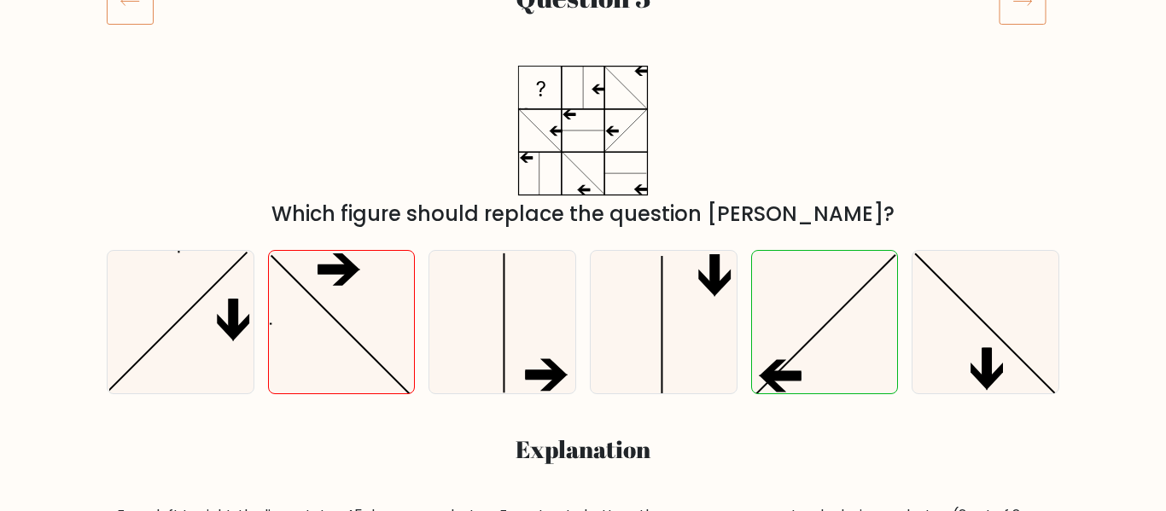
scroll to position [259, 0]
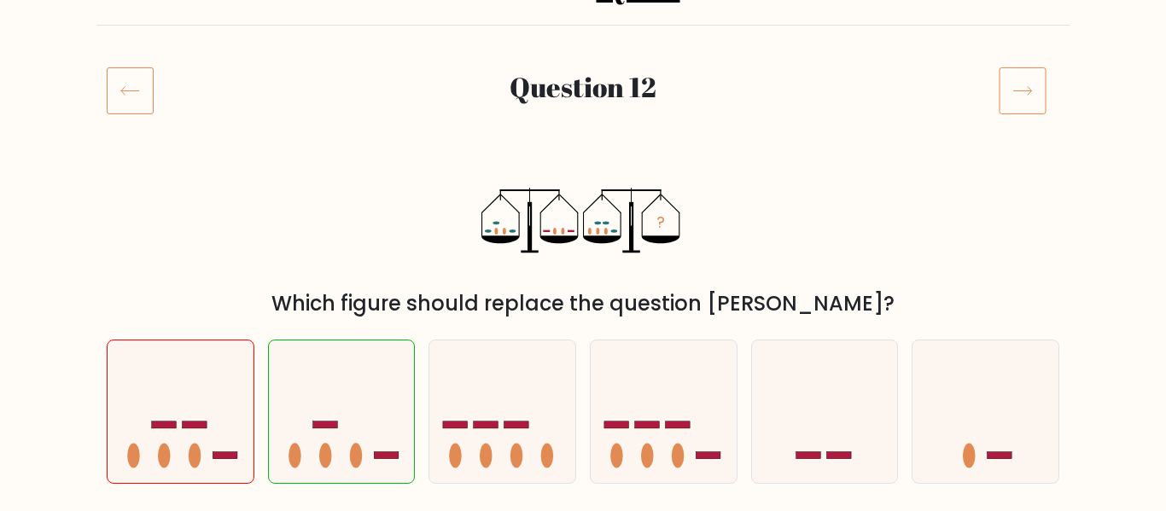
scroll to position [176, 0]
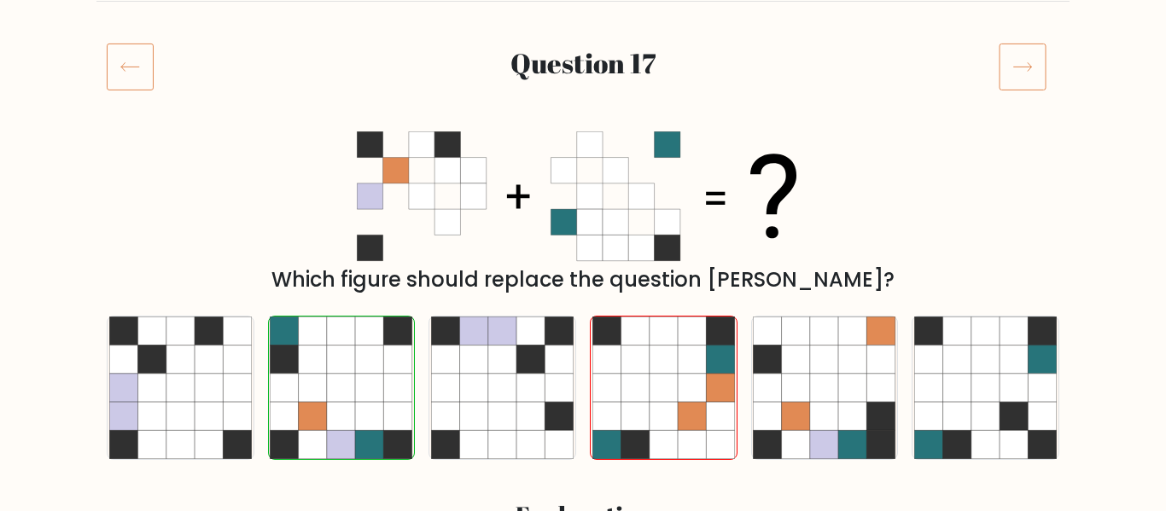
scroll to position [200, 0]
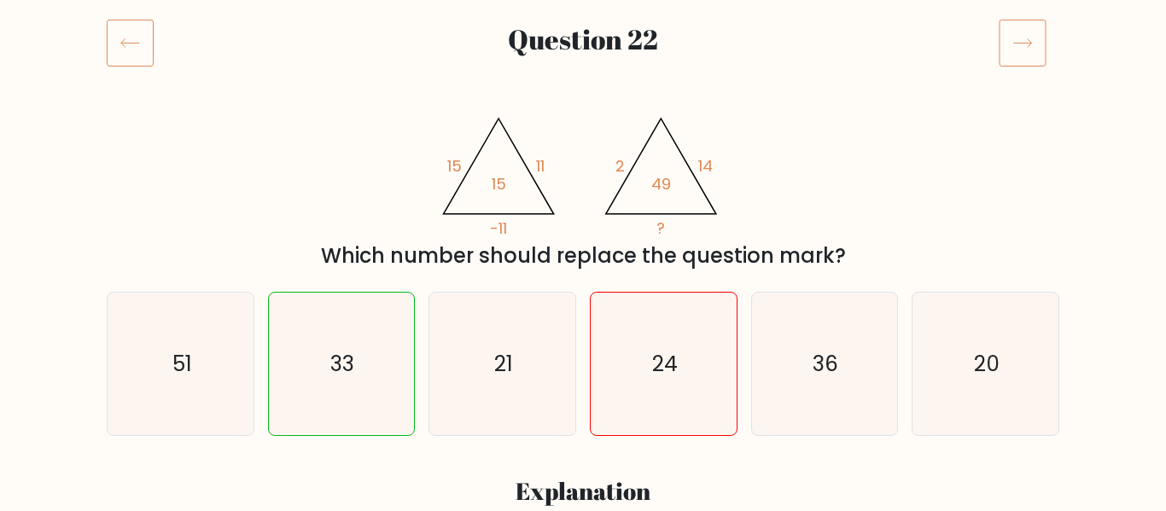
scroll to position [219, 0]
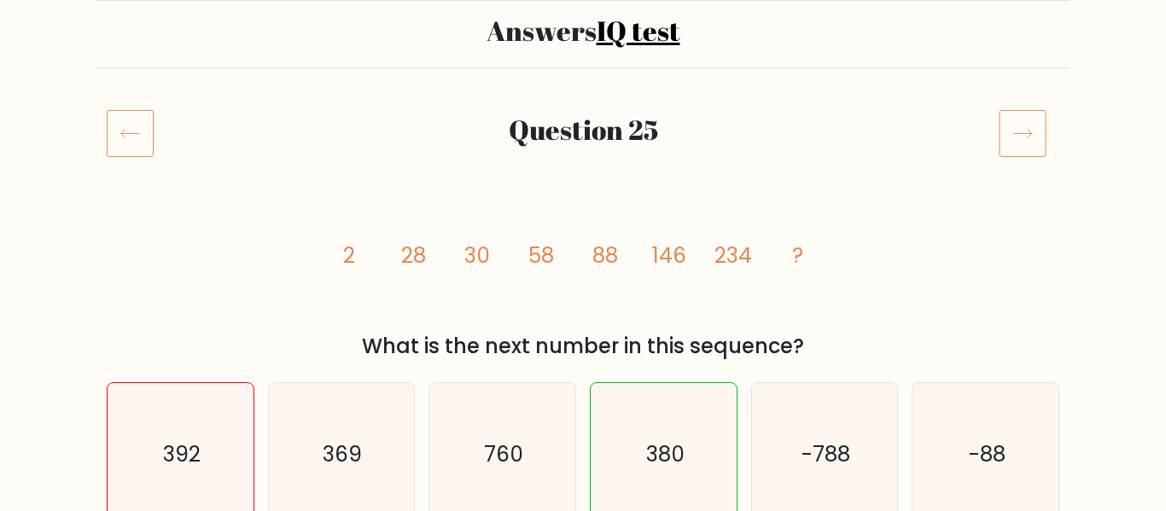
scroll to position [128, 0]
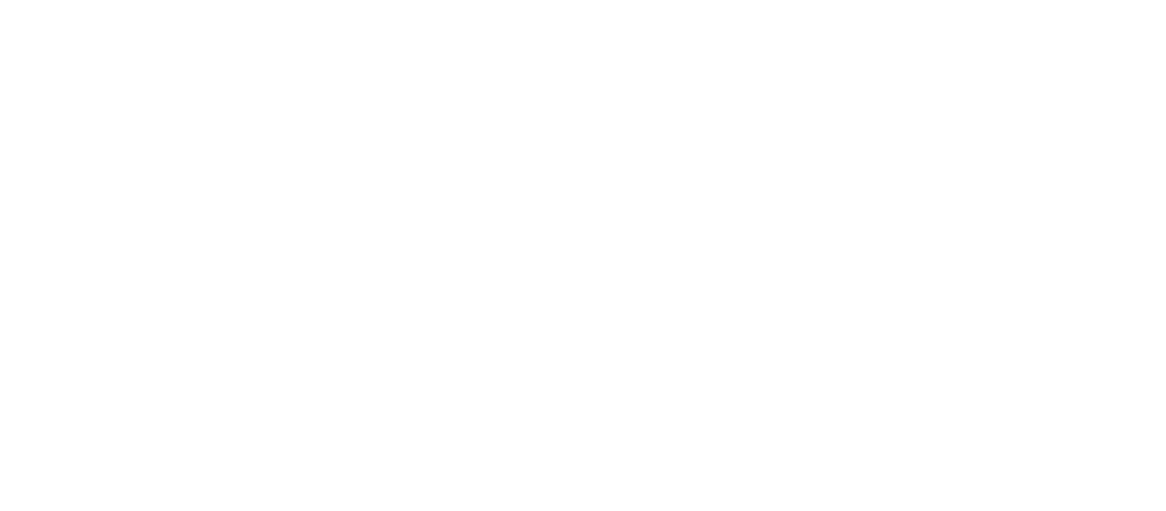
scroll to position [86, 0]
